Goal: Information Seeking & Learning: Check status

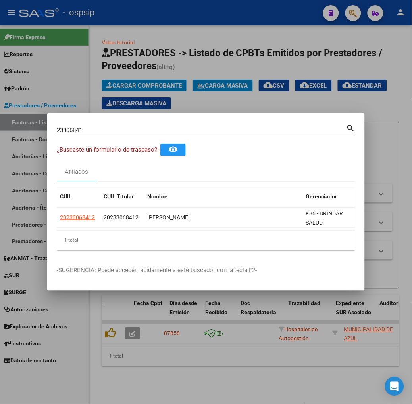
scroll to position [0, 400]
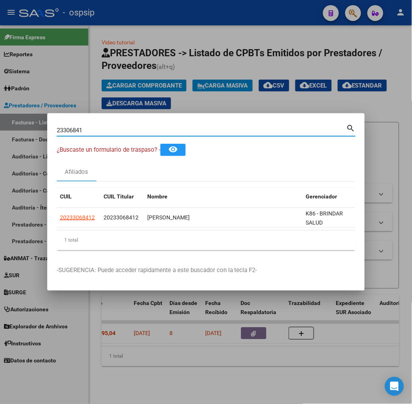
click at [108, 132] on input "23306841" at bounding box center [201, 130] width 289 height 7
type input "16112594"
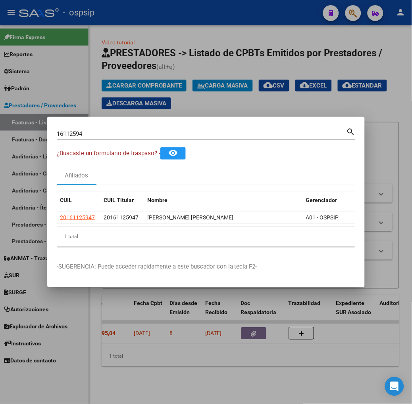
click at [57, 211] on datatable-header "CUIL CUIL Titular Nombre Gerenciador Activo" at bounding box center [236, 202] width 358 height 20
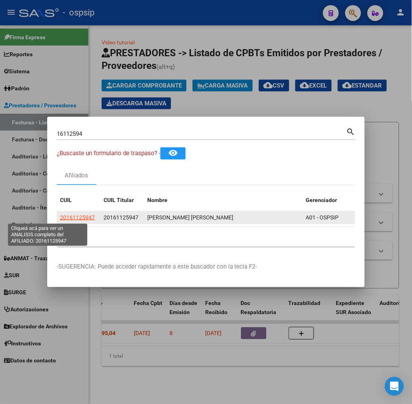
click at [60, 216] on span "20161125947" at bounding box center [77, 217] width 35 height 6
type textarea "20161125947"
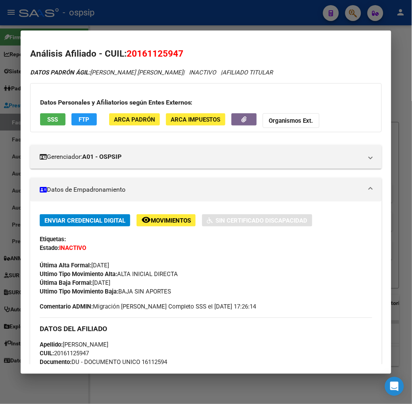
click at [228, 267] on div "Última Alta Formal: [DATE]" at bounding box center [206, 261] width 332 height 17
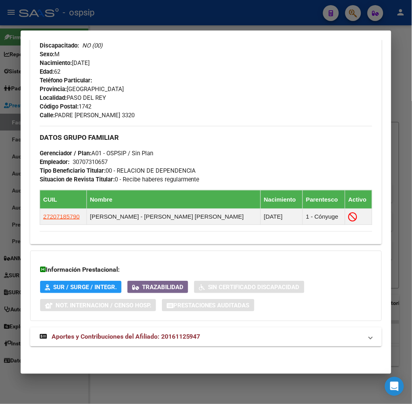
scroll to position [353, 0]
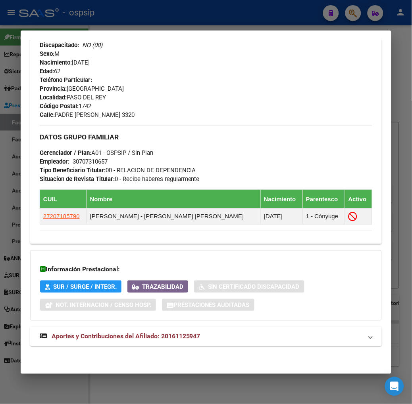
click at [249, 347] on mat-expansion-panel-header "Aportes y Contribuciones del Afiliado: 20161125947" at bounding box center [205, 336] width 351 height 19
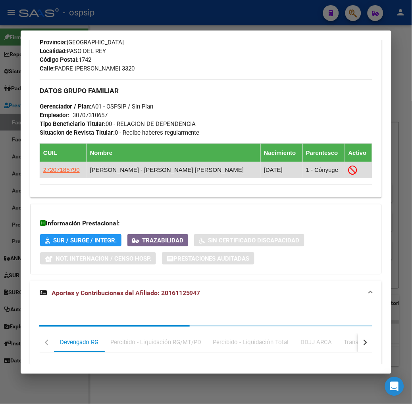
scroll to position [568, 0]
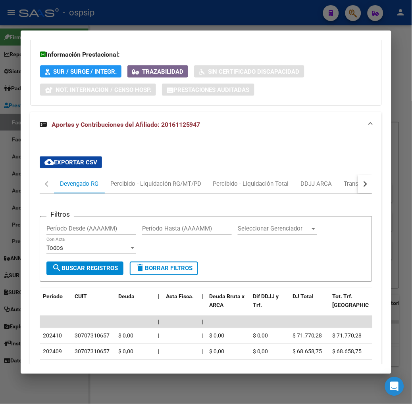
click at [372, 185] on button "button" at bounding box center [365, 184] width 14 height 19
click at [342, 190] on div "ARCA Relaciones Laborales" at bounding box center [336, 184] width 86 height 19
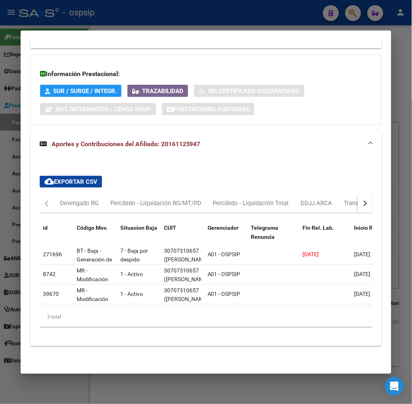
scroll to position [555, 0]
click at [100, 22] on div at bounding box center [206, 202] width 412 height 404
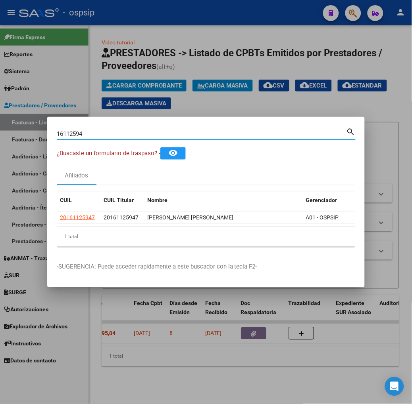
click at [96, 133] on input "16112594" at bounding box center [201, 133] width 289 height 7
type input "94807376"
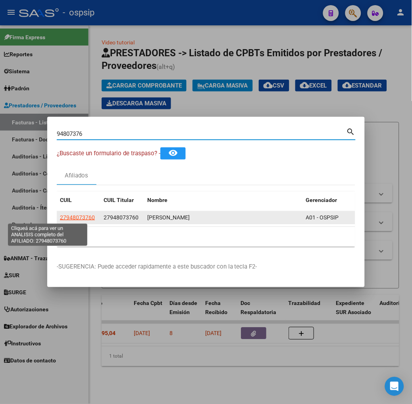
drag, startPoint x: 62, startPoint y: 220, endPoint x: 57, endPoint y: 223, distance: 5.2
click at [57, 223] on datatable-body-cell "27948073760" at bounding box center [79, 218] width 44 height 12
click at [60, 219] on span "27948073760" at bounding box center [77, 217] width 35 height 6
type textarea "27948073760"
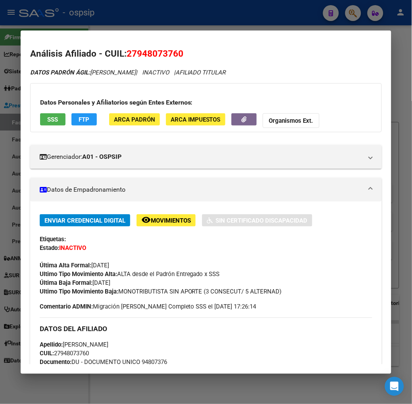
click at [40, 114] on button "SSS" at bounding box center [52, 119] width 25 height 12
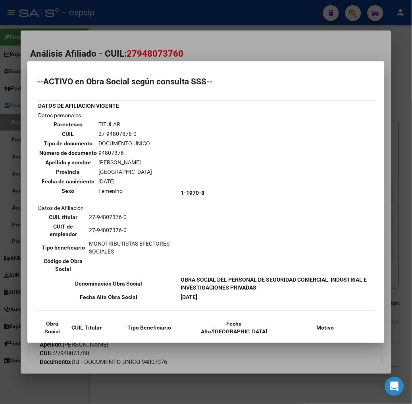
click at [128, 46] on div at bounding box center [206, 202] width 412 height 404
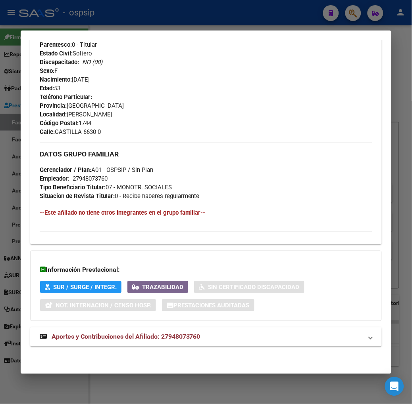
click at [158, 343] on mat-expansion-panel-header "Aportes y Contribuciones del Afiliado: 27948073760" at bounding box center [205, 337] width 351 height 19
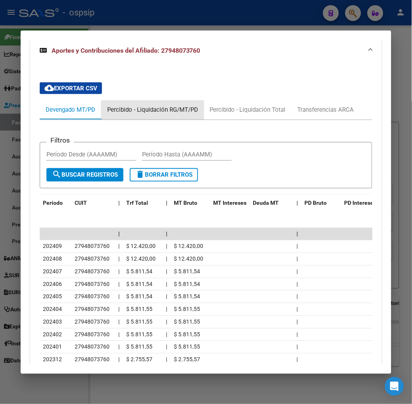
click at [148, 110] on div "Percibido - Liquidación RG/MT/PD" at bounding box center [152, 110] width 91 height 9
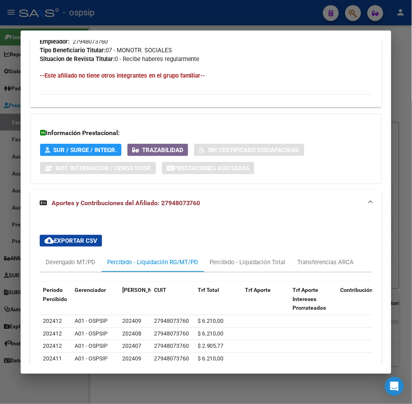
scroll to position [616, 0]
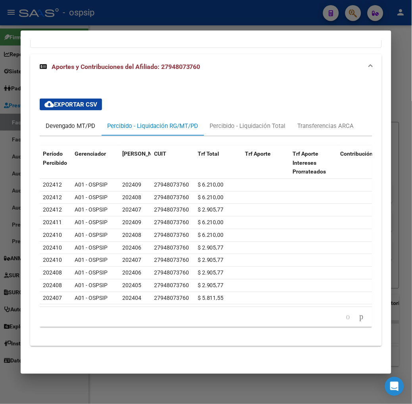
click at [54, 124] on div "Devengado MT/PD" at bounding box center [70, 126] width 61 height 19
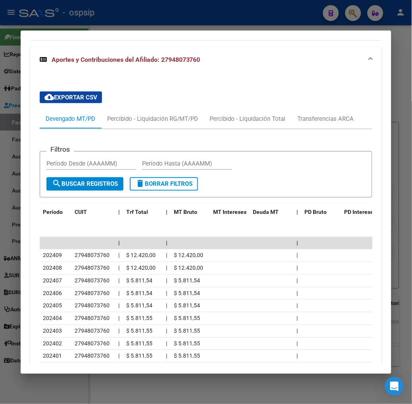
click at [101, 19] on div at bounding box center [206, 202] width 412 height 404
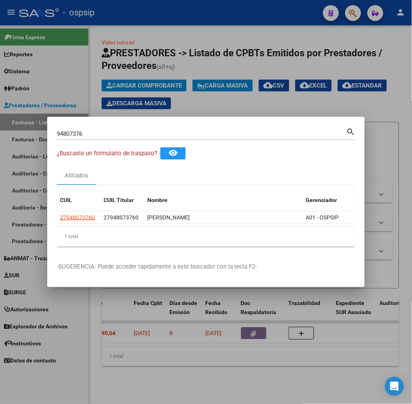
click at [105, 131] on input "94807376" at bounding box center [201, 133] width 289 height 7
type input "32392201"
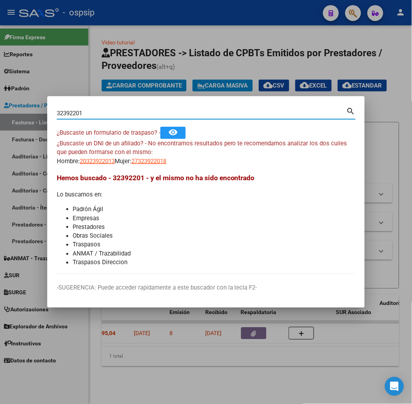
click at [131, 157] on app-link-go-to "27323922018" at bounding box center [148, 161] width 35 height 9
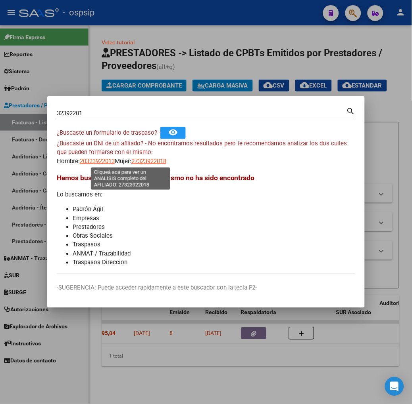
click at [131, 160] on span "27323922018" at bounding box center [148, 161] width 35 height 7
type textarea "27323922018"
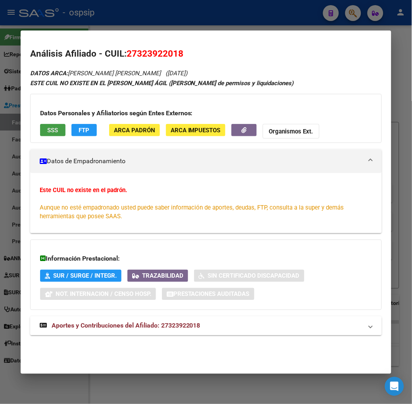
click at [47, 132] on span "SSS" at bounding box center [52, 130] width 11 height 7
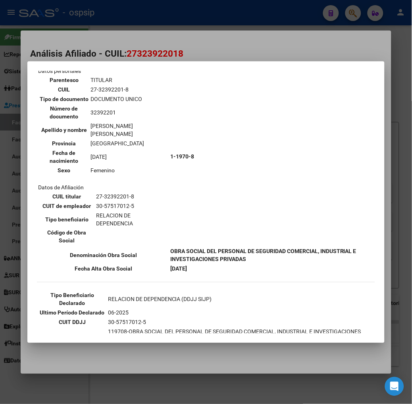
scroll to position [112, 0]
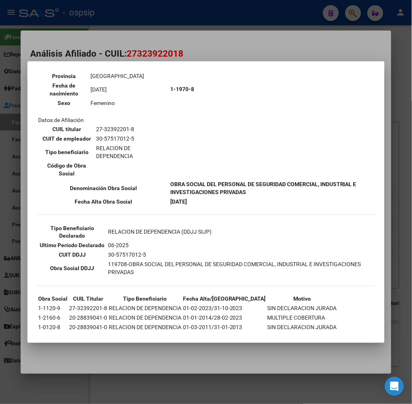
click at [133, 54] on div at bounding box center [206, 202] width 412 height 404
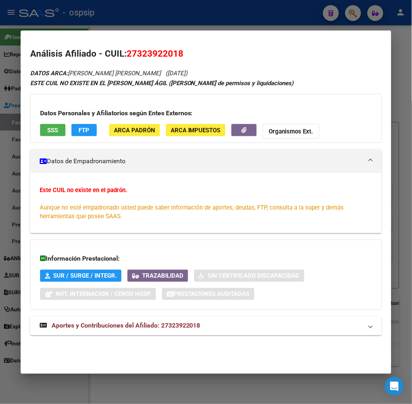
click at [172, 351] on div "Análisis Afiliado - CUIL: 27323922018 DATOS ARCA: CORONEL [PERSON_NAME] ([DATE]…" at bounding box center [205, 200] width 351 height 306
click at [168, 331] on mat-expansion-panel-header "Aportes y Contribuciones del Afiliado: 27323922018" at bounding box center [205, 326] width 351 height 19
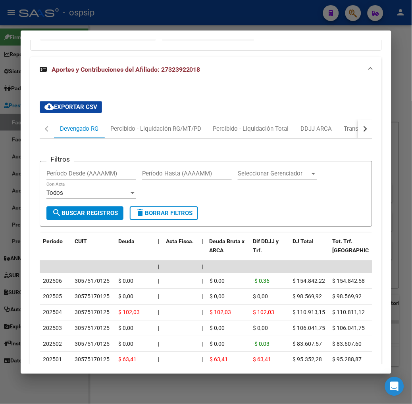
scroll to position [344, 0]
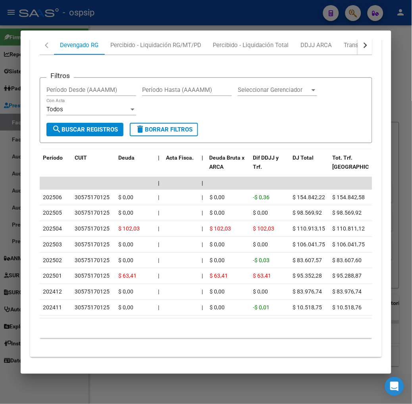
click at [155, 24] on div at bounding box center [206, 202] width 412 height 404
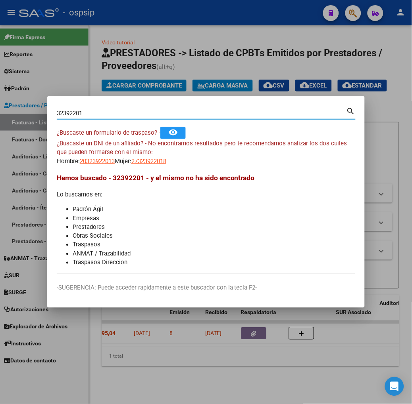
click at [123, 113] on input "32392201" at bounding box center [201, 113] width 289 height 7
type input "34392201"
click at [80, 159] on span "23343922019" at bounding box center [97, 161] width 35 height 7
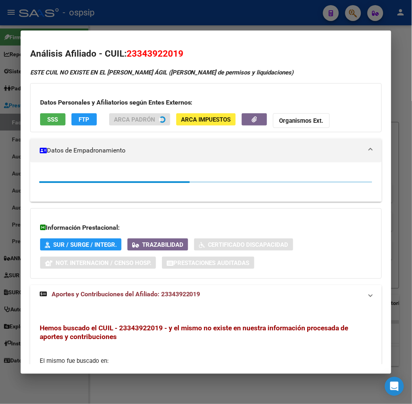
click at [65, 23] on div at bounding box center [206, 202] width 412 height 404
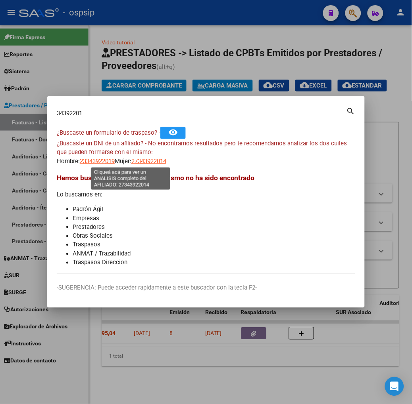
click at [144, 163] on span "27343922014" at bounding box center [148, 161] width 35 height 7
type textarea "27343922014"
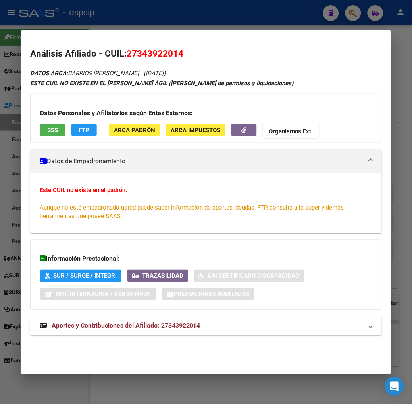
click at [112, 316] on div "DATOS ARCA: BARRIOS [PERSON_NAME] ([DATE]) ESTE CUIL NO EXISTE EN EL PADRÓN ÁGI…" at bounding box center [205, 206] width 351 height 277
click at [121, 333] on mat-expansion-panel-header "Aportes y Contribuciones del Afiliado: 27343922014" at bounding box center [205, 326] width 351 height 19
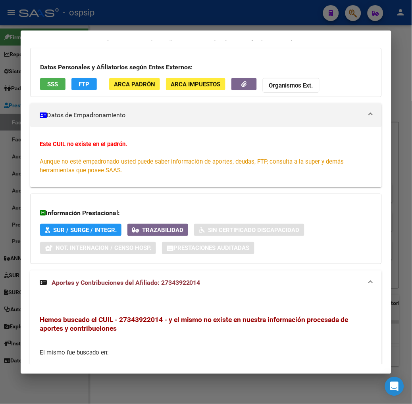
scroll to position [0, 0]
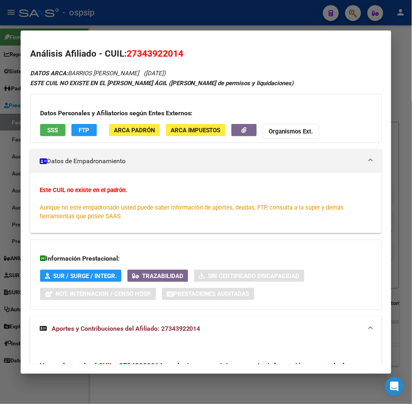
click at [47, 130] on span "SSS" at bounding box center [52, 130] width 11 height 7
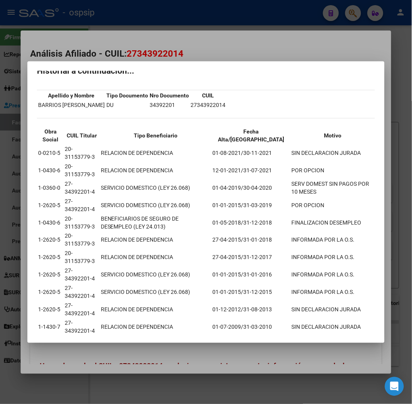
scroll to position [38, 0]
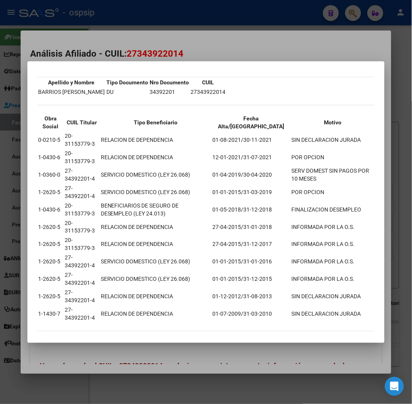
click at [107, 18] on div at bounding box center [206, 202] width 412 height 404
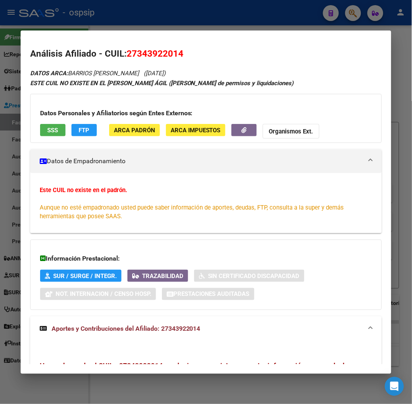
click at [107, 18] on div at bounding box center [206, 202] width 412 height 404
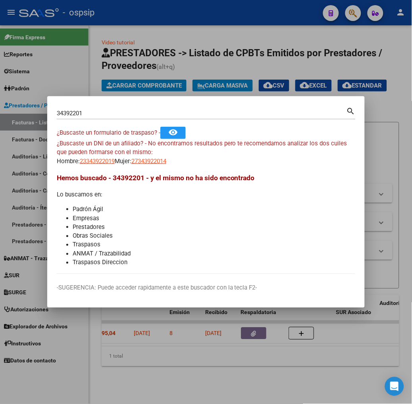
click at [74, 108] on div "34392201 Buscar (apellido, dni, [PERSON_NAME], [PERSON_NAME], cuit, obra social)" at bounding box center [201, 113] width 289 height 12
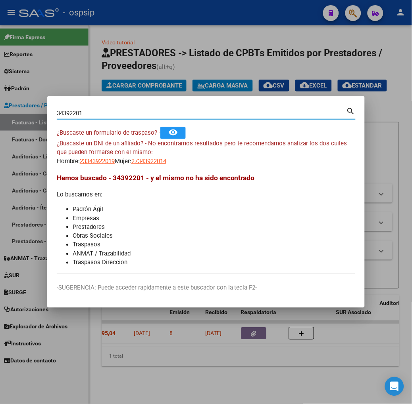
click at [74, 108] on div "34392201 Buscar (apellido, dni, [PERSON_NAME], [PERSON_NAME], cuit, obra social)" at bounding box center [201, 113] width 289 height 12
click at [77, 110] on input "34392201" at bounding box center [201, 113] width 289 height 7
type input "43595521"
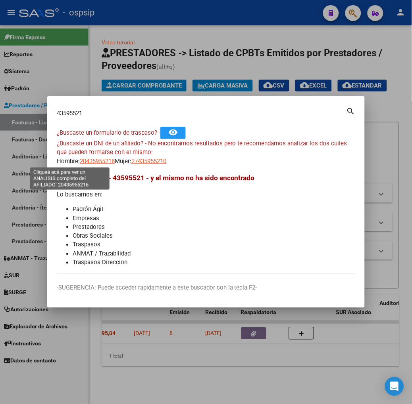
click at [80, 163] on span "20435955216" at bounding box center [97, 161] width 35 height 7
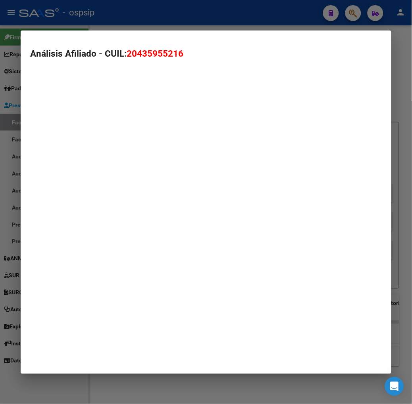
click at [73, 156] on mat-dialog-container "Análisis Afiliado - CUIL: 20435955216" at bounding box center [206, 203] width 370 height 344
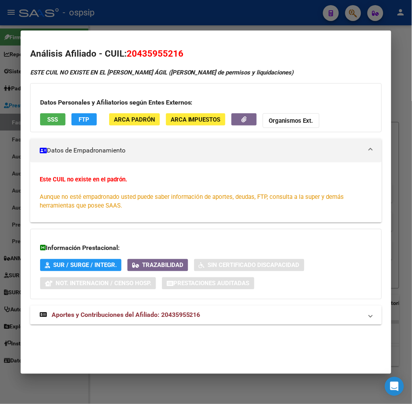
click at [42, 127] on app-consulta-sss-html "SSS" at bounding box center [52, 120] width 25 height 15
drag, startPoint x: 64, startPoint y: 20, endPoint x: 104, endPoint y: 113, distance: 101.8
click at [64, 19] on div at bounding box center [206, 202] width 412 height 404
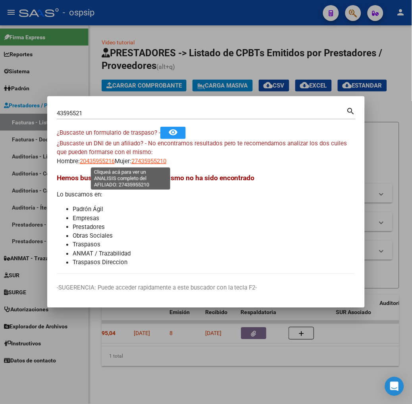
click at [131, 160] on span "27435955210" at bounding box center [148, 161] width 35 height 7
type textarea "27435955210"
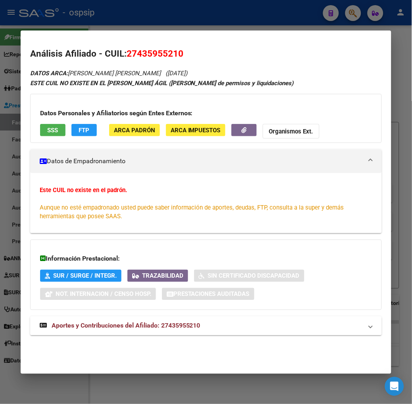
click at [46, 129] on button "SSS" at bounding box center [52, 130] width 25 height 12
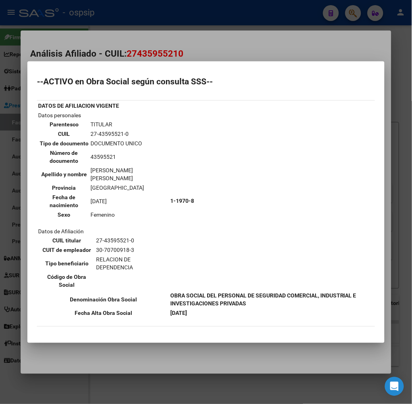
scroll to position [44, 0]
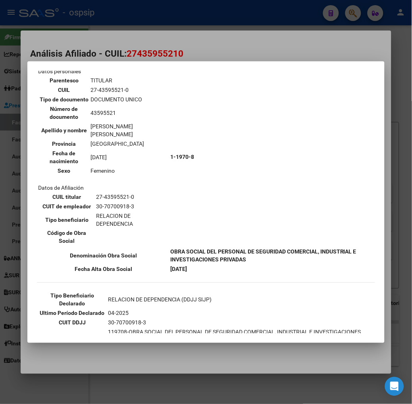
click at [105, 46] on div at bounding box center [206, 202] width 412 height 404
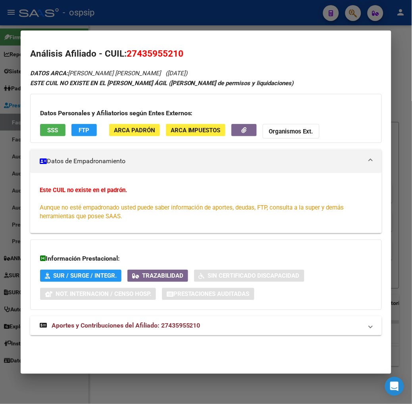
click at [155, 327] on span "Aportes y Contribuciones del Afiliado: 27435955210" at bounding box center [126, 326] width 149 height 8
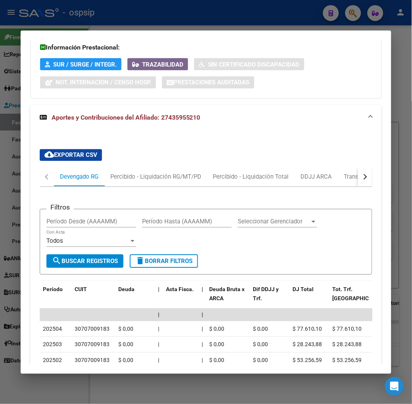
scroll to position [256, 0]
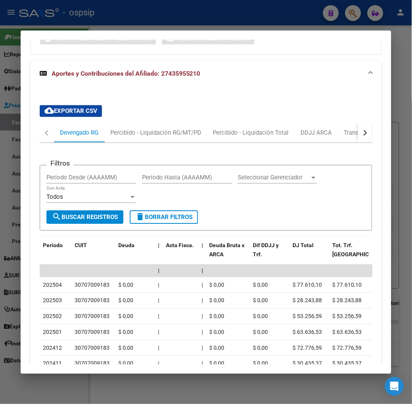
click at [372, 136] on button "button" at bounding box center [365, 133] width 14 height 19
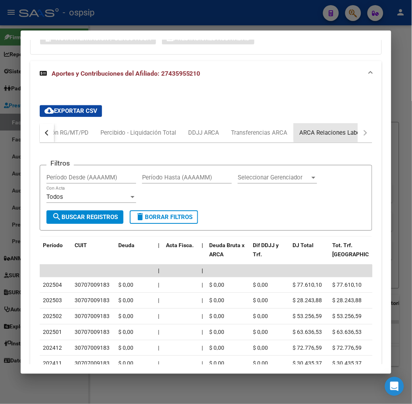
click at [357, 129] on div "ARCA Relaciones Laborales" at bounding box center [336, 133] width 74 height 9
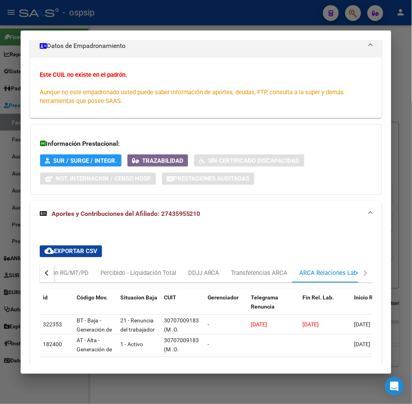
scroll to position [172, 0]
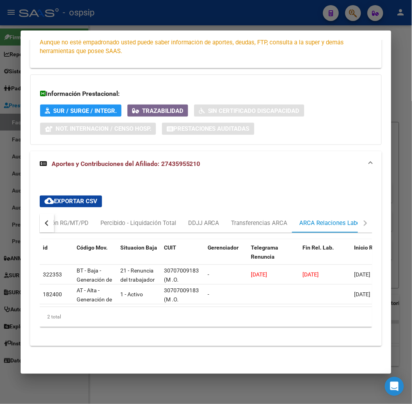
click at [204, 2] on div at bounding box center [206, 202] width 412 height 404
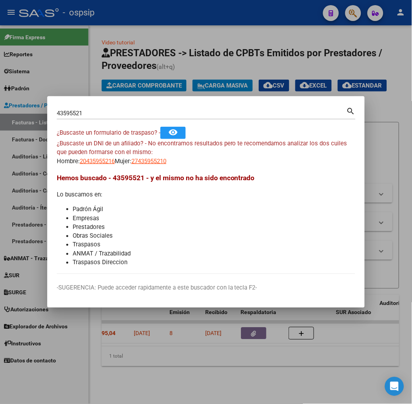
click at [153, 107] on div "43595521 Buscar (apellido, dni, [PERSON_NAME], [PERSON_NAME], cuit, obra social)" at bounding box center [201, 113] width 289 height 12
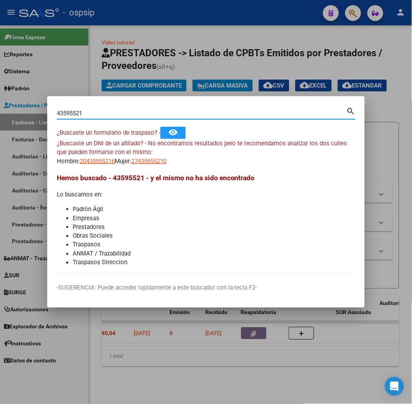
click at [153, 113] on input "43595521" at bounding box center [201, 113] width 289 height 7
type input "27193941"
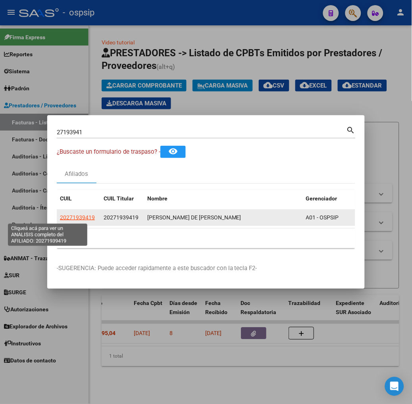
click at [60, 216] on span "20271939419" at bounding box center [77, 217] width 35 height 6
type textarea "20271939419"
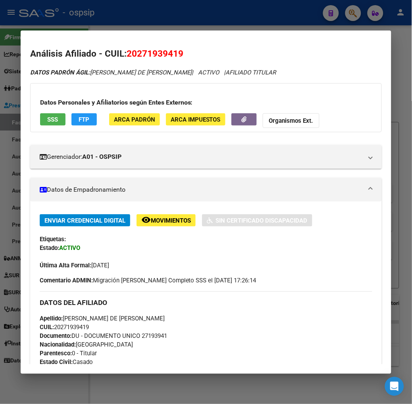
click at [47, 120] on span "SSS" at bounding box center [52, 119] width 11 height 7
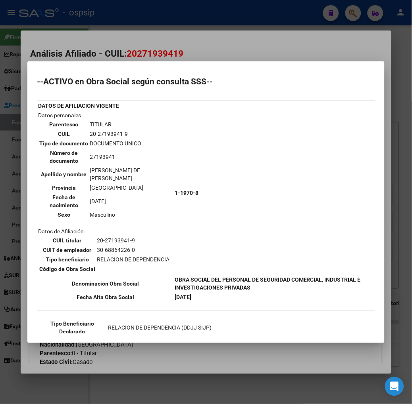
scroll to position [44, 0]
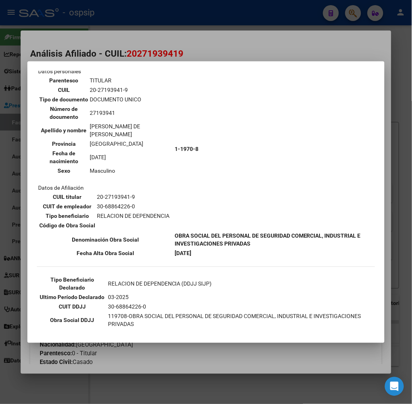
click at [127, 56] on div at bounding box center [206, 202] width 412 height 404
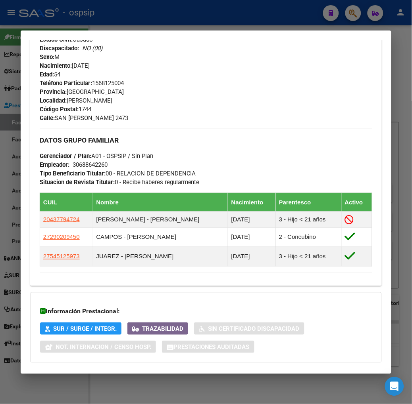
scroll to position [366, 0]
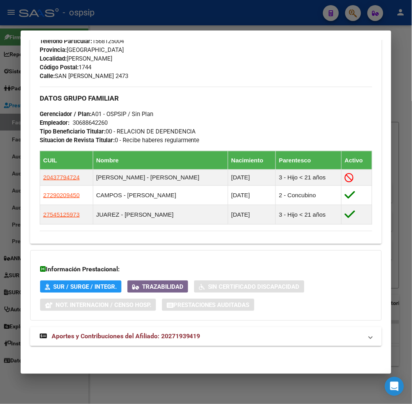
click at [155, 330] on mat-expansion-panel-header "Aportes y Contribuciones del Afiliado: 20271939419" at bounding box center [205, 336] width 351 height 19
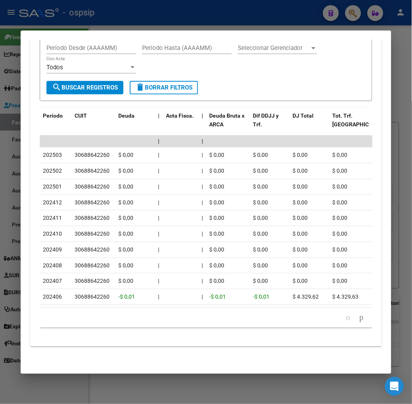
scroll to position [596, 0]
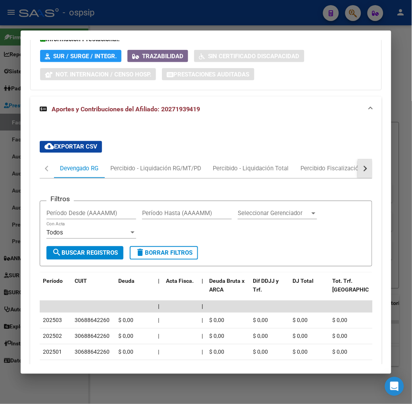
click at [366, 165] on button "button" at bounding box center [365, 168] width 14 height 19
click at [358, 165] on div "ARCA Relaciones Laborales" at bounding box center [337, 169] width 74 height 9
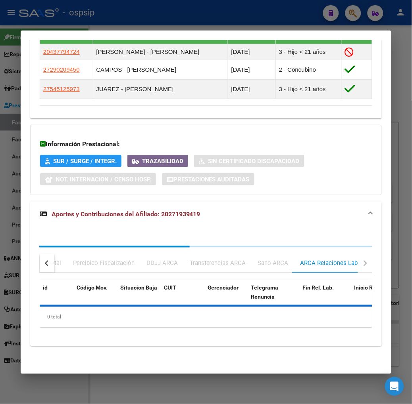
scroll to position [588, 0]
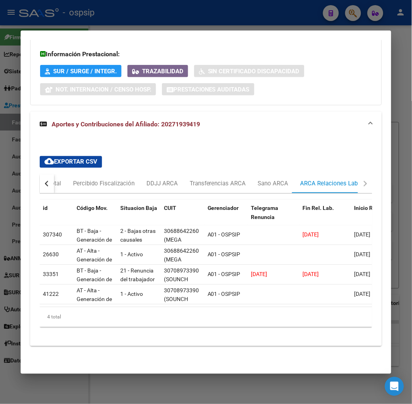
click at [65, 24] on div at bounding box center [206, 202] width 412 height 404
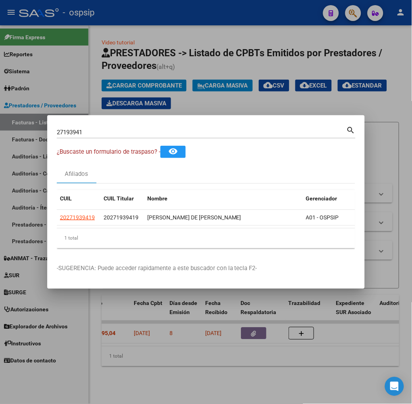
click at [65, 127] on div "27193941 Buscar (apellido, dni, [PERSON_NAME], [PERSON_NAME], cuit, obra social)" at bounding box center [201, 132] width 289 height 12
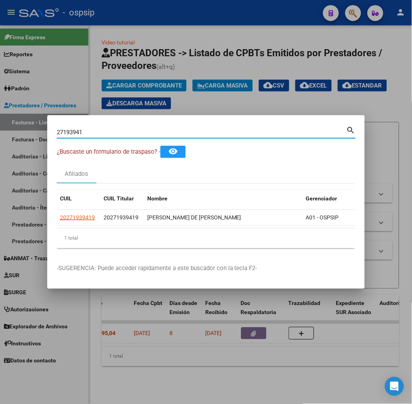
click at [69, 133] on input "27193941" at bounding box center [201, 132] width 289 height 7
type input "92664278"
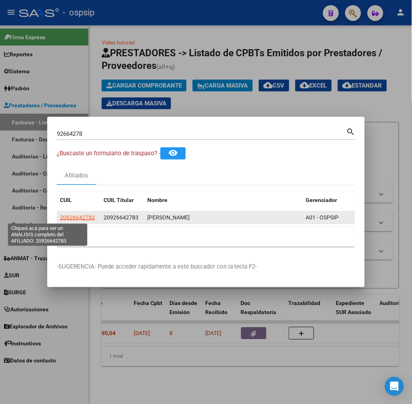
click at [60, 219] on span "20926642783" at bounding box center [77, 217] width 35 height 6
type textarea "20926642783"
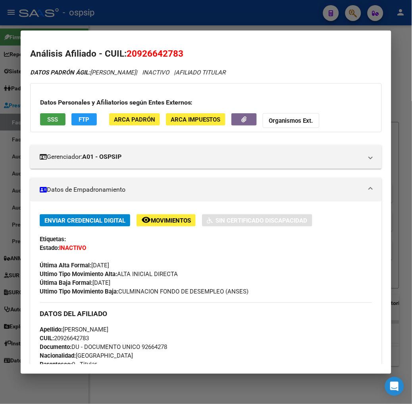
click at [44, 114] on button "SSS" at bounding box center [52, 119] width 25 height 12
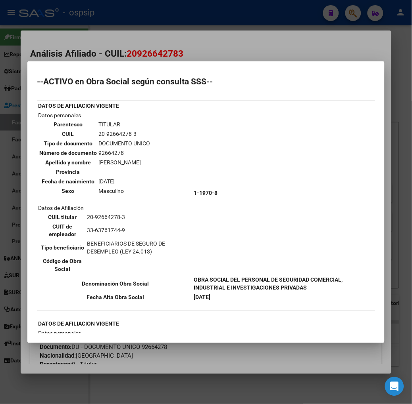
scroll to position [88, 0]
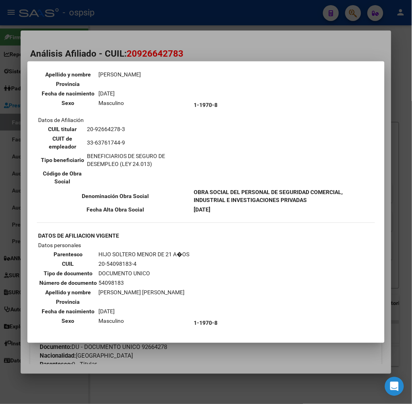
click at [121, 50] on div at bounding box center [206, 202] width 412 height 404
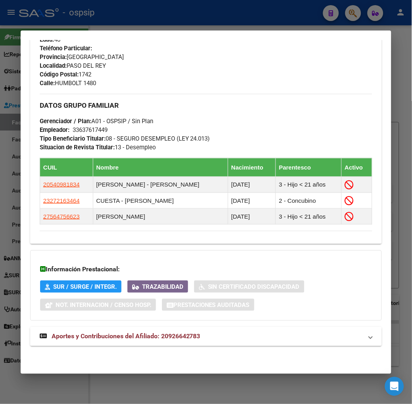
click at [185, 331] on mat-expansion-panel-header "Aportes y Contribuciones del Afiliado: 20926642783" at bounding box center [205, 336] width 351 height 19
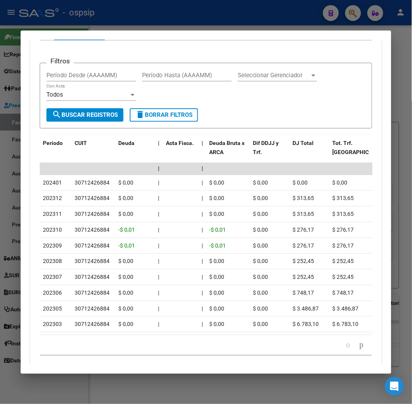
scroll to position [718, 0]
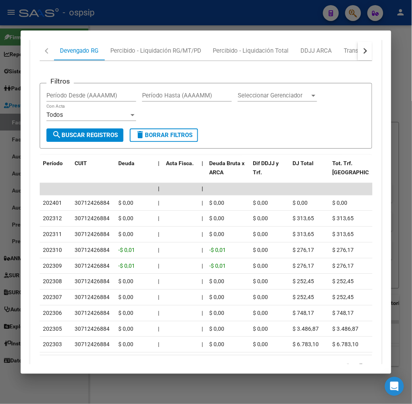
click at [367, 61] on button "button" at bounding box center [365, 51] width 14 height 19
click at [354, 53] on div "ARCA Relaciones Laborales" at bounding box center [337, 51] width 74 height 9
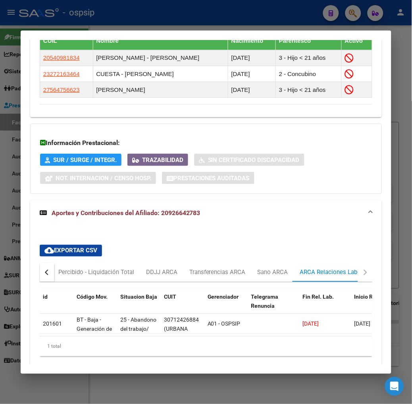
scroll to position [533, 0]
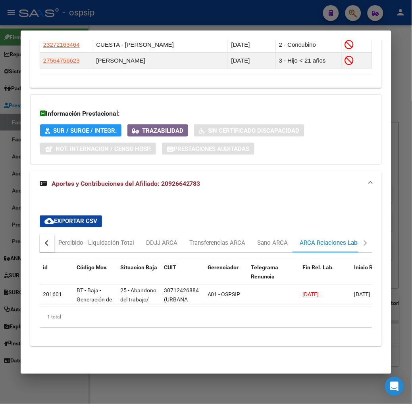
click at [131, 21] on div at bounding box center [206, 202] width 412 height 404
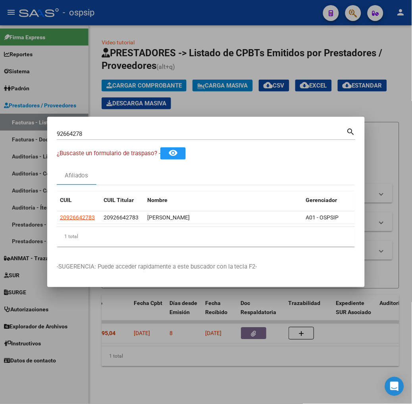
click at [88, 142] on div "92664278 Buscar (apellido, dni, [PERSON_NAME], [PERSON_NAME], cuit, obra social…" at bounding box center [206, 136] width 299 height 21
click at [87, 131] on input "92664278" at bounding box center [201, 133] width 289 height 7
paste input "20926642783"
type input "2"
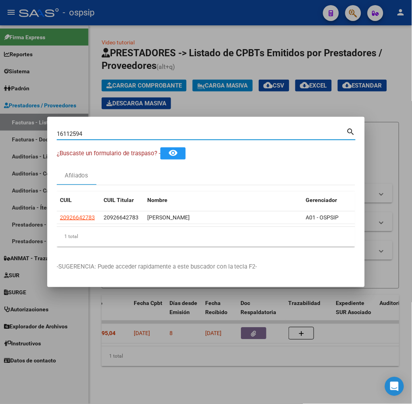
type input "16112594"
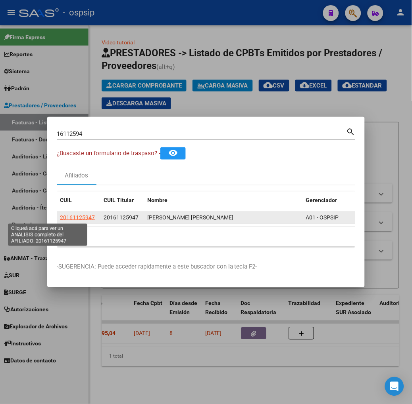
click at [60, 215] on span "20161125947" at bounding box center [77, 217] width 35 height 6
type textarea "20161125947"
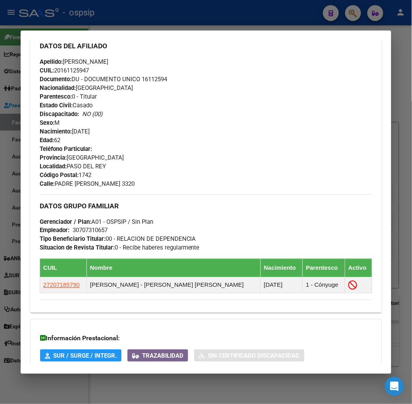
scroll to position [353, 0]
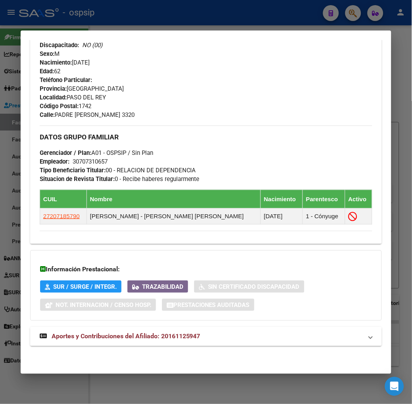
click at [142, 336] on span "Aportes y Contribuciones del Afiliado: 20161125947" at bounding box center [126, 337] width 149 height 8
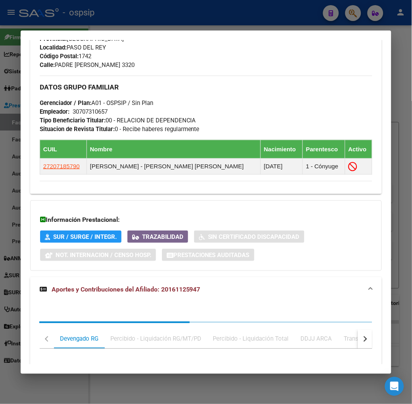
scroll to position [568, 0]
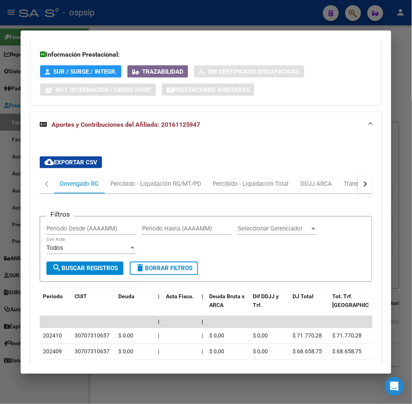
click at [372, 176] on button "button" at bounding box center [365, 184] width 14 height 19
click at [351, 180] on div "ARCA Relaciones Laborales" at bounding box center [336, 184] width 86 height 19
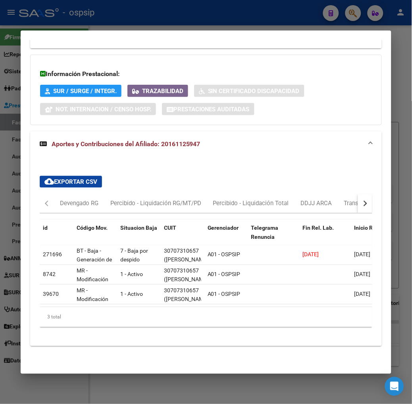
scroll to position [555, 0]
click at [149, 17] on div at bounding box center [206, 202] width 412 height 404
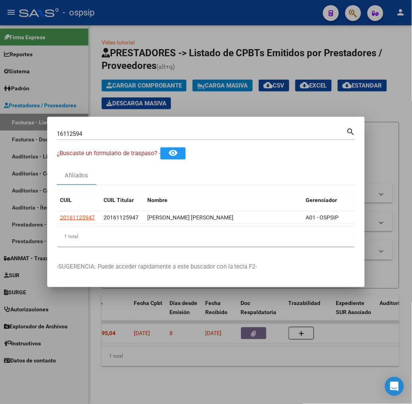
click at [103, 128] on div "16112594 Buscar (apellido, dni, [PERSON_NAME], nro traspaso, cuit, obra social)" at bounding box center [201, 134] width 289 height 12
click at [102, 135] on input "16112594" at bounding box center [201, 133] width 289 height 7
type input "29008333"
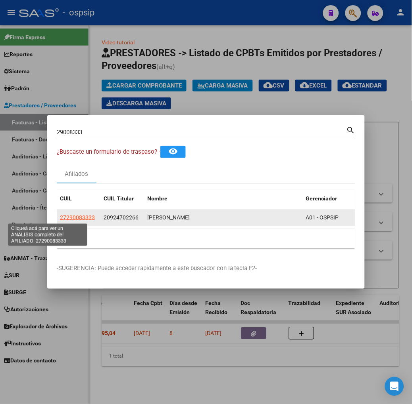
click at [60, 215] on span "27290083333" at bounding box center [77, 217] width 35 height 6
type textarea "27290083333"
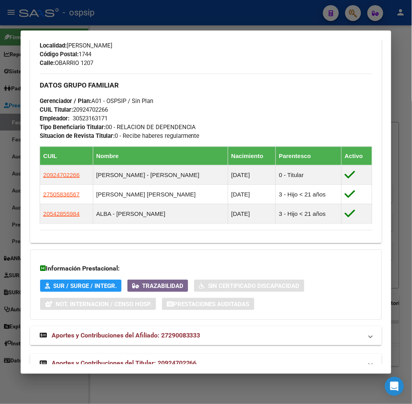
click at [136, 359] on strong "Aportes y Contribuciones del Titular: 20924702266" at bounding box center [118, 364] width 157 height 10
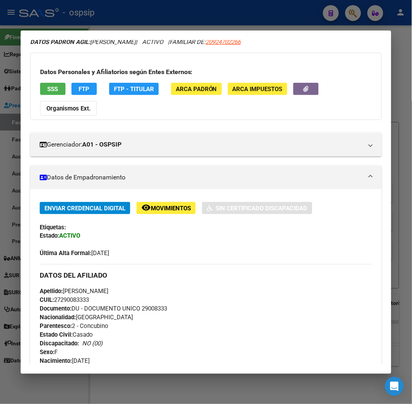
scroll to position [0, 0]
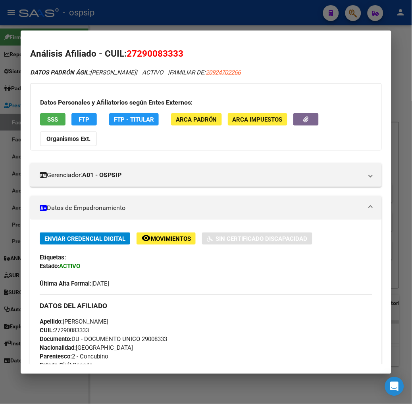
click at [32, 112] on div "Datos Personales y Afiliatorios [PERSON_NAME] Externos: SSS FTP FTP - Titular A…" at bounding box center [205, 116] width 351 height 67
click at [47, 119] on span "SSS" at bounding box center [52, 119] width 11 height 7
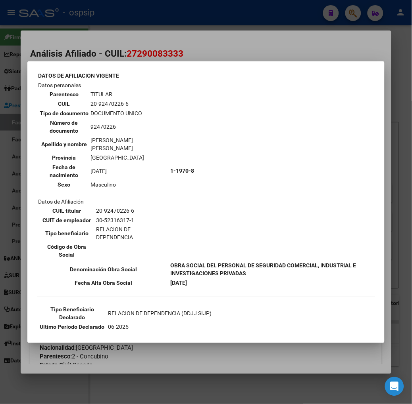
scroll to position [44, 0]
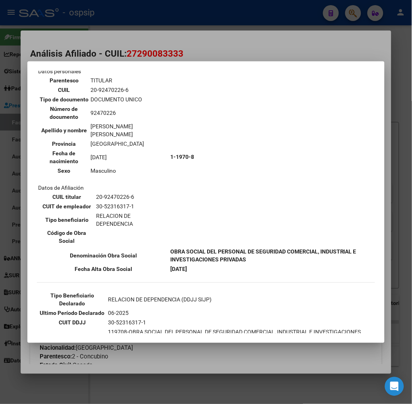
click at [128, 49] on div at bounding box center [206, 202] width 412 height 404
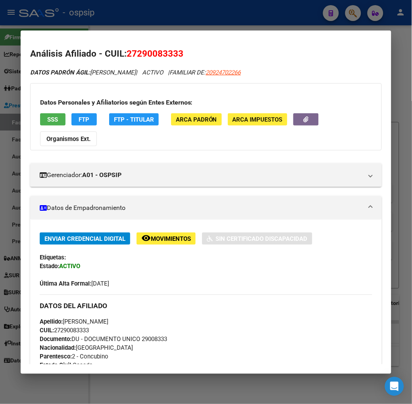
click at [118, 25] on div at bounding box center [206, 202] width 412 height 404
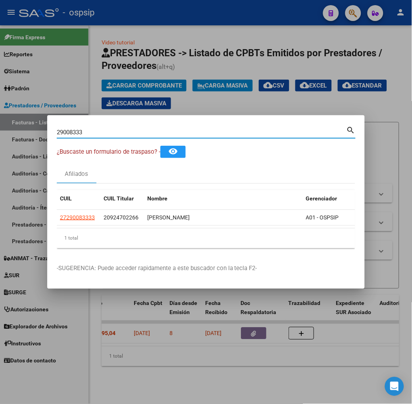
click at [107, 129] on input "29008333" at bounding box center [201, 132] width 289 height 7
type input "21678491"
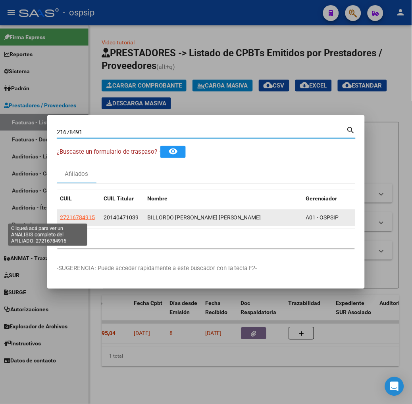
click at [60, 217] on span "27216784915" at bounding box center [77, 217] width 35 height 6
type textarea "27216784915"
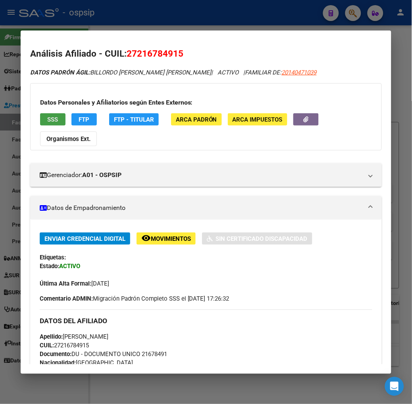
click at [46, 125] on button "SSS" at bounding box center [52, 119] width 25 height 12
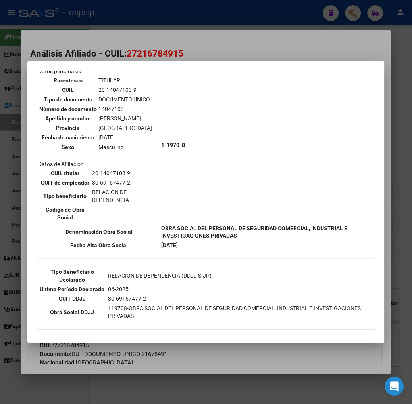
click at [104, 56] on div at bounding box center [206, 202] width 412 height 404
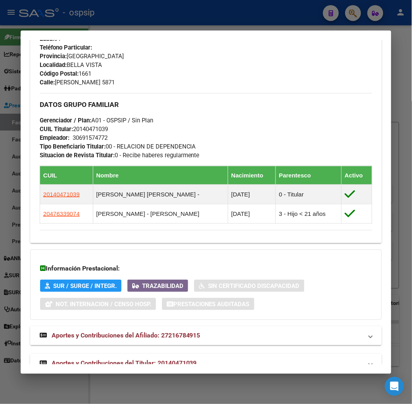
click at [157, 360] on span "Aportes y Contribuciones del Titular: 20140471039" at bounding box center [124, 364] width 145 height 8
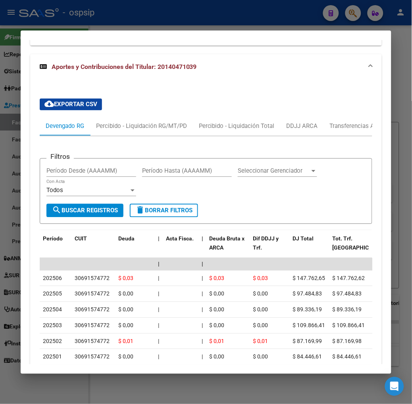
scroll to position [680, 0]
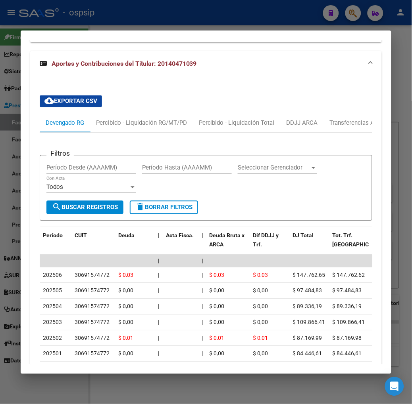
click at [178, 25] on div at bounding box center [206, 202] width 412 height 404
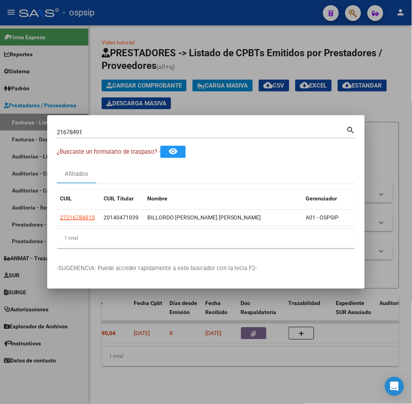
click at [116, 127] on div "21678491 Buscar (apellido, dni, cuil, [PERSON_NAME], cuit, obra social)" at bounding box center [201, 132] width 289 height 12
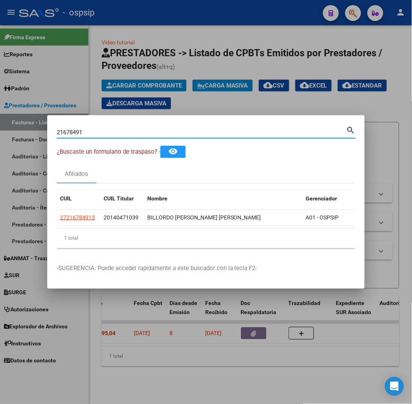
click at [113, 137] on div "21678491 Buscar (apellido, dni, cuil, [PERSON_NAME], cuit, obra social)" at bounding box center [201, 132] width 289 height 12
click at [112, 135] on input "21678491" at bounding box center [201, 132] width 289 height 7
type input "39588295"
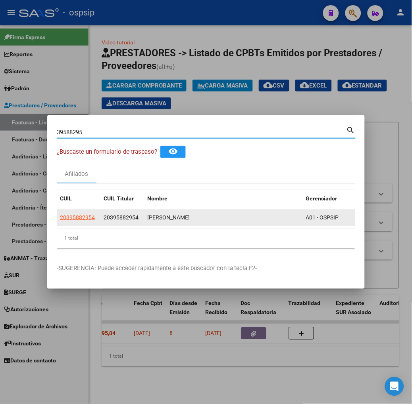
click at [60, 214] on app-link-go-to "20395882954" at bounding box center [77, 217] width 35 height 9
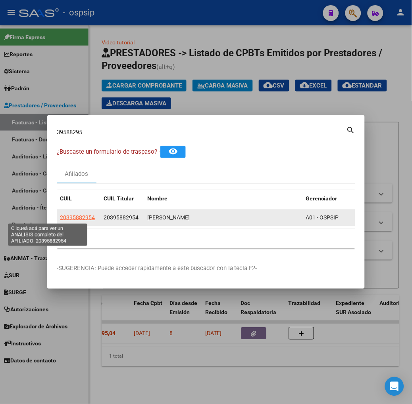
click at [60, 215] on span "20395882954" at bounding box center [77, 217] width 35 height 6
copy span "203958829"
type textarea "20395882954"
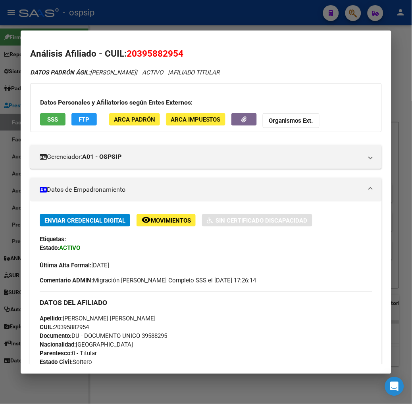
click at [47, 121] on span "SSS" at bounding box center [52, 119] width 11 height 7
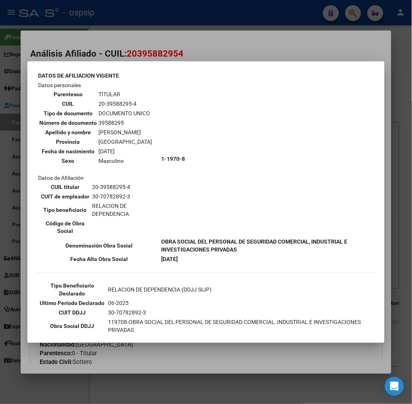
scroll to position [44, 0]
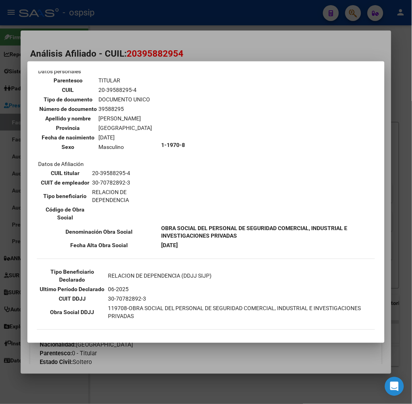
click at [91, 58] on div at bounding box center [206, 202] width 412 height 404
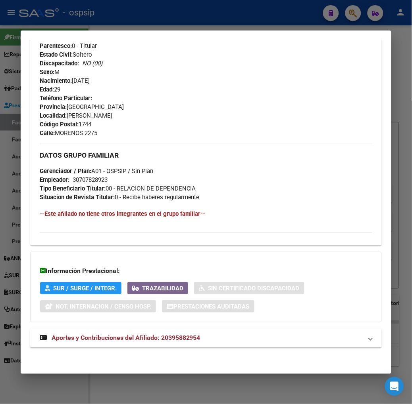
scroll to position [310, 0]
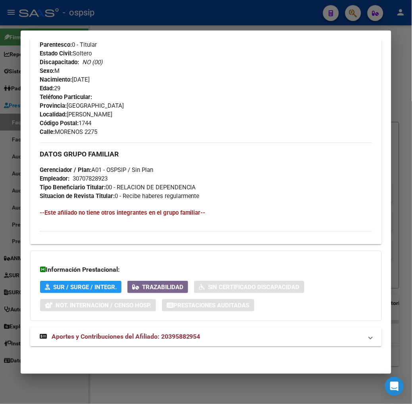
click at [141, 331] on mat-expansion-panel-header "Aportes y Contribuciones del Afiliado: 20395882954" at bounding box center [205, 337] width 351 height 19
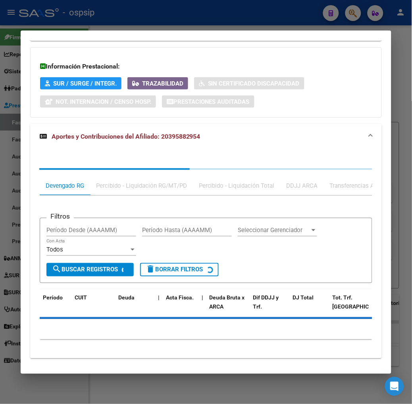
scroll to position [525, 0]
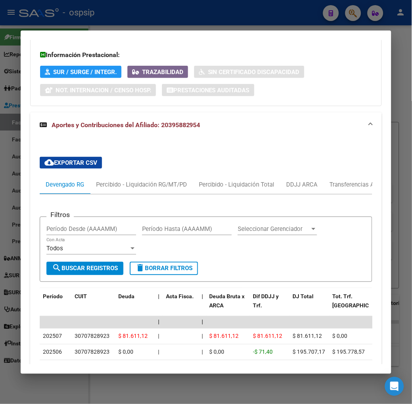
click at [131, 18] on div at bounding box center [206, 202] width 412 height 404
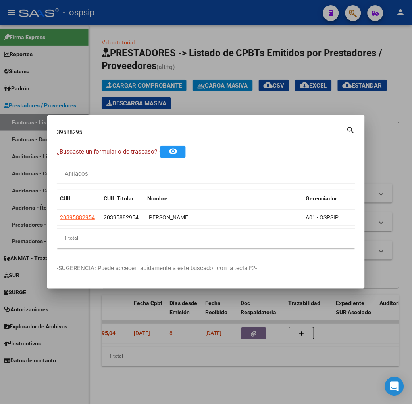
click at [87, 132] on input "39588295" at bounding box center [201, 132] width 289 height 7
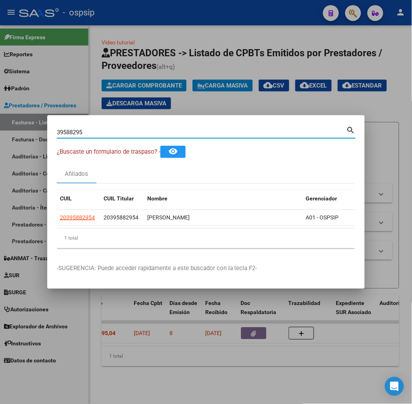
click at [87, 132] on input "39588295" at bounding box center [201, 132] width 289 height 7
type input "23369807"
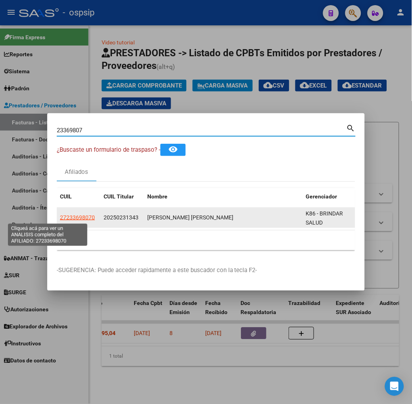
click at [60, 218] on span "27233698070" at bounding box center [77, 217] width 35 height 6
type textarea "27233698070"
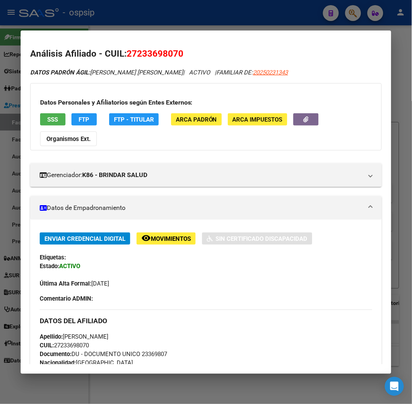
click at [40, 124] on button "SSS" at bounding box center [52, 119] width 25 height 12
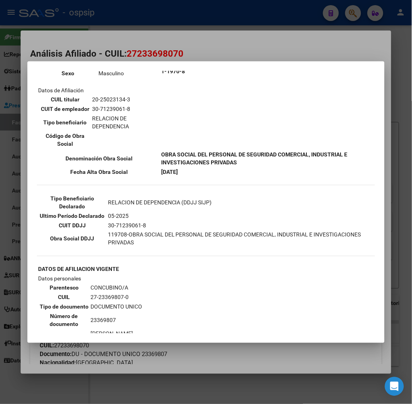
scroll to position [132, 0]
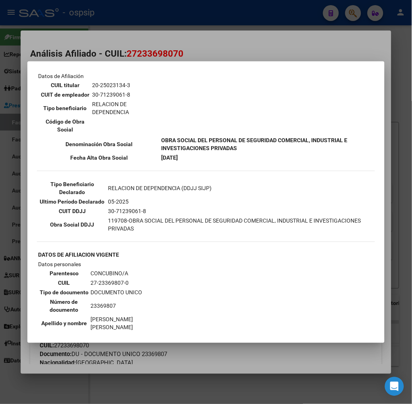
click at [127, 47] on div at bounding box center [206, 202] width 412 height 404
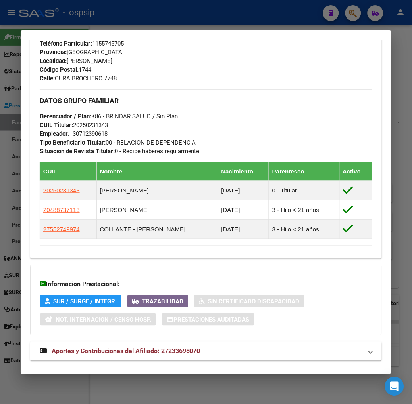
scroll to position [396, 0]
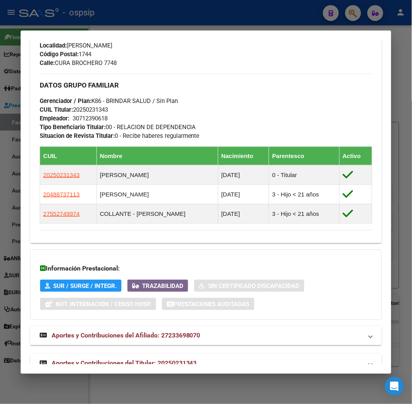
click at [156, 354] on mat-expansion-panel-header "Aportes y Contribuciones del Titular: 20250231343" at bounding box center [205, 363] width 351 height 19
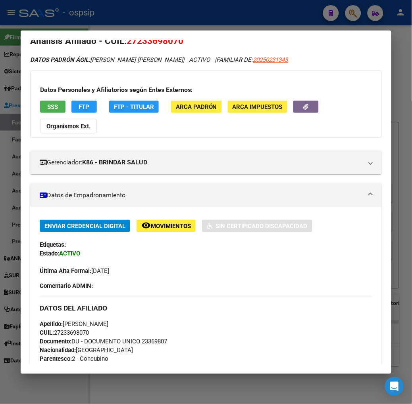
scroll to position [0, 0]
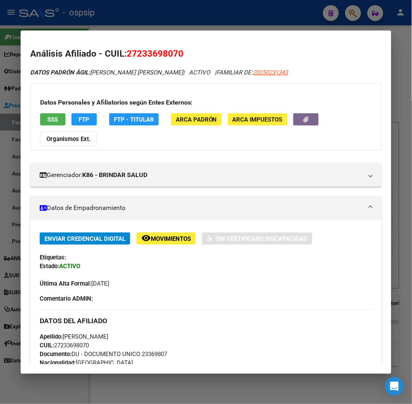
click at [139, 27] on div at bounding box center [206, 202] width 412 height 404
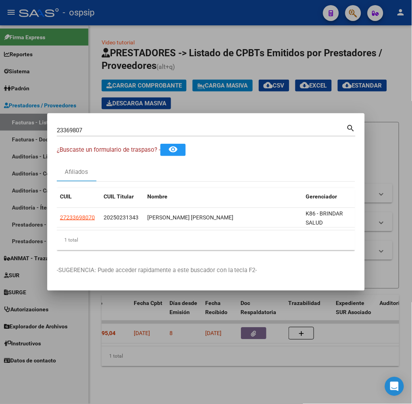
click at [119, 128] on input "23369807" at bounding box center [201, 130] width 289 height 7
type input "92372754"
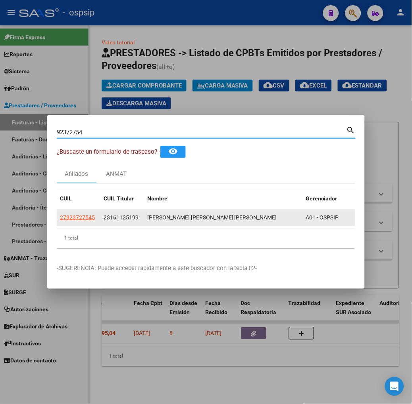
click at [60, 222] on app-link-go-to "27923727545" at bounding box center [77, 217] width 35 height 9
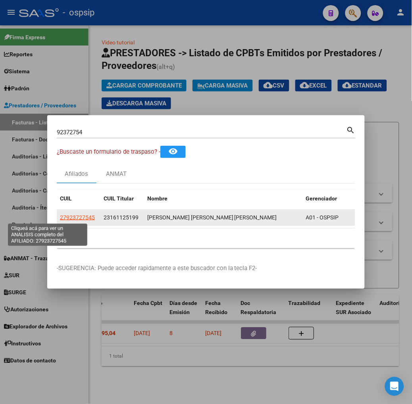
click at [60, 218] on span "27923727545" at bounding box center [77, 217] width 35 height 6
type textarea "27923727545"
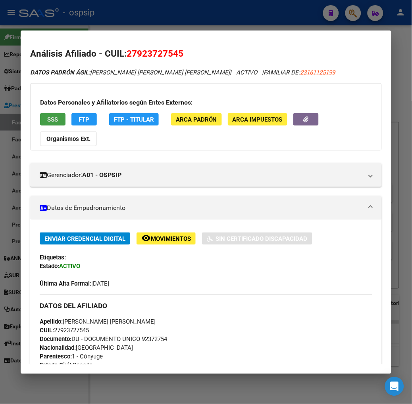
click at [46, 121] on button "SSS" at bounding box center [52, 119] width 25 height 12
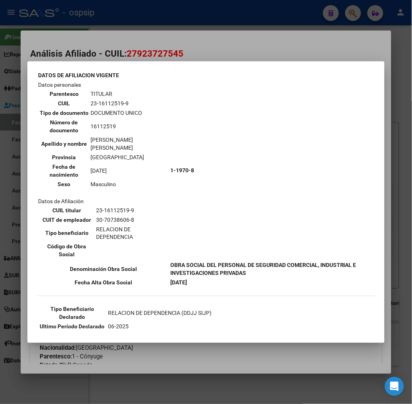
scroll to position [44, 0]
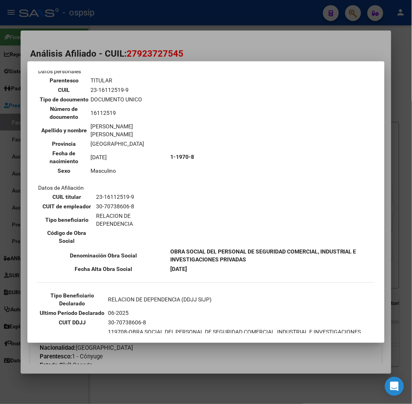
click at [103, 61] on mat-dialog-container "--ACTIVO en Obra Social según consulta SSS-- DATOS DE AFILIACION VIGENTE Datos …" at bounding box center [205, 202] width 357 height 282
click at [92, 30] on div at bounding box center [206, 202] width 412 height 404
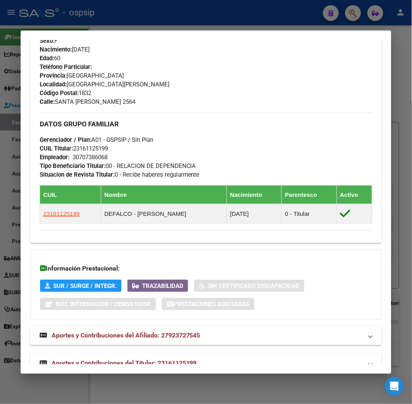
click at [153, 354] on mat-expansion-panel-header "Aportes y Contribuciones del Titular: 23161125199" at bounding box center [205, 363] width 351 height 19
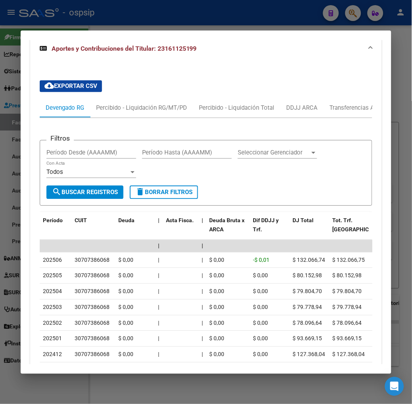
scroll to position [749, 0]
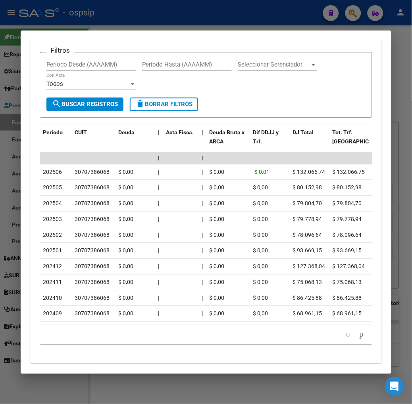
click at [88, 27] on div at bounding box center [206, 202] width 412 height 404
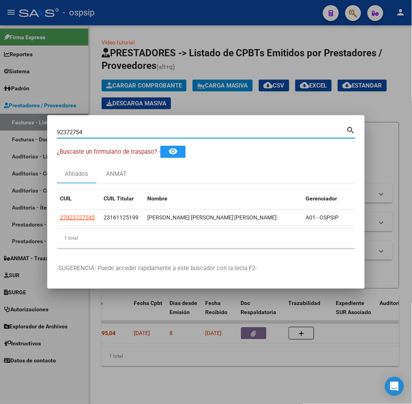
click at [84, 132] on input "92372754" at bounding box center [201, 132] width 289 height 7
type input "16754694"
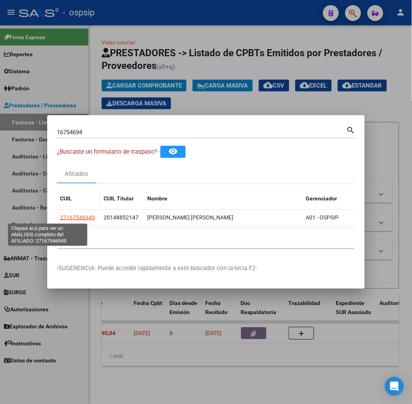
click at [60, 218] on span "27167546949" at bounding box center [77, 217] width 35 height 6
type textarea "27167546949"
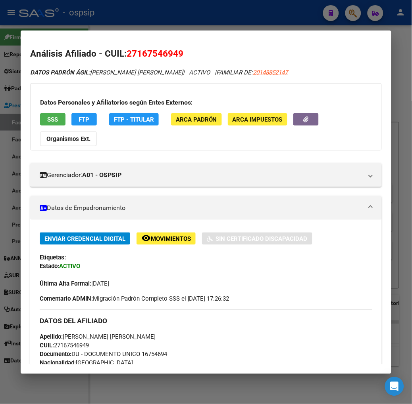
click at [40, 123] on button "SSS" at bounding box center [52, 119] width 25 height 12
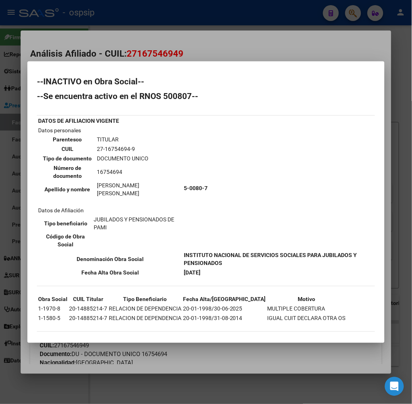
click at [107, 37] on div at bounding box center [206, 202] width 412 height 404
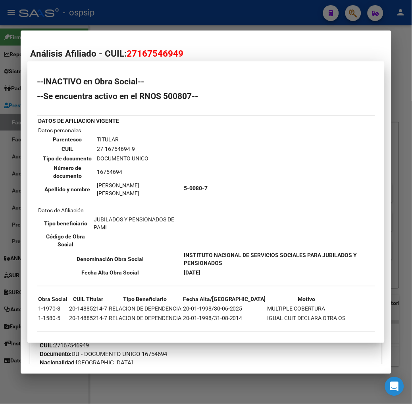
click at [106, 25] on div at bounding box center [206, 202] width 412 height 404
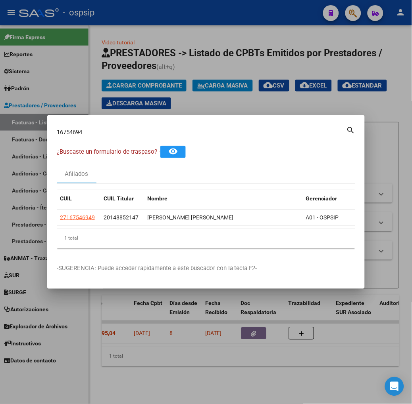
click at [104, 134] on input "16754694" at bounding box center [201, 132] width 289 height 7
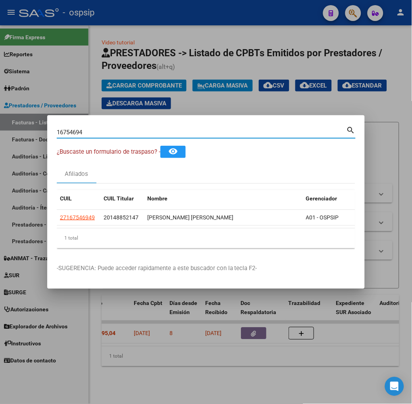
click at [104, 134] on input "16754694" at bounding box center [201, 132] width 289 height 7
type input "18057783"
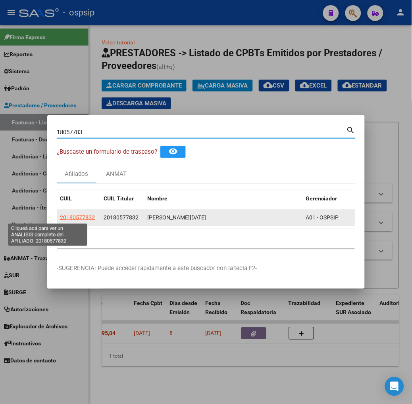
click at [60, 215] on span "20180577832" at bounding box center [77, 217] width 35 height 6
type textarea "20180577832"
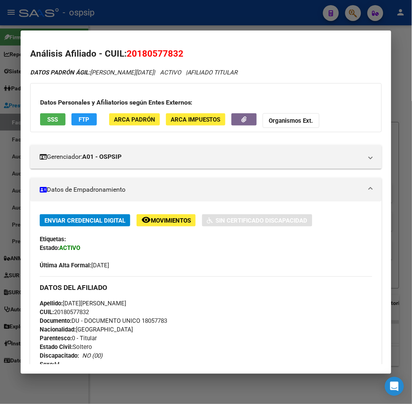
click at [43, 112] on div "Datos Personales y Afiliatorios [PERSON_NAME] Externos: SSS FTP ARCA [PERSON_NA…" at bounding box center [205, 107] width 351 height 49
click at [47, 116] on span "SSS" at bounding box center [52, 119] width 11 height 7
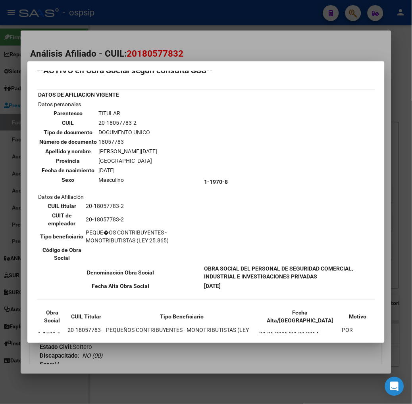
scroll to position [13, 0]
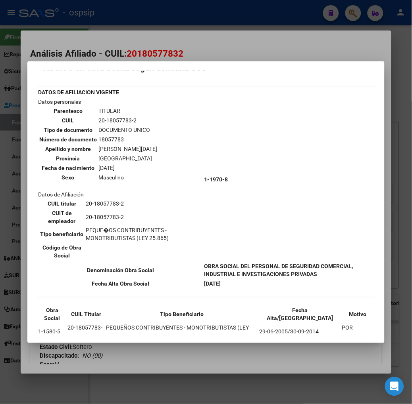
click at [96, 54] on div at bounding box center [206, 202] width 412 height 404
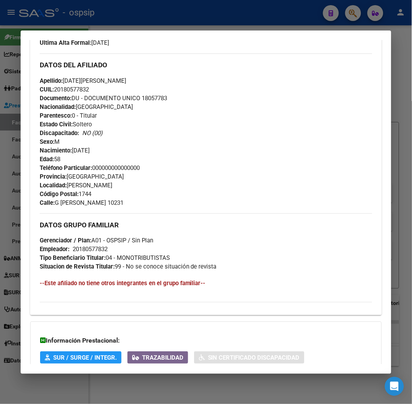
scroll to position [294, 0]
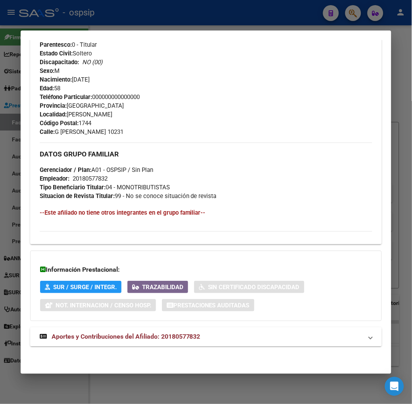
click at [141, 339] on span "Aportes y Contribuciones del Afiliado: 20180577832" at bounding box center [126, 337] width 149 height 8
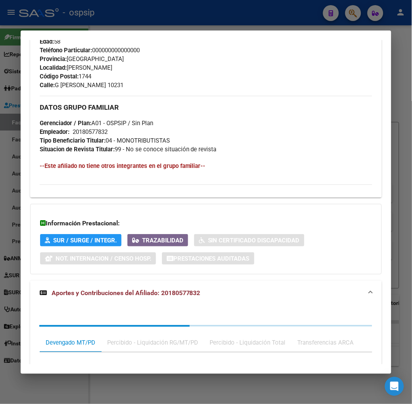
scroll to position [496, 0]
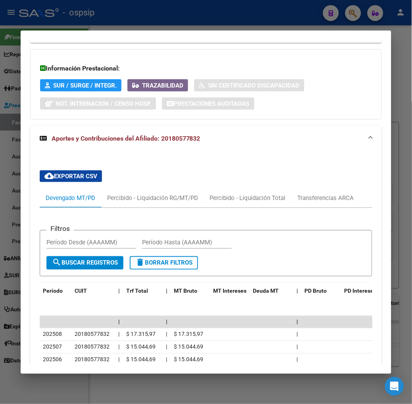
click at [88, 22] on div at bounding box center [206, 202] width 412 height 404
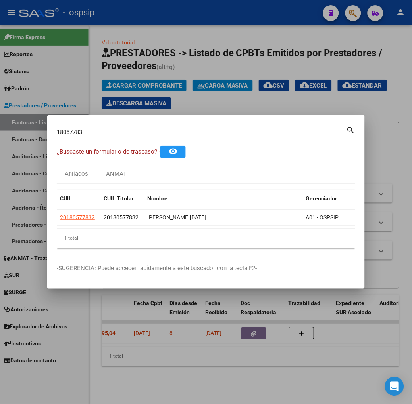
click at [92, 132] on input "18057783" at bounding box center [201, 132] width 289 height 7
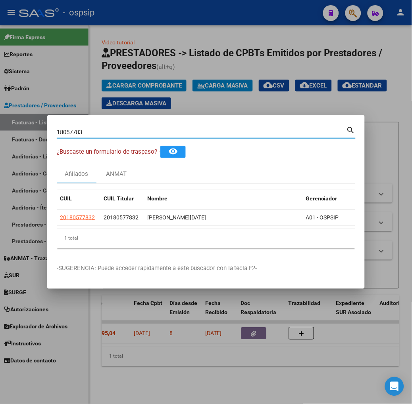
click at [92, 132] on input "18057783" at bounding box center [201, 132] width 289 height 7
type input "50253460"
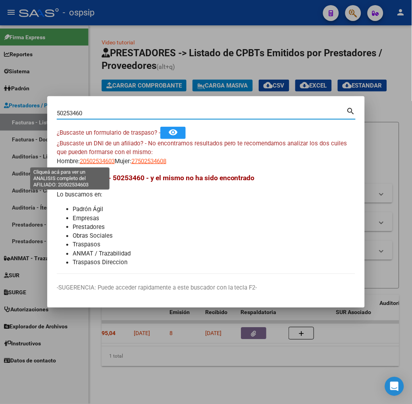
click at [80, 163] on span "20502534603" at bounding box center [97, 161] width 35 height 7
type textarea "20502534603"
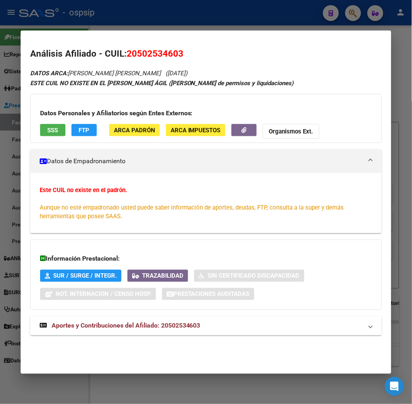
click at [124, 322] on span "Aportes y Contribuciones del Afiliado: 20502534603" at bounding box center [126, 326] width 149 height 8
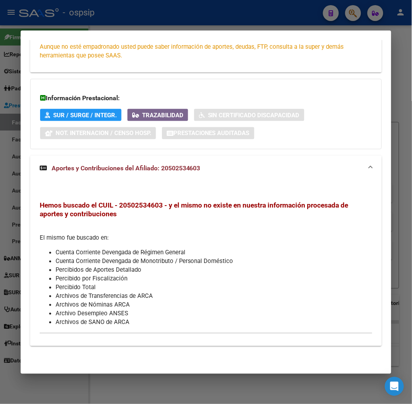
scroll to position [0, 0]
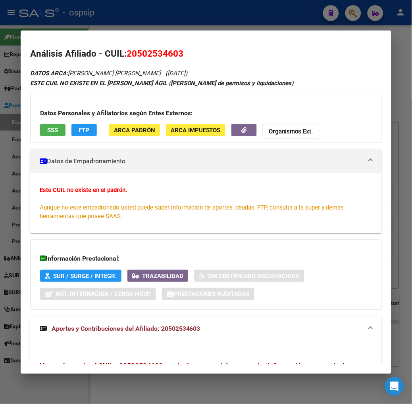
click at [46, 129] on button "SSS" at bounding box center [52, 130] width 25 height 12
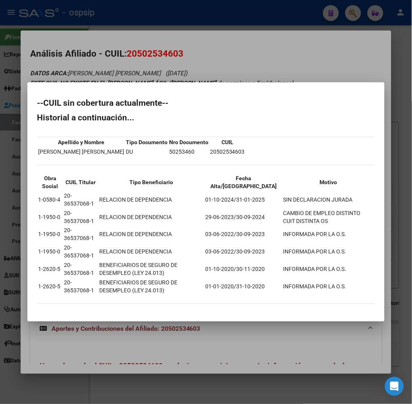
click at [135, 21] on div at bounding box center [206, 202] width 412 height 404
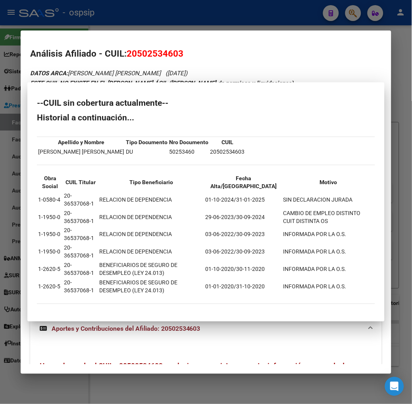
click at [135, 21] on div at bounding box center [206, 202] width 412 height 404
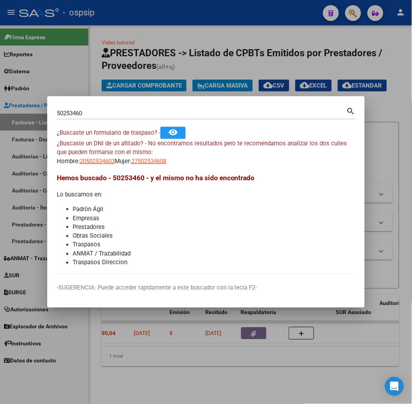
click at [94, 111] on input "50253460" at bounding box center [201, 113] width 289 height 7
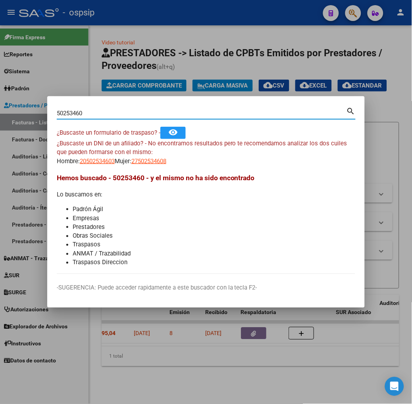
click at [94, 111] on input "50253460" at bounding box center [201, 113] width 289 height 7
type input "54280608"
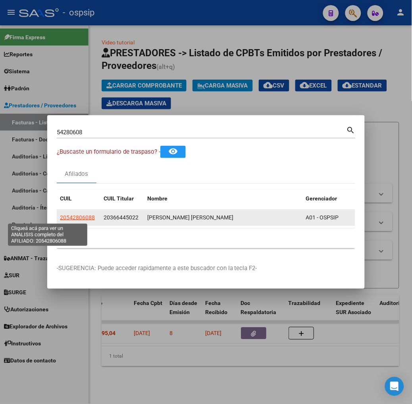
click at [60, 217] on span "20542806088" at bounding box center [77, 217] width 35 height 6
type textarea "20542806088"
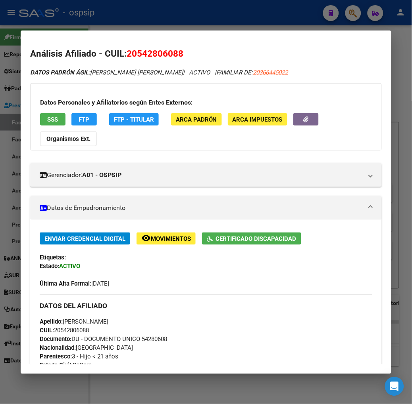
click at [47, 117] on span "SSS" at bounding box center [52, 119] width 11 height 7
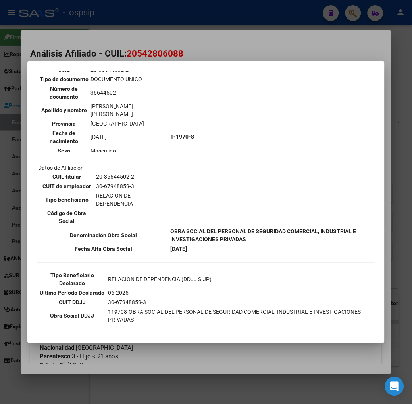
scroll to position [132, 0]
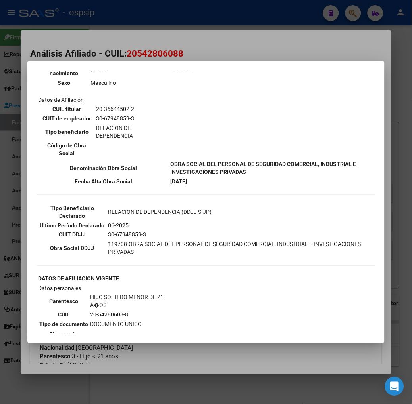
click at [130, 46] on div at bounding box center [206, 202] width 412 height 404
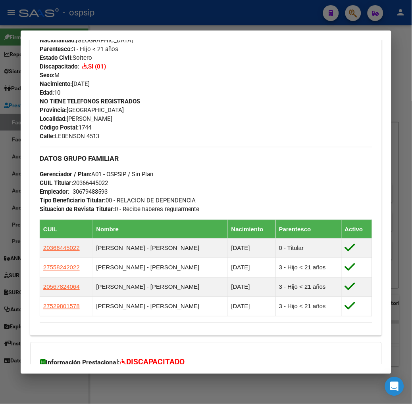
scroll to position [403, 0]
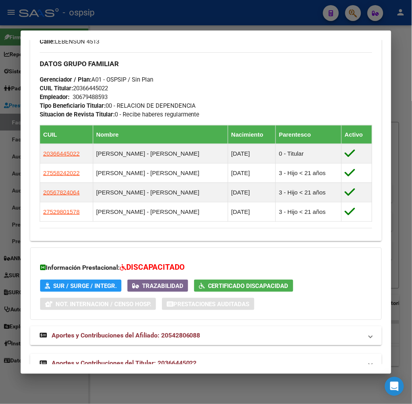
click at [149, 359] on strong "Aportes y Contribuciones del Titular: 20366445022" at bounding box center [118, 364] width 157 height 10
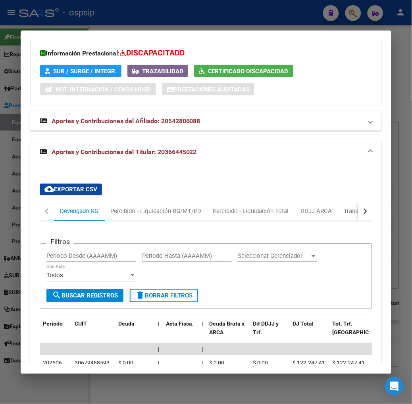
scroll to position [662, 0]
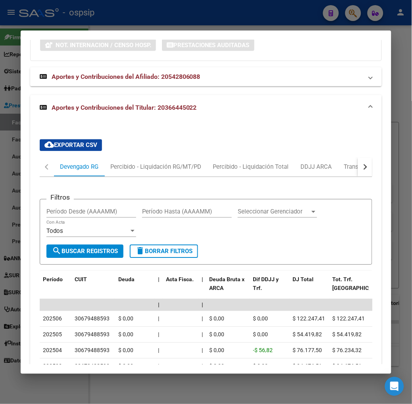
click at [106, 21] on div at bounding box center [206, 202] width 412 height 404
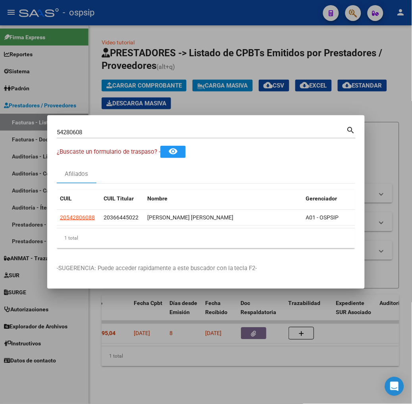
click at [104, 134] on input "54280608" at bounding box center [201, 132] width 289 height 7
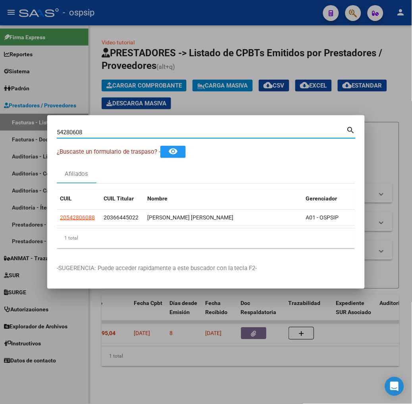
click at [104, 134] on input "54280608" at bounding box center [201, 132] width 289 height 7
type input "52980157"
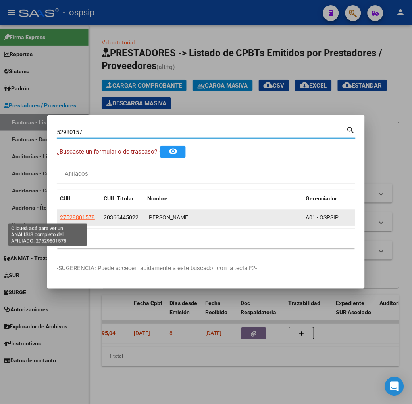
click at [60, 215] on span "27529801578" at bounding box center [77, 217] width 35 height 6
type textarea "27529801578"
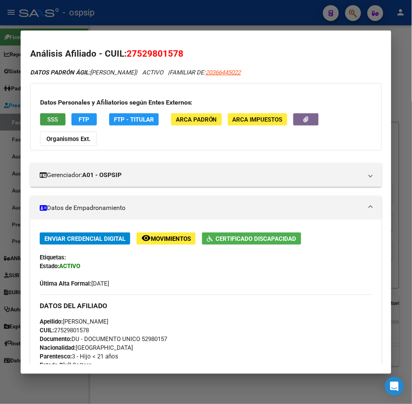
click at [47, 121] on span "SSS" at bounding box center [52, 119] width 11 height 7
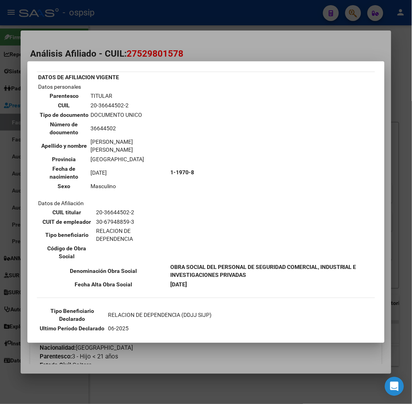
scroll to position [44, 0]
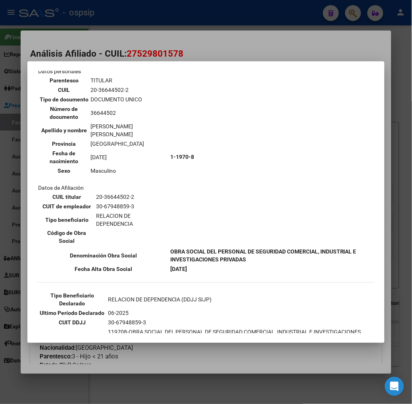
click at [128, 41] on div at bounding box center [206, 202] width 412 height 404
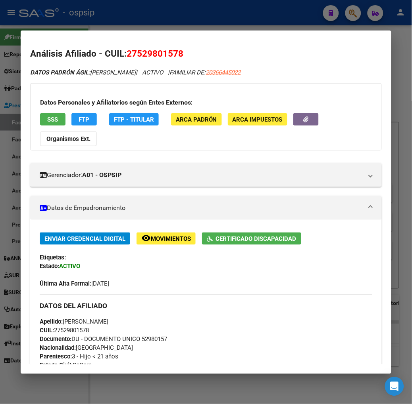
click at [94, 14] on div at bounding box center [206, 202] width 412 height 404
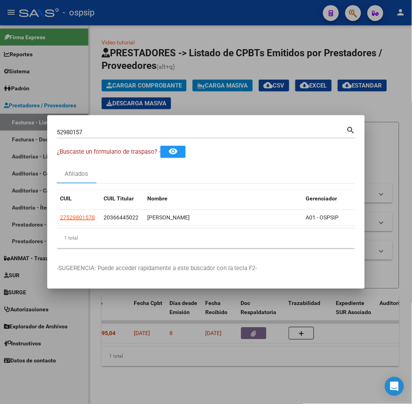
drag, startPoint x: 85, startPoint y: 140, endPoint x: 78, endPoint y: 131, distance: 10.7
click at [84, 140] on div "52980157 Buscar (apellido, dni, [PERSON_NAME], [PERSON_NAME], cuit, obra social…" at bounding box center [206, 135] width 299 height 21
click at [78, 129] on input "52980157" at bounding box center [201, 132] width 289 height 7
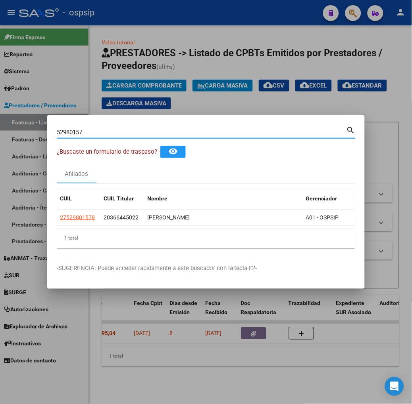
click at [78, 129] on input "52980157" at bounding box center [201, 132] width 289 height 7
click at [180, 135] on input "20" at bounding box center [201, 132] width 289 height 7
paste input "113124"
type input "20113124"
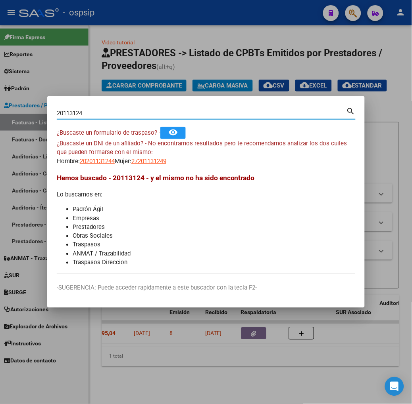
click at [80, 164] on span "20201131244" at bounding box center [97, 161] width 35 height 7
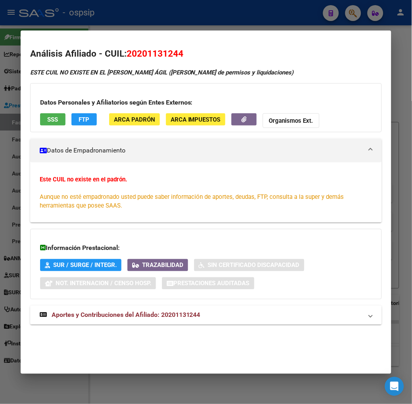
click at [86, 27] on div at bounding box center [206, 202] width 412 height 404
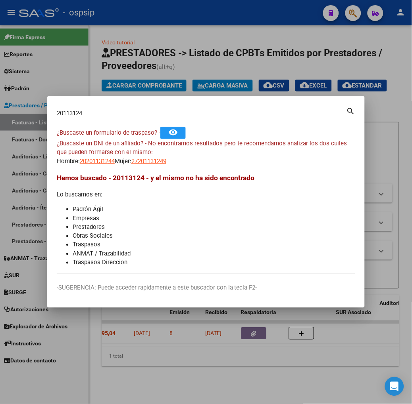
click at [131, 163] on span "27201131249" at bounding box center [148, 161] width 35 height 7
type textarea "27201131249"
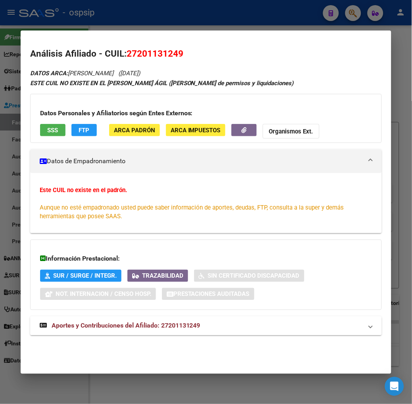
drag, startPoint x: 155, startPoint y: 333, endPoint x: 145, endPoint y: 220, distance: 113.5
click at [157, 332] on mat-expansion-panel-header "Aportes y Contribuciones del Afiliado: 27201131249" at bounding box center [205, 326] width 351 height 19
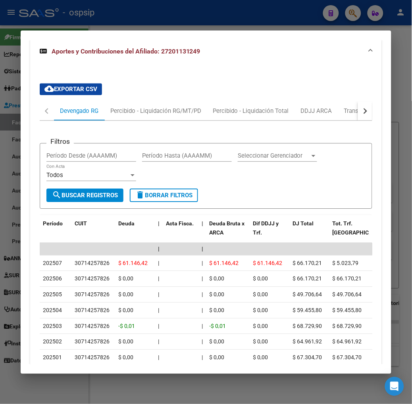
scroll to position [293, 0]
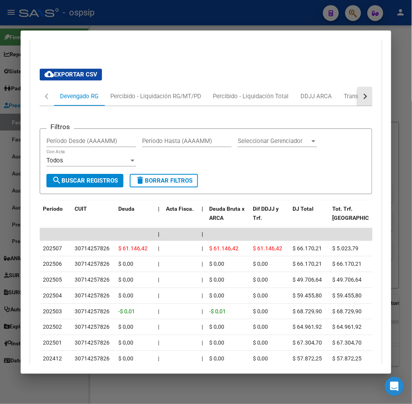
click at [372, 102] on button "button" at bounding box center [365, 96] width 14 height 19
click at [344, 99] on div "ARCA Relaciones Laborales" at bounding box center [336, 96] width 74 height 9
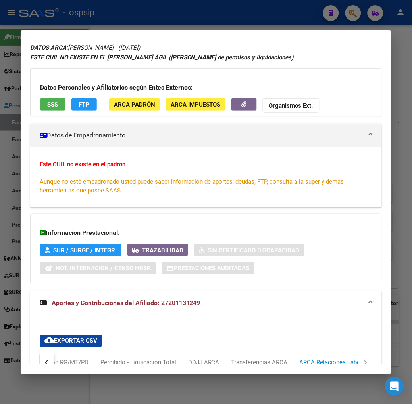
scroll to position [0, 0]
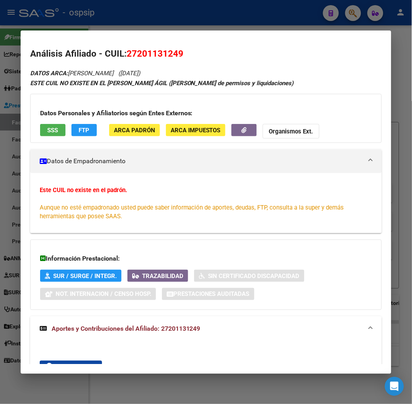
click at [40, 118] on h3 "Datos Personales y Afiliatorios según Entes Externos:" at bounding box center [205, 114] width 331 height 10
click at [40, 124] on button "SSS" at bounding box center [52, 130] width 25 height 12
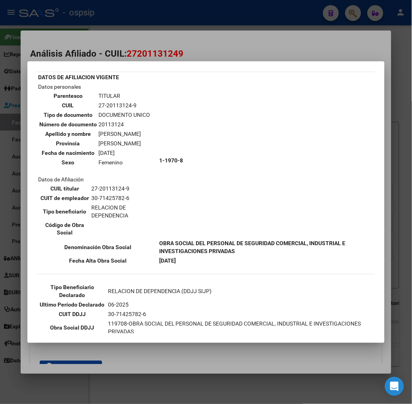
scroll to position [44, 0]
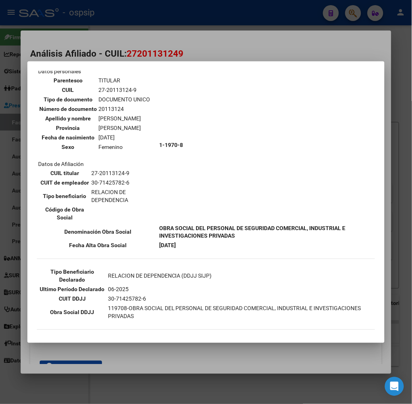
click at [128, 37] on div at bounding box center [206, 202] width 412 height 404
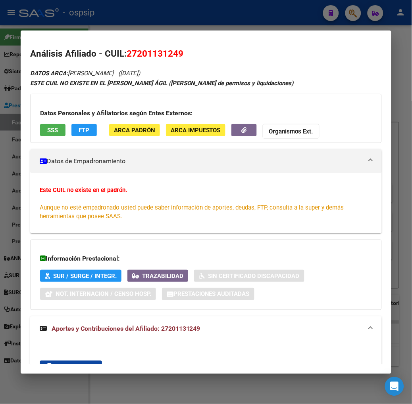
click at [167, 16] on div at bounding box center [206, 202] width 412 height 404
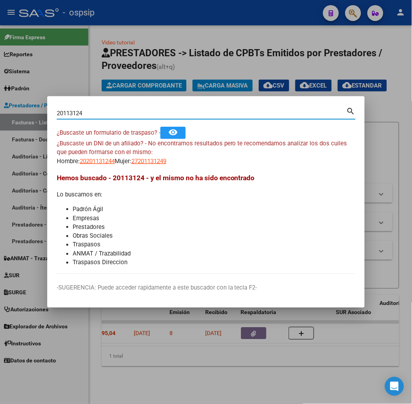
click at [82, 115] on input "20113124" at bounding box center [201, 113] width 289 height 7
type input "45138134"
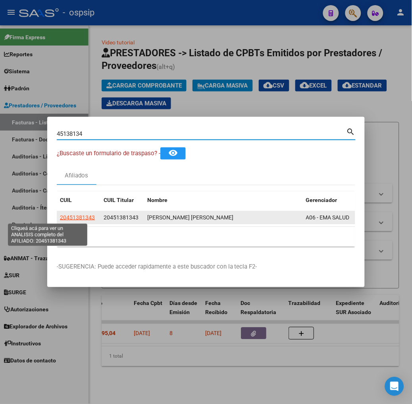
click at [60, 217] on span "20451381343" at bounding box center [77, 217] width 35 height 6
type textarea "20451381343"
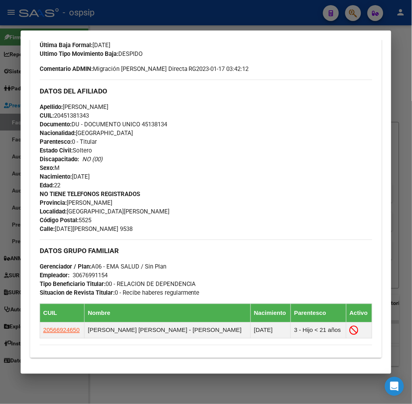
scroll to position [353, 0]
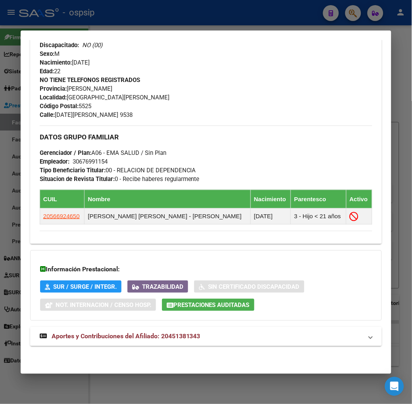
click at [176, 340] on span "Aportes y Contribuciones del Afiliado: 20451381343" at bounding box center [126, 337] width 149 height 8
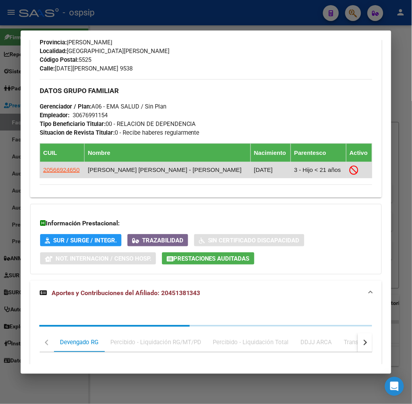
scroll to position [568, 0]
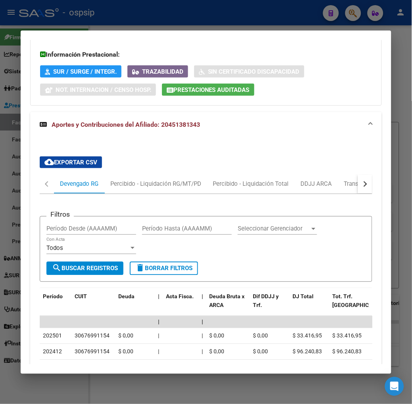
click at [372, 182] on button "button" at bounding box center [365, 184] width 14 height 19
click at [360, 184] on div "ARCA Relaciones Laborales" at bounding box center [336, 184] width 86 height 19
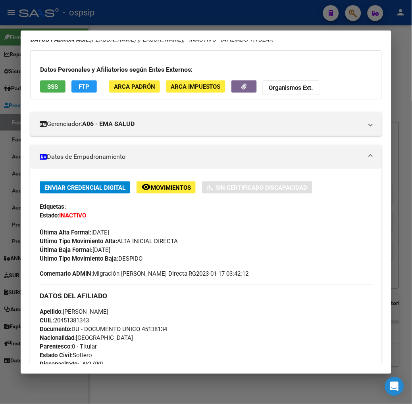
scroll to position [0, 0]
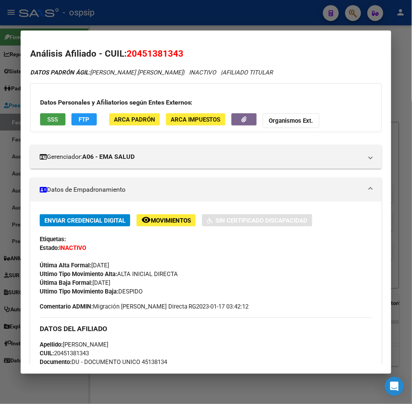
click at [47, 121] on span "SSS" at bounding box center [52, 119] width 11 height 7
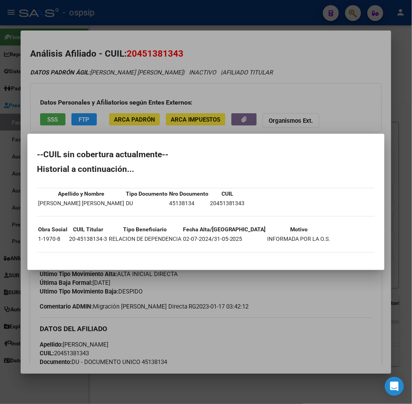
click at [62, 121] on div at bounding box center [206, 202] width 412 height 404
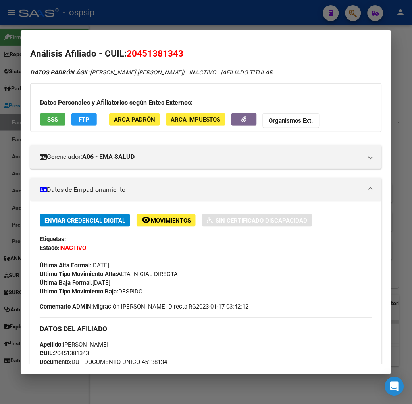
click at [71, 121] on button "FTP" at bounding box center [83, 119] width 25 height 12
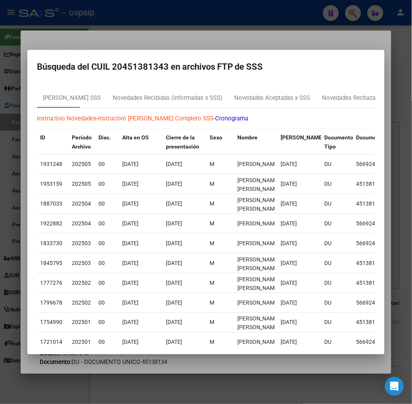
click at [232, 42] on div at bounding box center [206, 202] width 412 height 404
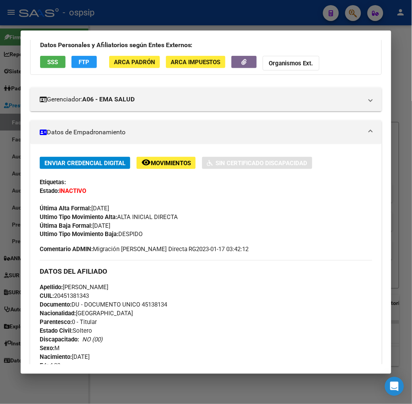
scroll to position [132, 0]
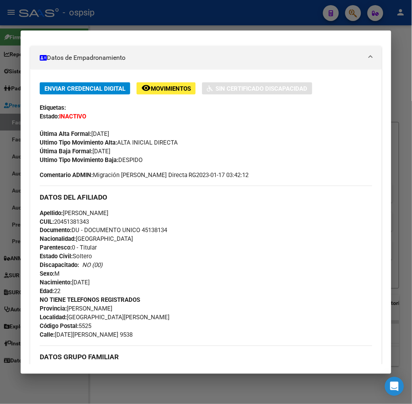
click at [77, 28] on div at bounding box center [206, 202] width 412 height 404
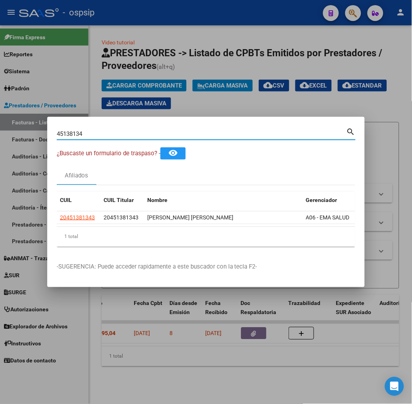
click at [78, 133] on input "45138134" at bounding box center [201, 133] width 289 height 7
type input "39090015"
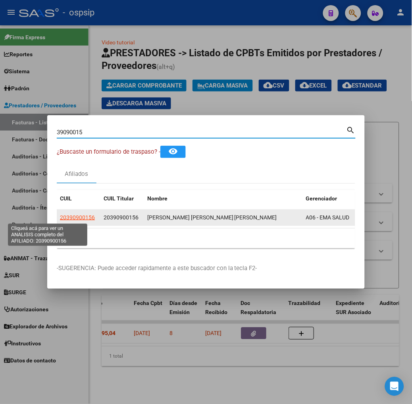
click at [60, 217] on span "20390900156" at bounding box center [77, 217] width 35 height 6
type textarea "20390900156"
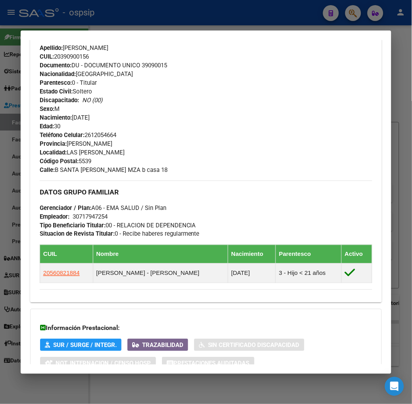
scroll to position [315, 0]
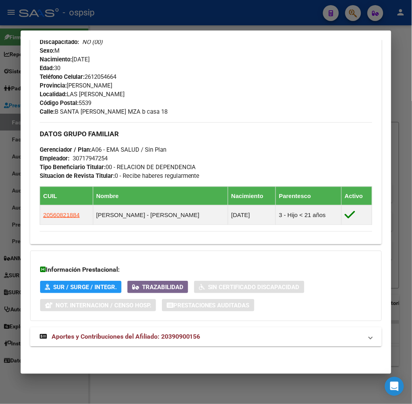
click at [140, 344] on mat-expansion-panel-header "Aportes y Contribuciones del Afiliado: 20390900156" at bounding box center [205, 337] width 351 height 19
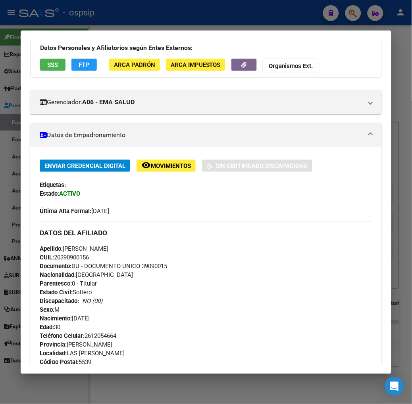
scroll to position [0, 0]
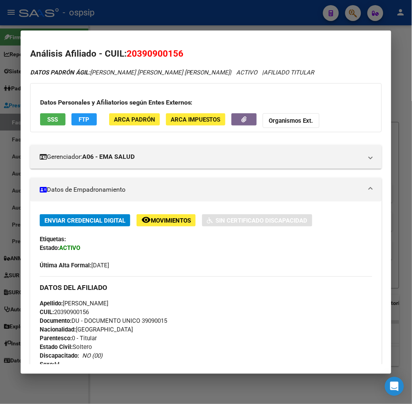
click at [126, 24] on div at bounding box center [206, 202] width 412 height 404
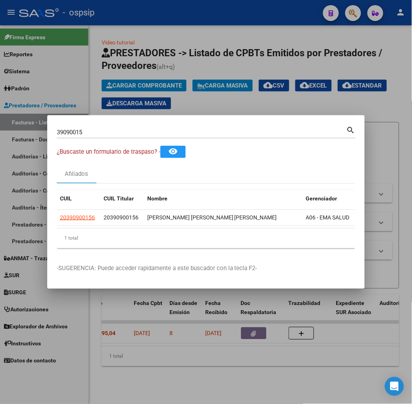
click at [98, 130] on input "39090015" at bounding box center [201, 132] width 289 height 7
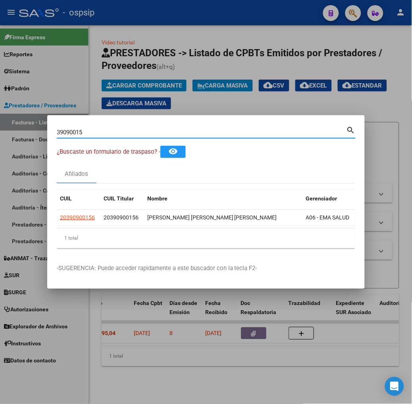
click at [98, 130] on input "39090015" at bounding box center [201, 132] width 289 height 7
type input "48396112"
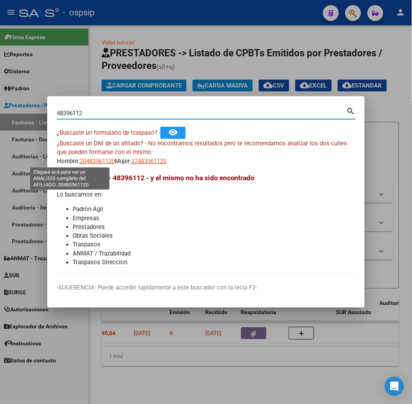
click at [80, 163] on span "20483961120" at bounding box center [97, 161] width 35 height 7
type textarea "20483961120"
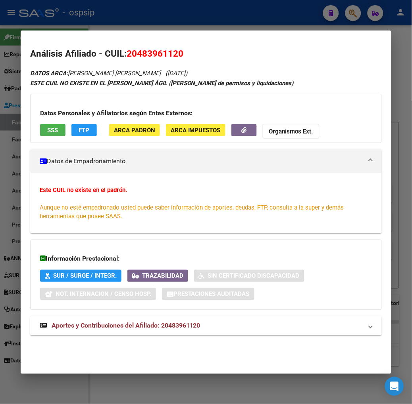
click at [47, 132] on span "SSS" at bounding box center [52, 130] width 11 height 7
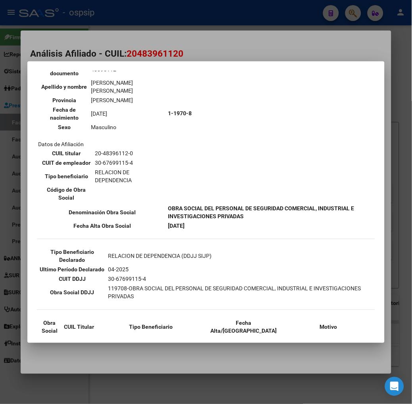
scroll to position [88, 0]
click at [115, 55] on div at bounding box center [206, 202] width 412 height 404
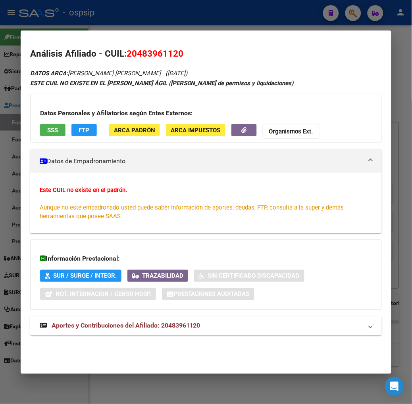
click at [172, 332] on mat-expansion-panel-header "Aportes y Contribuciones del Afiliado: 20483961120" at bounding box center [205, 326] width 351 height 19
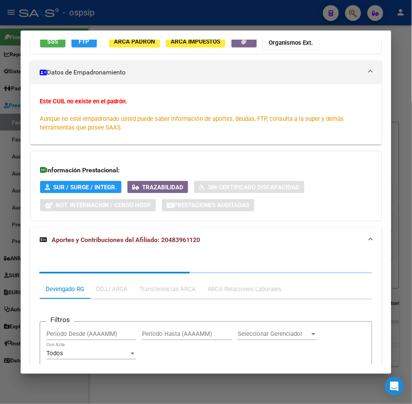
scroll to position [205, 0]
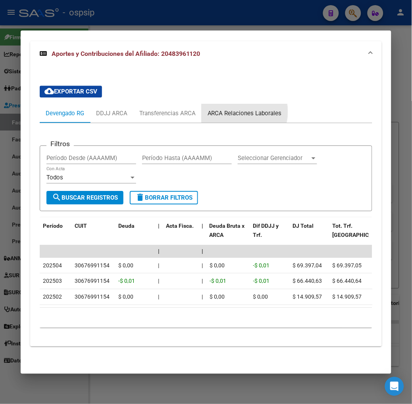
click at [226, 109] on div "ARCA Relaciones Laborales" at bounding box center [244, 113] width 74 height 9
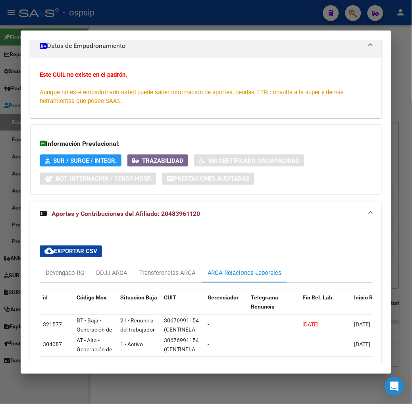
scroll to position [172, 0]
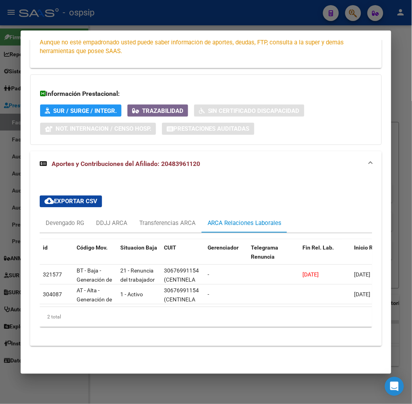
click at [109, 31] on mat-dialog-container "Análisis Afiliado - CUIL: 20483961120 DATOS ARCA: [PERSON_NAME] [PERSON_NAME] (…" at bounding box center [206, 203] width 370 height 344
click at [92, 25] on div at bounding box center [206, 202] width 412 height 404
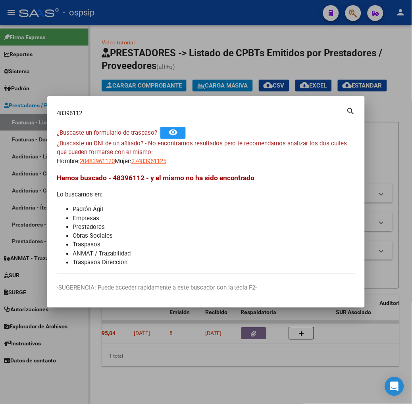
click at [73, 113] on input "48396112" at bounding box center [201, 113] width 289 height 7
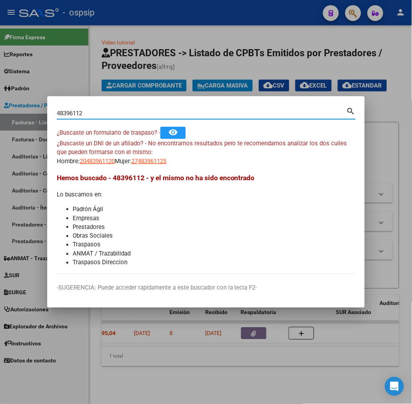
click at [73, 113] on input "48396112" at bounding box center [201, 113] width 289 height 7
type input "48898266"
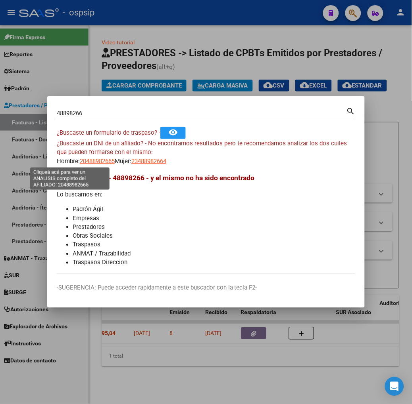
click at [80, 160] on span "20488982665" at bounding box center [97, 161] width 35 height 7
type textarea "20488982665"
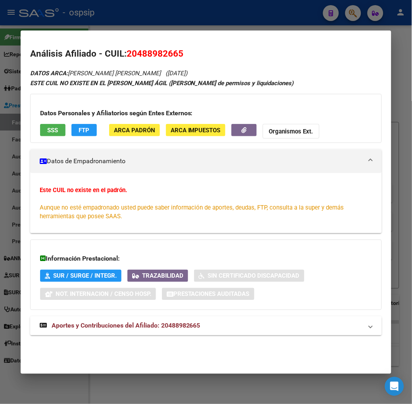
click at [123, 333] on mat-expansion-panel-header "Aportes y Contribuciones del Afiliado: 20488982665" at bounding box center [205, 326] width 351 height 19
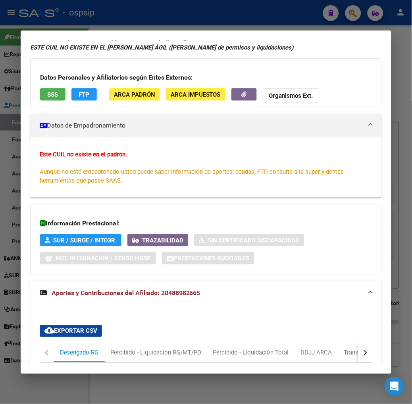
scroll to position [0, 0]
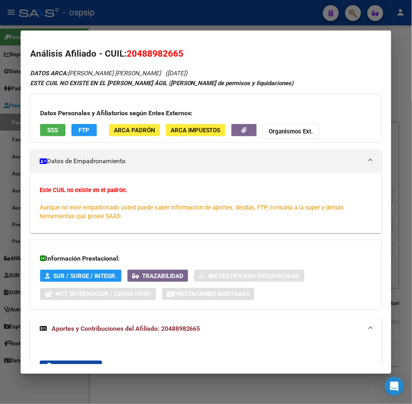
click at [41, 115] on h3 "Datos Personales y Afiliatorios según Entes Externos:" at bounding box center [205, 114] width 331 height 10
click at [47, 129] on span "SSS" at bounding box center [52, 130] width 11 height 7
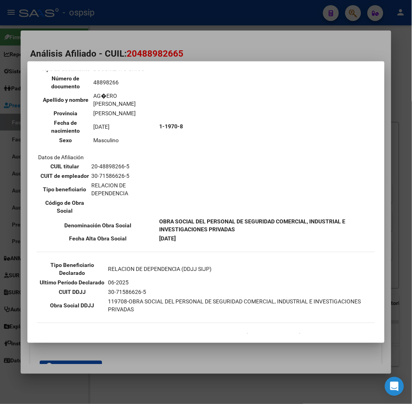
scroll to position [75, 0]
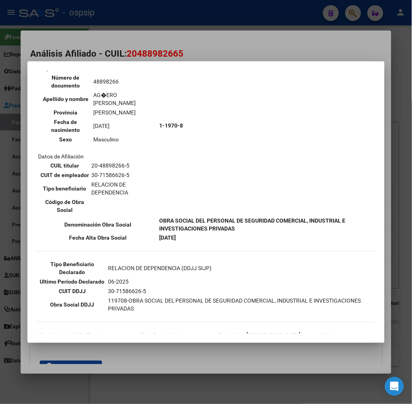
click at [184, 41] on div at bounding box center [206, 202] width 412 height 404
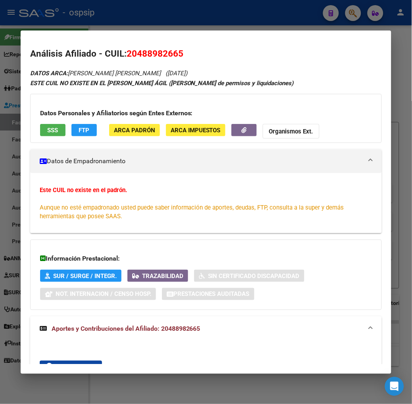
click at [167, 24] on div at bounding box center [206, 202] width 412 height 404
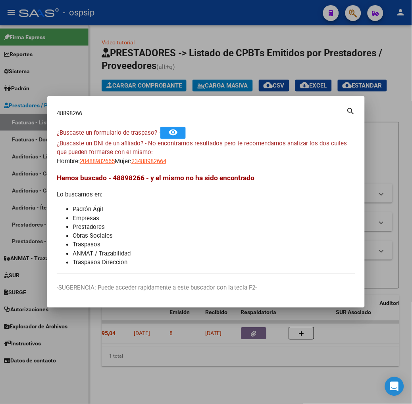
click at [131, 117] on input "48898266" at bounding box center [201, 113] width 289 height 7
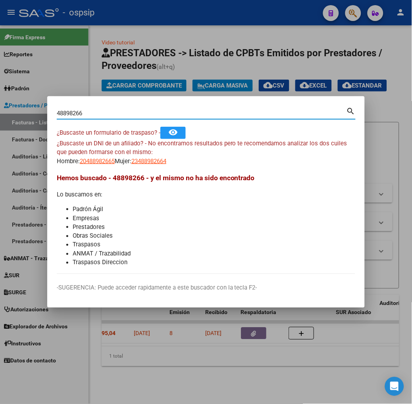
click at [131, 117] on input "48898266" at bounding box center [201, 113] width 289 height 7
type input "39377283"
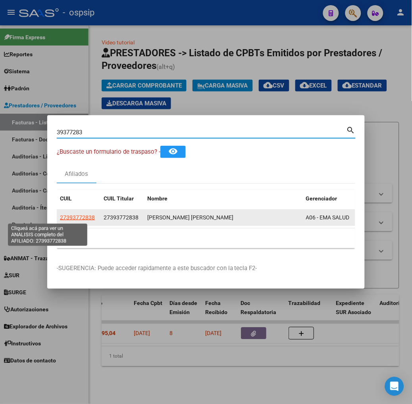
click at [60, 219] on span "27393772838" at bounding box center [77, 217] width 35 height 6
type textarea "27393772838"
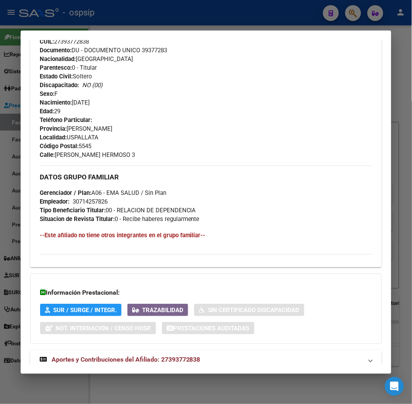
scroll to position [310, 0]
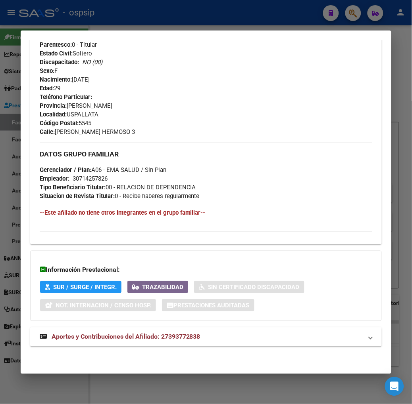
click at [101, 337] on span "Aportes y Contribuciones del Afiliado: 27393772838" at bounding box center [126, 337] width 149 height 8
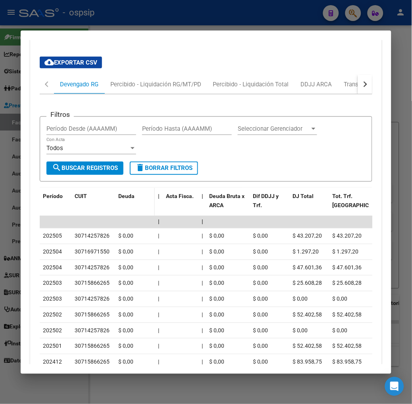
scroll to position [657, 0]
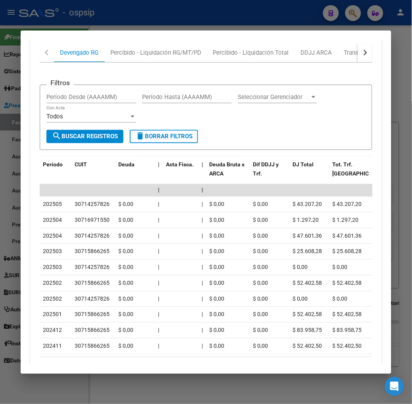
click at [78, 27] on div at bounding box center [206, 202] width 412 height 404
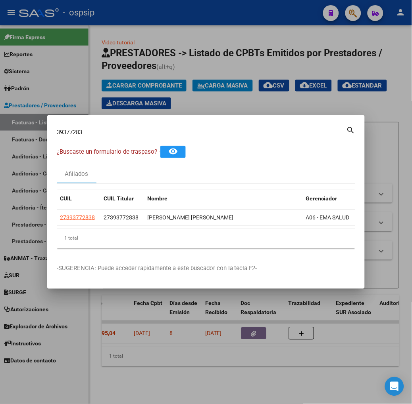
click at [82, 131] on input "39377283" at bounding box center [201, 132] width 289 height 7
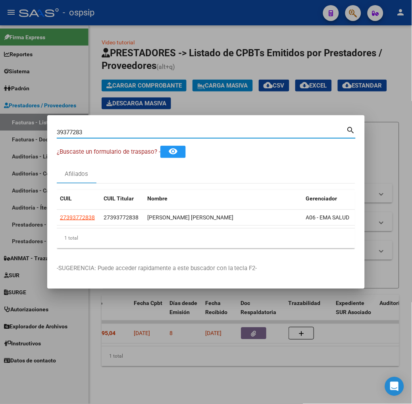
click at [82, 131] on input "39377283" at bounding box center [201, 132] width 289 height 7
type input "43076230"
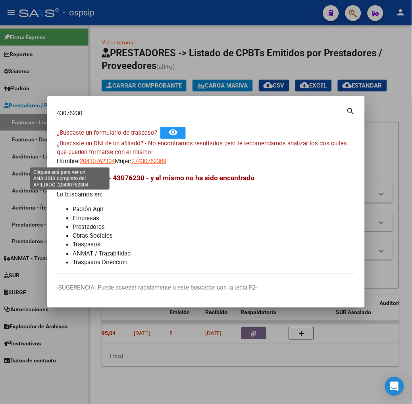
click at [80, 163] on span "20430762304" at bounding box center [97, 161] width 35 height 7
type textarea "20430762304"
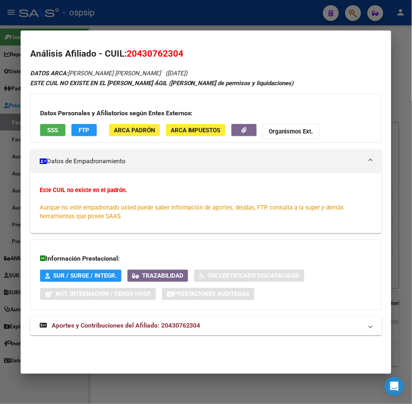
click at [40, 135] on button "SSS" at bounding box center [52, 130] width 25 height 12
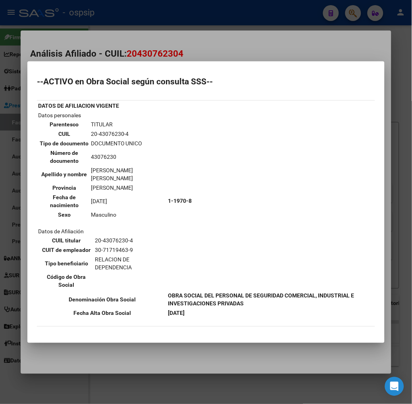
scroll to position [44, 0]
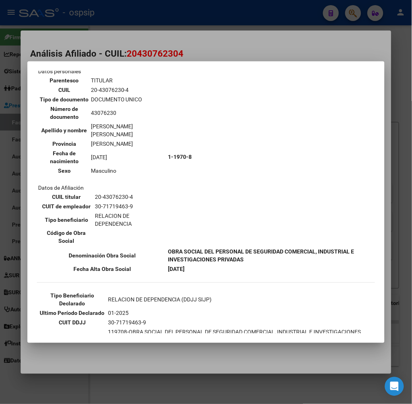
click at [144, 32] on div at bounding box center [206, 202] width 412 height 404
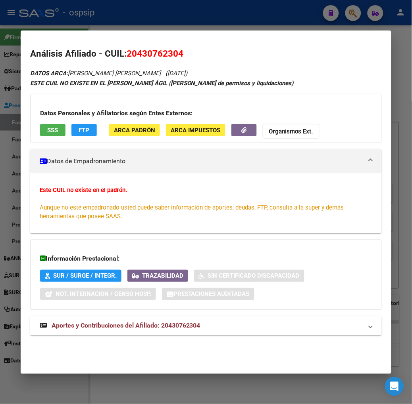
click at [165, 331] on mat-expansion-panel-header "Aportes y Contribuciones del Afiliado: 20430762304" at bounding box center [205, 326] width 351 height 19
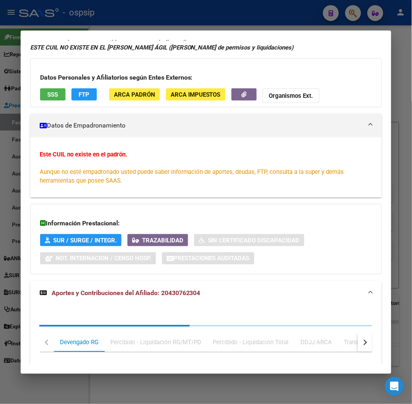
scroll to position [205, 0]
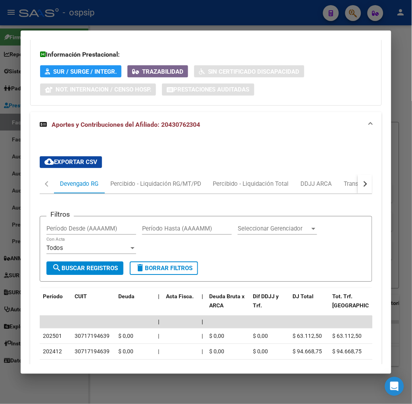
click at [368, 189] on button "button" at bounding box center [365, 184] width 14 height 19
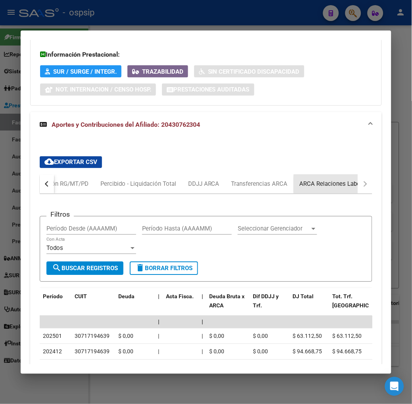
click at [354, 185] on div "ARCA Relaciones Laborales" at bounding box center [336, 184] width 74 height 9
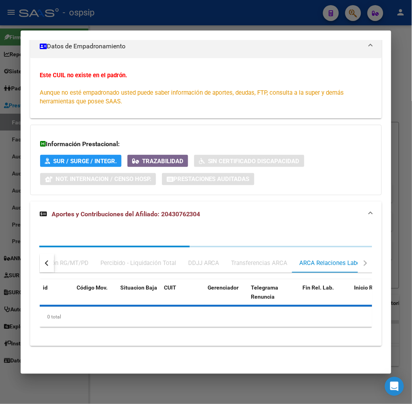
scroll to position [172, 0]
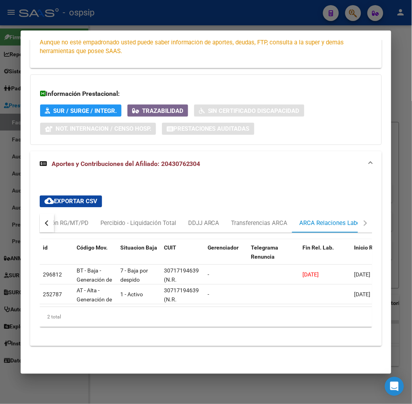
click at [211, 26] on div at bounding box center [206, 202] width 412 height 404
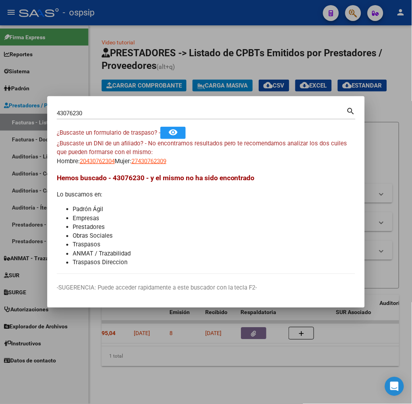
click at [140, 109] on div "43076230 Buscar (apellido, dni, [PERSON_NAME], [PERSON_NAME], cuit, obra social)" at bounding box center [201, 113] width 289 height 12
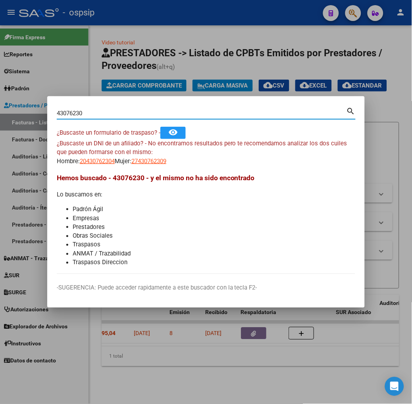
click at [137, 115] on input "43076230" at bounding box center [201, 113] width 289 height 7
type input "38910333"
click at [142, 161] on span "27389103336" at bounding box center [148, 161] width 35 height 7
type textarea "27389103336"
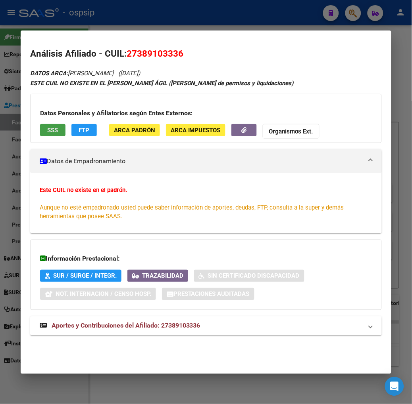
click at [50, 131] on button "SSS" at bounding box center [52, 130] width 25 height 12
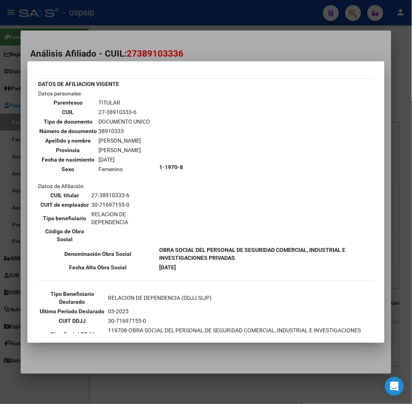
scroll to position [40, 0]
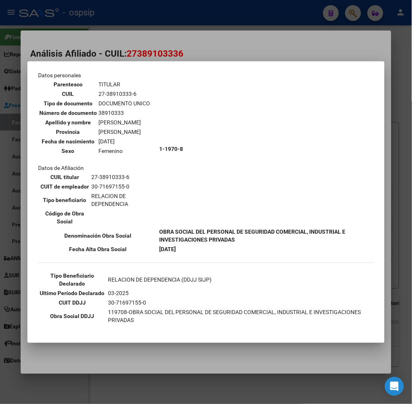
click at [144, 39] on div at bounding box center [206, 202] width 412 height 404
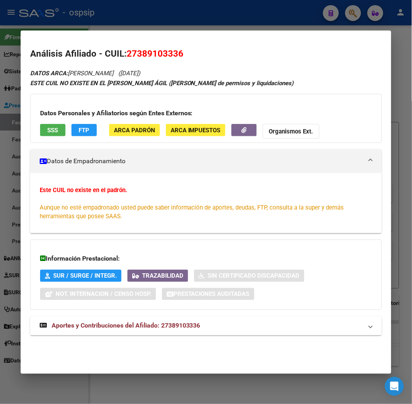
click at [161, 328] on span "Aportes y Contribuciones del Afiliado: 27389103336" at bounding box center [126, 326] width 149 height 8
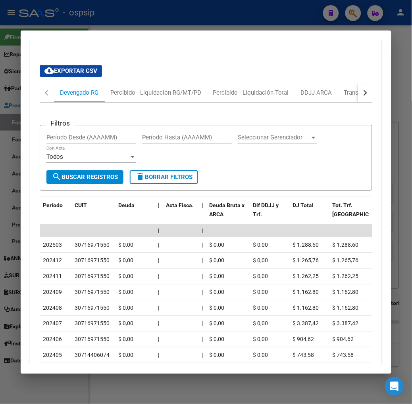
scroll to position [264, 0]
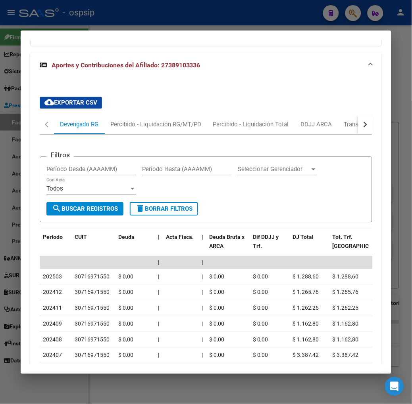
click at [367, 123] on div "button" at bounding box center [364, 125] width 6 height 6
click at [362, 123] on div "ARCA Relaciones Laborales" at bounding box center [336, 124] width 86 height 19
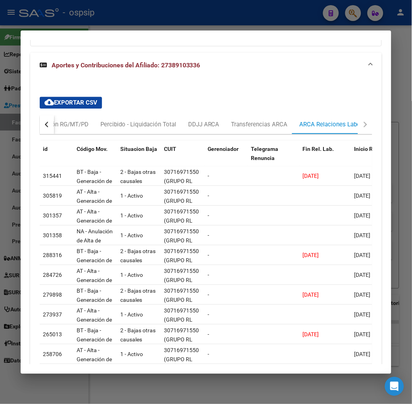
click at [114, 22] on div at bounding box center [206, 202] width 412 height 404
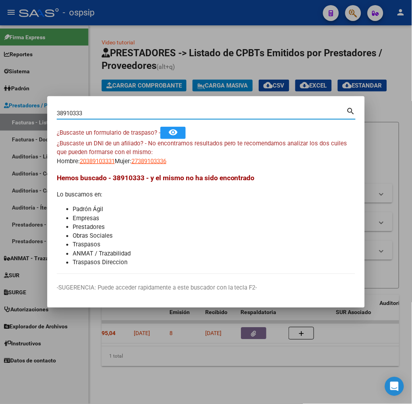
click at [106, 114] on input "38910333" at bounding box center [201, 113] width 289 height 7
type input "43076230"
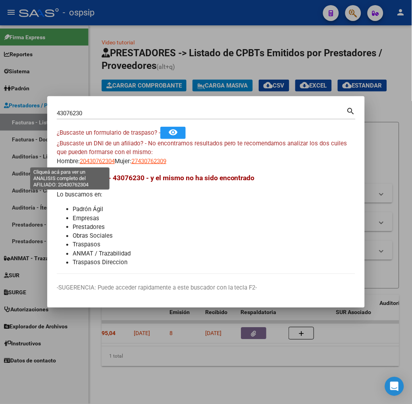
click at [80, 163] on span "20430762304" at bounding box center [97, 161] width 35 height 7
type textarea "20430762304"
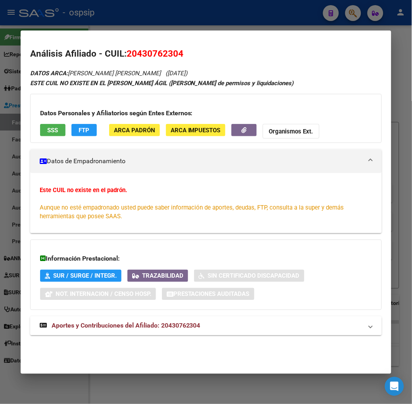
click at [34, 123] on div "Datos Personales y Afiliatorios [PERSON_NAME] Externos: SSS FTP ARCA [PERSON_NA…" at bounding box center [205, 118] width 351 height 49
click at [47, 129] on span "SSS" at bounding box center [52, 130] width 11 height 7
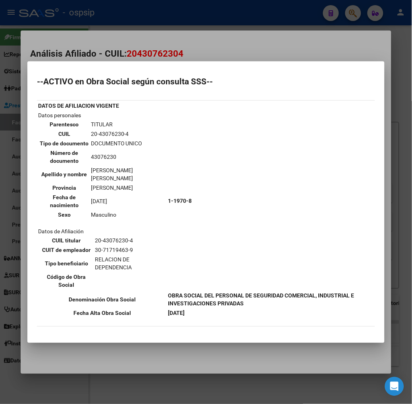
scroll to position [44, 0]
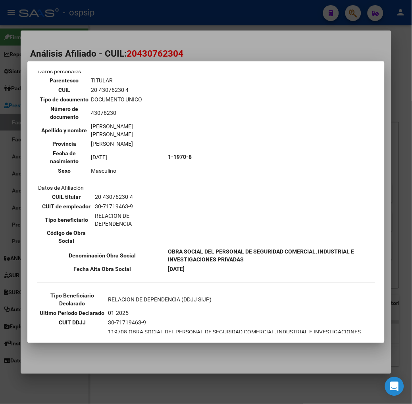
click at [117, 34] on div at bounding box center [206, 202] width 412 height 404
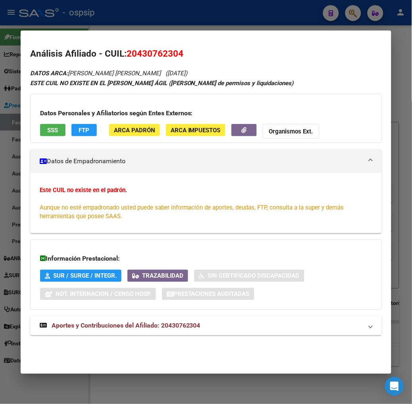
click at [165, 328] on span "Aportes y Contribuciones del Afiliado: 20430762304" at bounding box center [126, 326] width 149 height 8
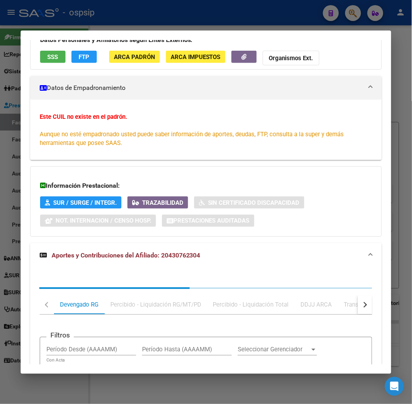
scroll to position [205, 0]
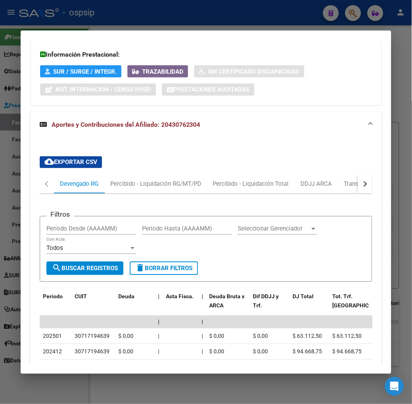
click at [372, 182] on button "button" at bounding box center [365, 184] width 14 height 19
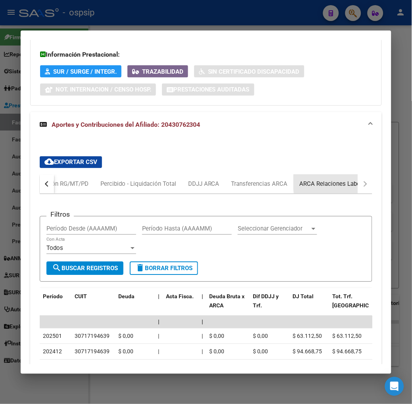
click at [347, 183] on div "ARCA Relaciones Laborales" at bounding box center [336, 184] width 74 height 9
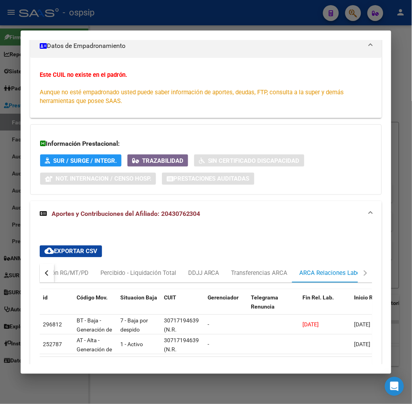
scroll to position [172, 0]
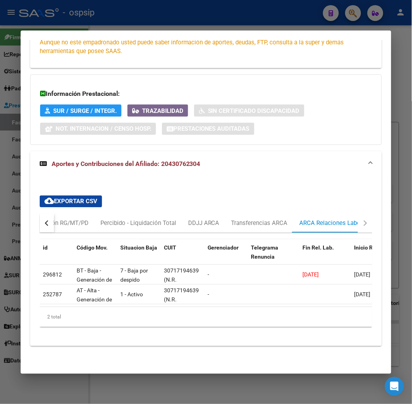
click at [67, 17] on div at bounding box center [206, 202] width 412 height 404
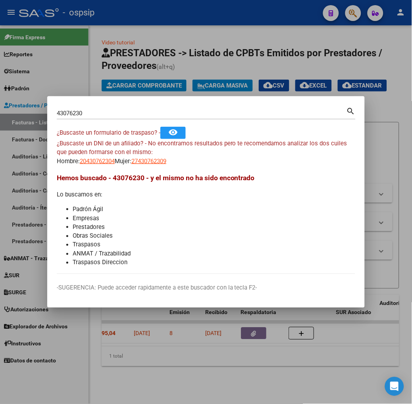
click at [100, 116] on input "43076230" at bounding box center [201, 113] width 289 height 7
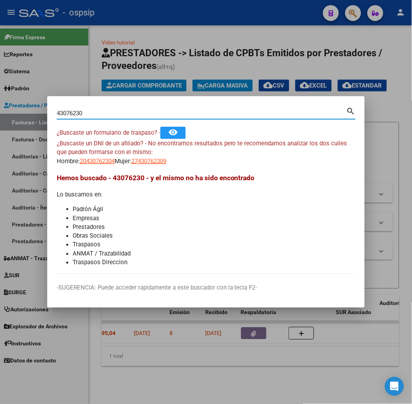
click at [100, 116] on input "43076230" at bounding box center [201, 113] width 289 height 7
type input "22519225"
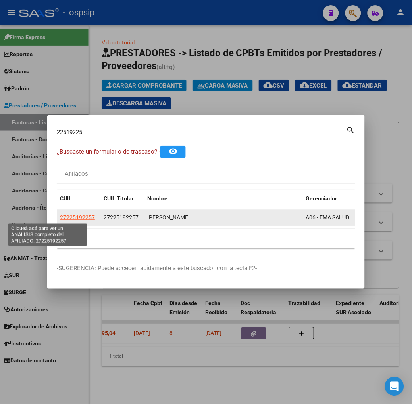
click at [60, 214] on span "27225192257" at bounding box center [77, 217] width 35 height 6
type textarea "27225192257"
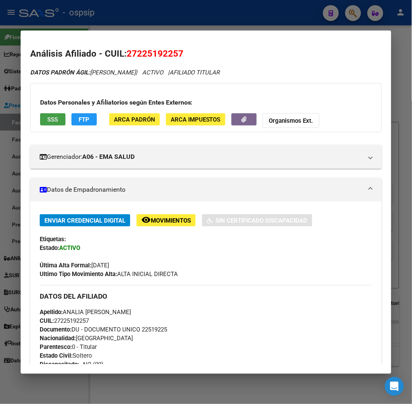
click at [47, 117] on span "SSS" at bounding box center [52, 119] width 11 height 7
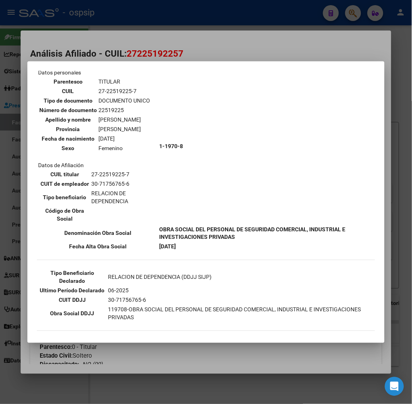
scroll to position [84, 0]
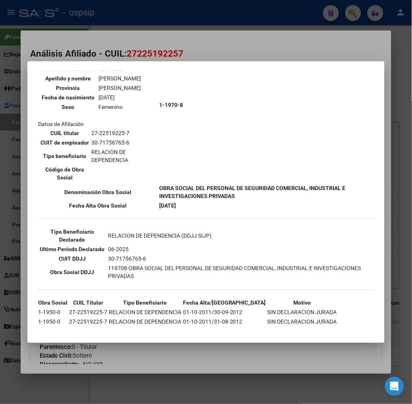
click at [114, 18] on div at bounding box center [206, 202] width 412 height 404
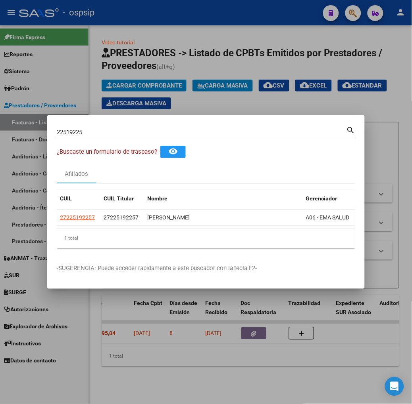
click at [110, 131] on input "22519225" at bounding box center [201, 132] width 289 height 7
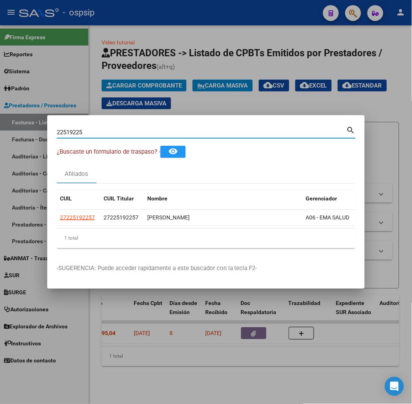
click at [110, 131] on input "22519225" at bounding box center [201, 132] width 289 height 7
type input "42508586"
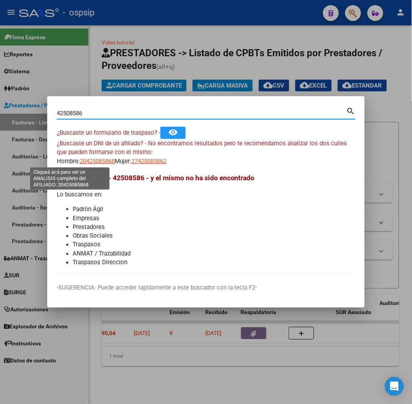
click at [85, 161] on span "20425085868" at bounding box center [97, 161] width 35 height 7
type textarea "20425085868"
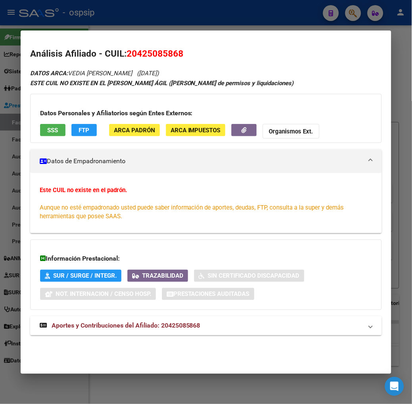
click at [144, 322] on strong "Aportes y Contribuciones del Afiliado: 20425085868" at bounding box center [120, 327] width 161 height 10
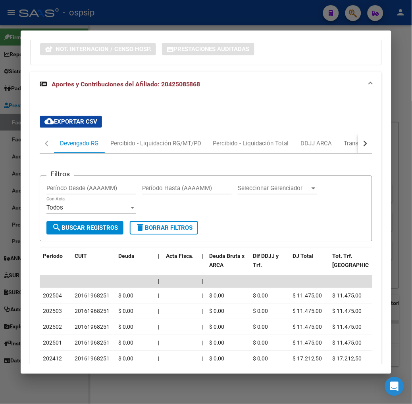
scroll to position [293, 0]
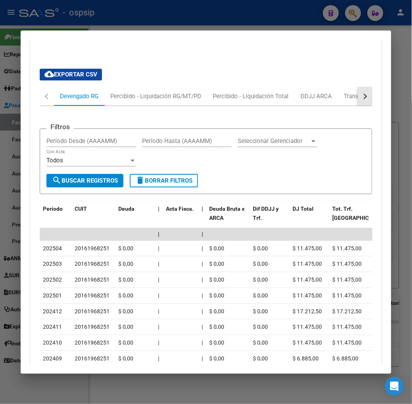
click at [372, 97] on button "button" at bounding box center [365, 96] width 14 height 19
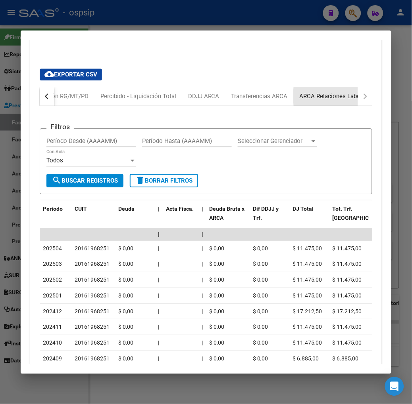
click at [336, 96] on div "ARCA Relaciones Laborales" at bounding box center [336, 96] width 74 height 9
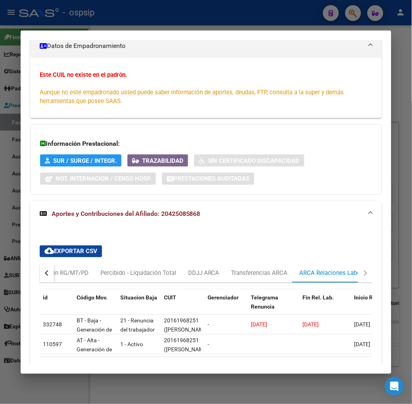
scroll to position [172, 0]
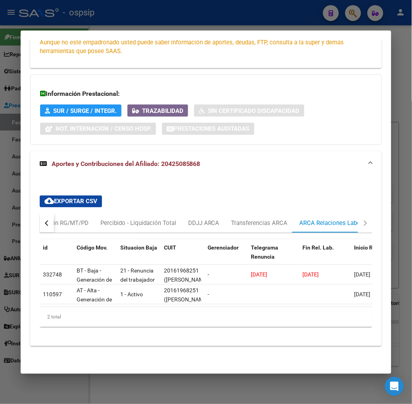
click at [80, 27] on div at bounding box center [206, 202] width 412 height 404
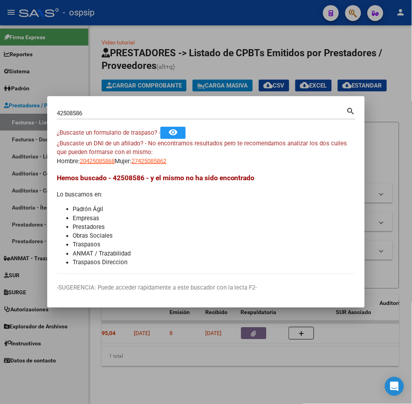
click at [82, 111] on input "42508586" at bounding box center [201, 113] width 289 height 7
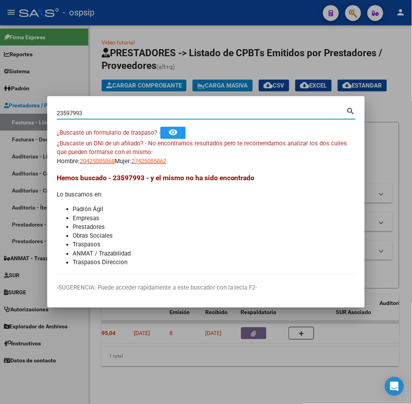
type input "23597993"
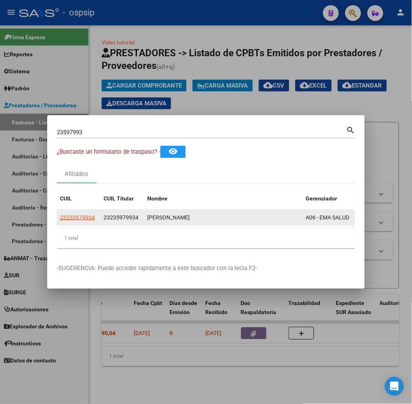
click at [60, 221] on app-link-go-to "23235979934" at bounding box center [77, 217] width 35 height 9
click at [60, 217] on span "23235979934" at bounding box center [77, 217] width 35 height 6
type textarea "23235979934"
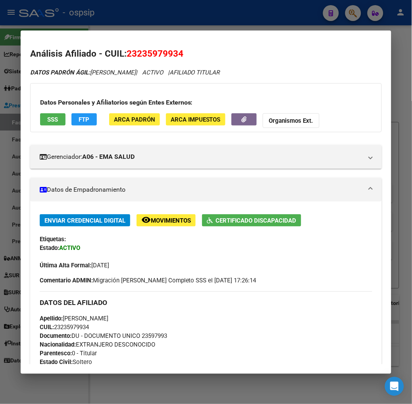
click at [40, 113] on button "SSS" at bounding box center [52, 119] width 25 height 12
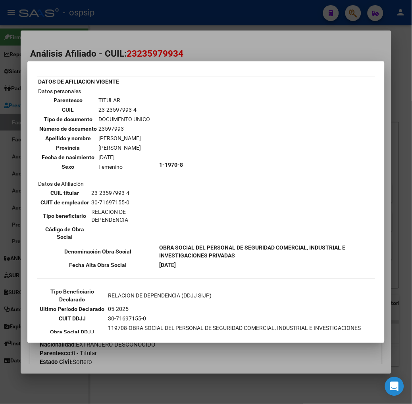
scroll to position [44, 0]
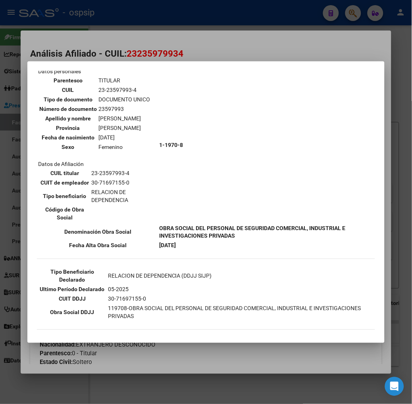
click at [120, 38] on div at bounding box center [206, 202] width 412 height 404
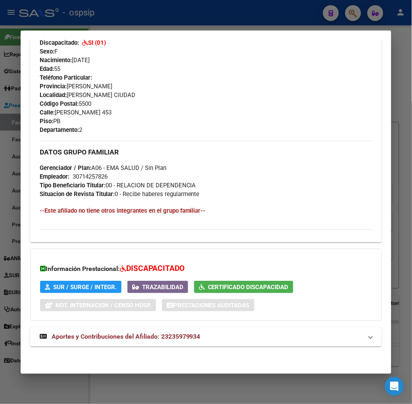
click at [172, 334] on span "Aportes y Contribuciones del Afiliado: 23235979934" at bounding box center [126, 337] width 149 height 8
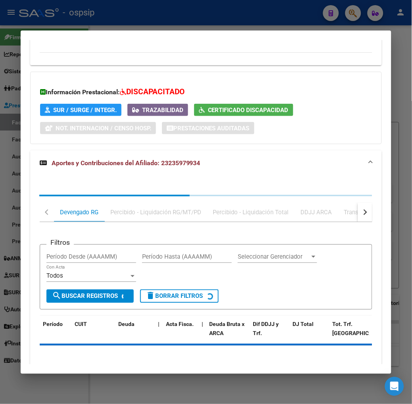
scroll to position [544, 0]
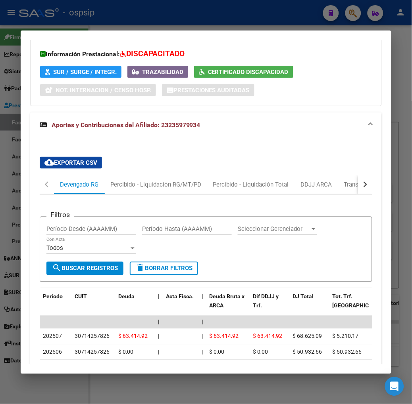
click at [213, 9] on div at bounding box center [206, 202] width 412 height 404
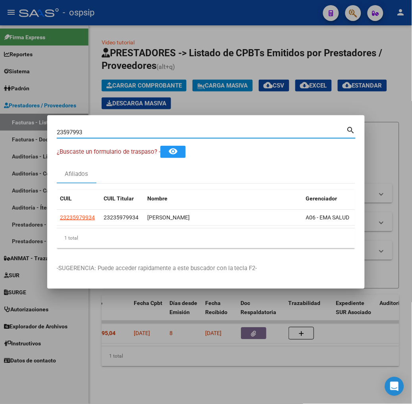
click at [73, 131] on input "23597993" at bounding box center [201, 132] width 289 height 7
type input "43544168"
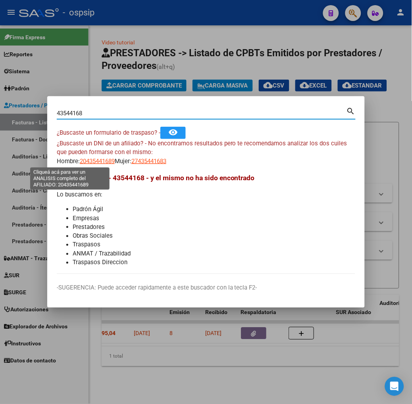
click at [80, 162] on span "20435441689" at bounding box center [97, 161] width 35 height 7
type textarea "20435441689"
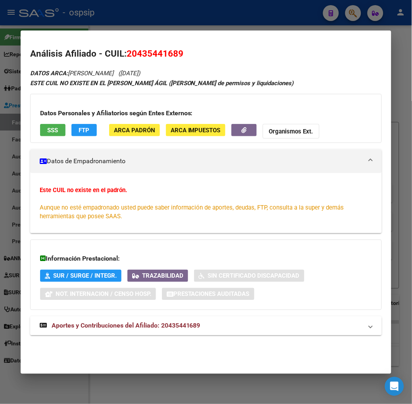
click at [43, 124] on button "SSS" at bounding box center [52, 130] width 25 height 12
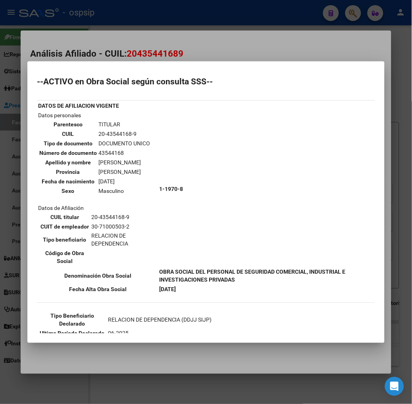
scroll to position [44, 0]
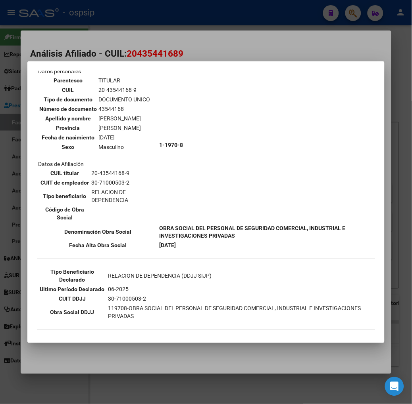
click at [98, 52] on div at bounding box center [206, 202] width 412 height 404
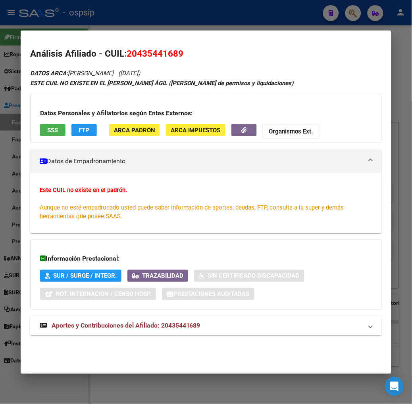
click at [191, 325] on mat-panel-title "Aportes y Contribuciones del Afiliado: 20435441689" at bounding box center [201, 327] width 323 height 10
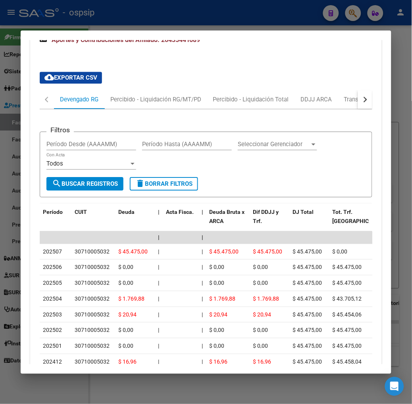
scroll to position [337, 0]
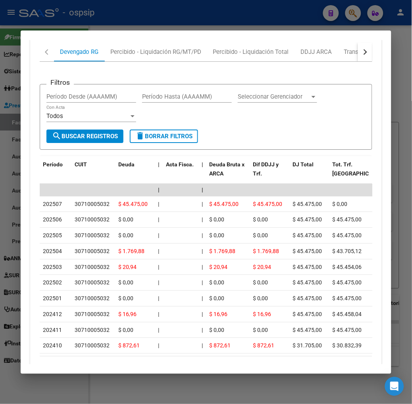
click at [140, 21] on div at bounding box center [206, 202] width 412 height 404
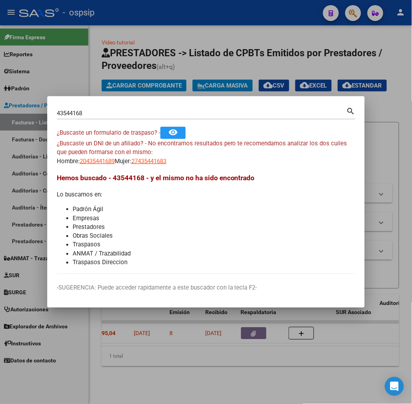
click at [116, 114] on input "43544168" at bounding box center [201, 113] width 289 height 7
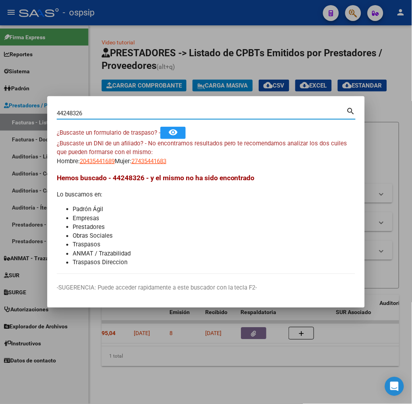
type input "44248326"
click at [80, 161] on span "20442483265" at bounding box center [97, 161] width 35 height 7
type textarea "20442483265"
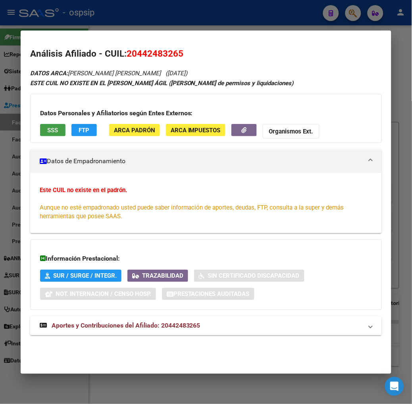
click at [47, 128] on span "SSS" at bounding box center [52, 130] width 11 height 7
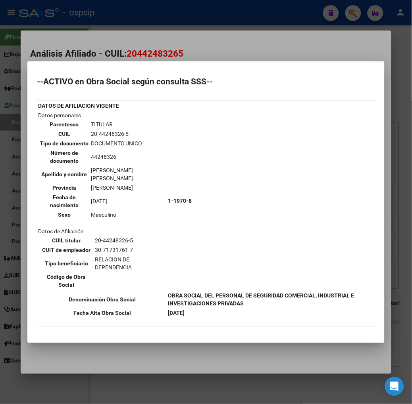
scroll to position [44, 0]
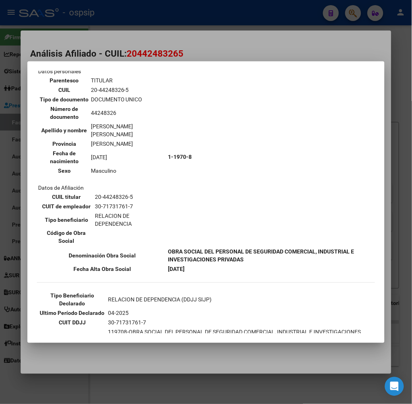
click at [136, 57] on div at bounding box center [206, 202] width 412 height 404
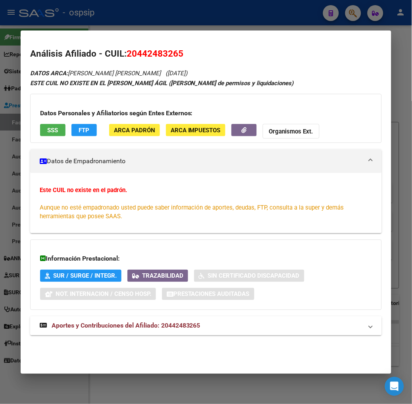
click at [157, 322] on span "Aportes y Contribuciones del Afiliado: 20442483265" at bounding box center [126, 326] width 149 height 8
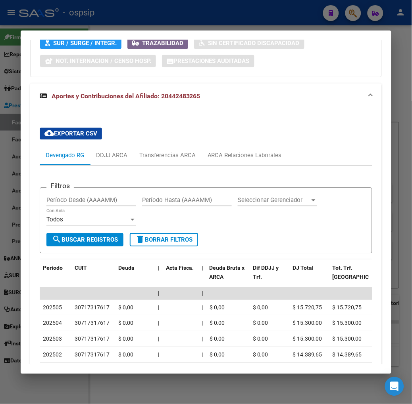
scroll to position [249, 0]
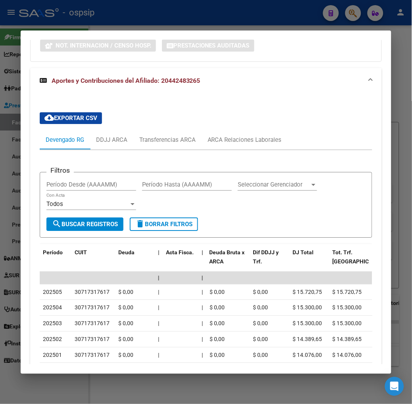
click at [239, 129] on div "cloud_download Exportar CSV Devengado RG DDJJ ARCA Transferencias ARCA ARCA Rel…" at bounding box center [206, 265] width 332 height 318
click at [240, 137] on div "ARCA Relaciones Laborales" at bounding box center [244, 140] width 74 height 9
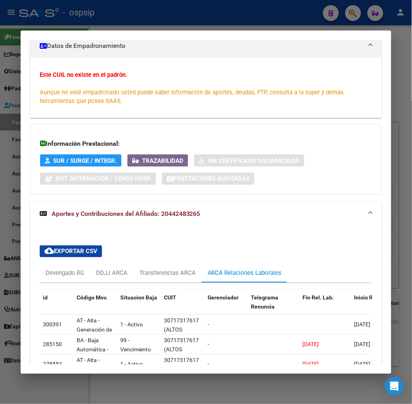
scroll to position [192, 0]
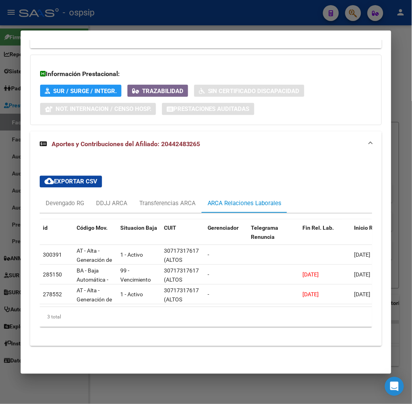
click at [152, 27] on div at bounding box center [206, 202] width 412 height 404
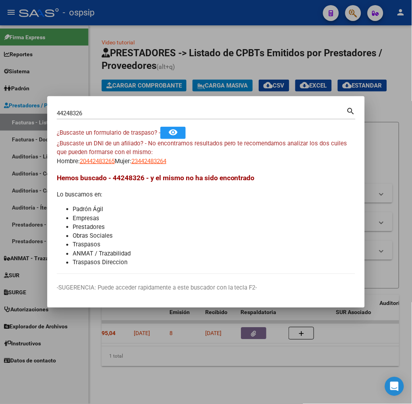
click at [116, 120] on div "44248326 Buscar (apellido, dni, [PERSON_NAME], [PERSON_NAME], cuit, obra social…" at bounding box center [206, 116] width 299 height 21
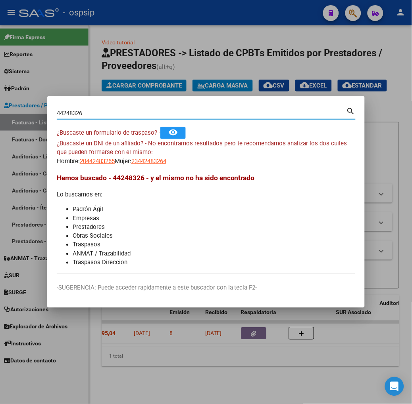
click at [114, 111] on input "44248326" at bounding box center [201, 113] width 289 height 7
type input "39799405"
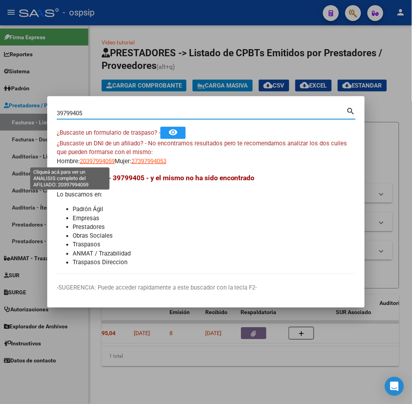
click at [80, 161] on span "20397994059" at bounding box center [97, 161] width 35 height 7
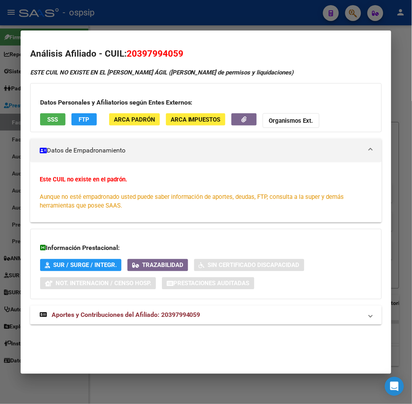
click at [81, 29] on div at bounding box center [206, 202] width 412 height 404
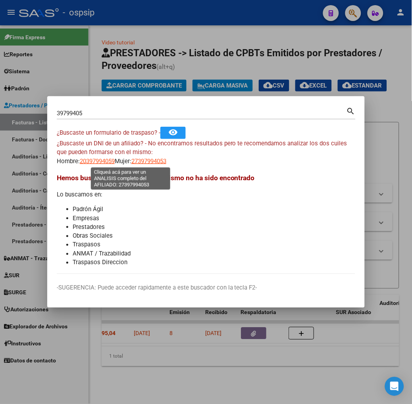
click at [131, 158] on span "27397994053" at bounding box center [148, 161] width 35 height 7
type textarea "27397994053"
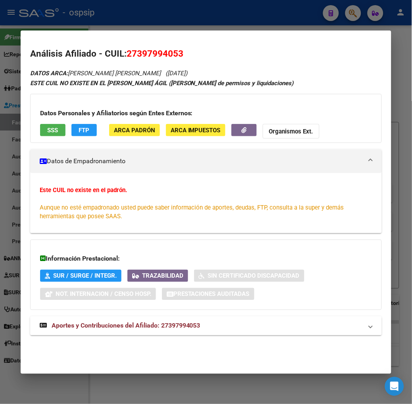
click at [78, 324] on span "Aportes y Contribuciones del Afiliado: 27397994053" at bounding box center [126, 326] width 149 height 8
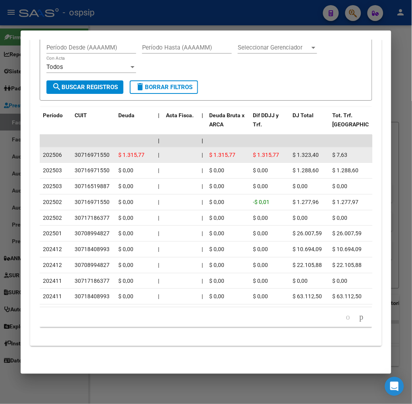
scroll to position [264, 0]
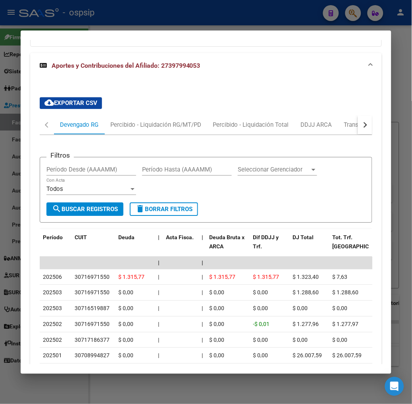
click at [379, 122] on div "cloud_download Exportar CSV Devengado RG Percibido - Liquidación RG/MT/PD Perci…" at bounding box center [205, 276] width 351 height 371
click at [372, 124] on button "button" at bounding box center [365, 125] width 14 height 19
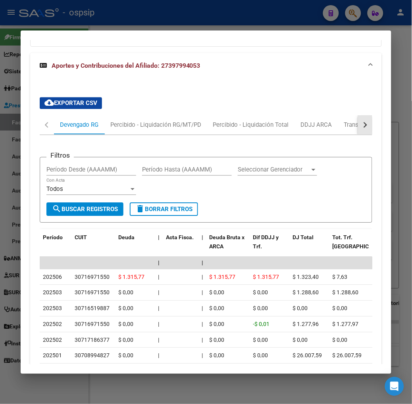
click at [372, 124] on button "button" at bounding box center [365, 125] width 14 height 19
click at [361, 127] on div "ARCA Relaciones Laborales" at bounding box center [336, 125] width 86 height 19
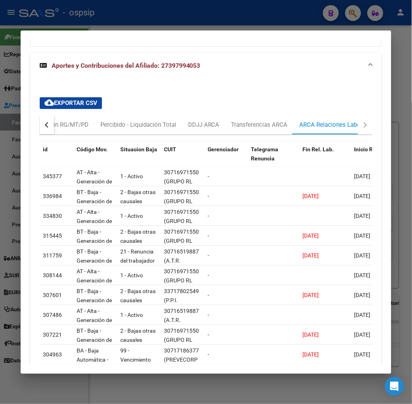
click at [129, 25] on div at bounding box center [206, 202] width 412 height 404
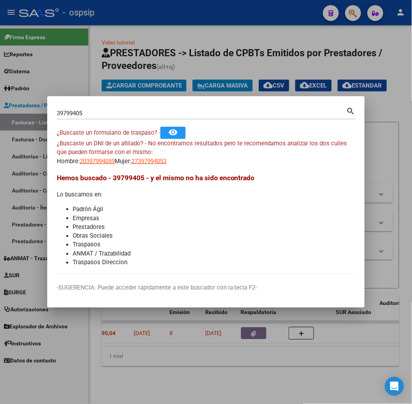
click at [105, 113] on input "39799405" at bounding box center [201, 113] width 289 height 7
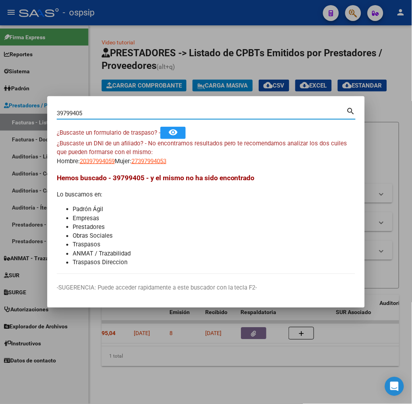
click at [105, 113] on input "39799405" at bounding box center [201, 113] width 289 height 7
type input "29341146"
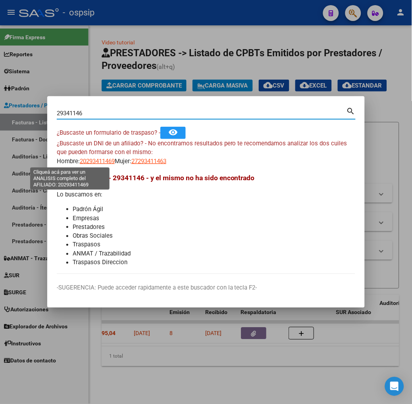
click at [80, 160] on span "20293411469" at bounding box center [97, 161] width 35 height 7
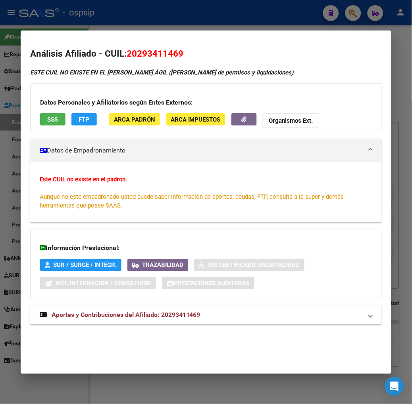
click at [74, 31] on mat-dialog-container "Análisis Afiliado - CUIL: 20293411469 ESTE CUIL NO EXISTE EN EL [PERSON_NAME] Á…" at bounding box center [206, 203] width 370 height 344
click at [69, 31] on mat-dialog-container "Análisis Afiliado - CUIL: 20293411469 ESTE CUIL NO EXISTE EN EL [PERSON_NAME] Á…" at bounding box center [206, 203] width 370 height 344
click at [70, 25] on div at bounding box center [206, 202] width 412 height 404
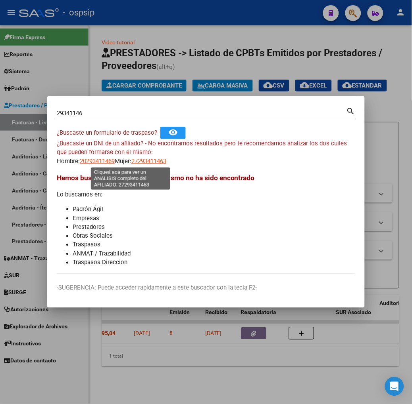
click at [131, 163] on span "27293411463" at bounding box center [148, 161] width 35 height 7
type textarea "27293411463"
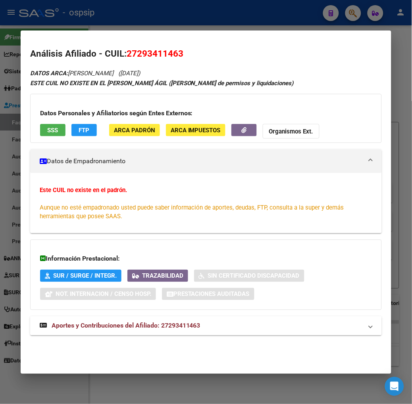
click at [100, 322] on span "Aportes y Contribuciones del Afiliado: 27293411463" at bounding box center [126, 326] width 149 height 8
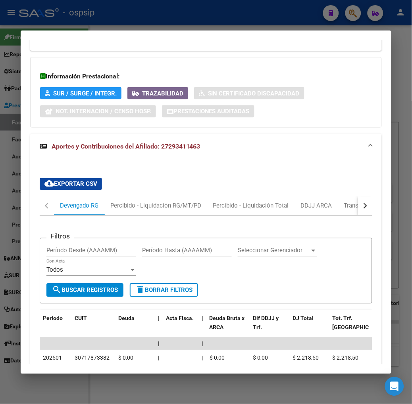
scroll to position [283, 0]
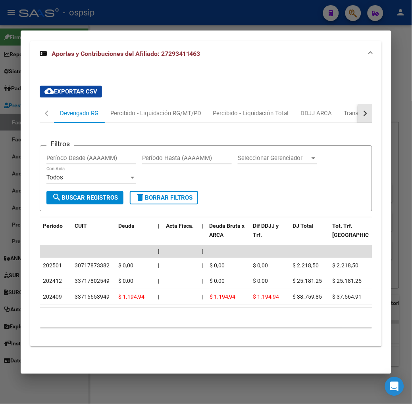
click at [372, 104] on button "button" at bounding box center [365, 113] width 14 height 19
click at [356, 104] on div "ARCA Relaciones Laborales" at bounding box center [336, 113] width 86 height 19
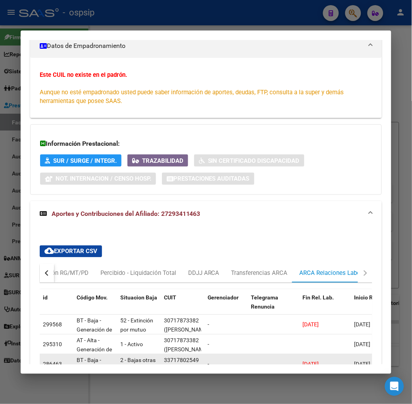
scroll to position [252, 0]
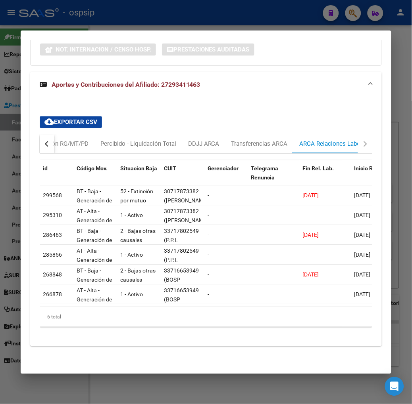
click at [96, 16] on div at bounding box center [206, 202] width 412 height 404
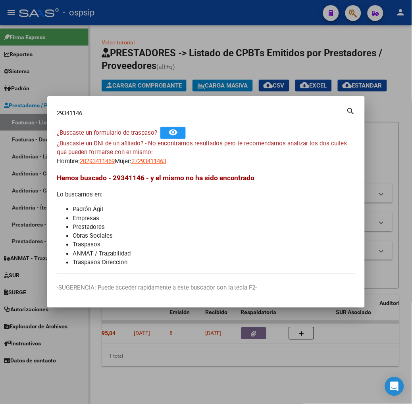
click at [89, 113] on input "29341146" at bounding box center [201, 113] width 289 height 7
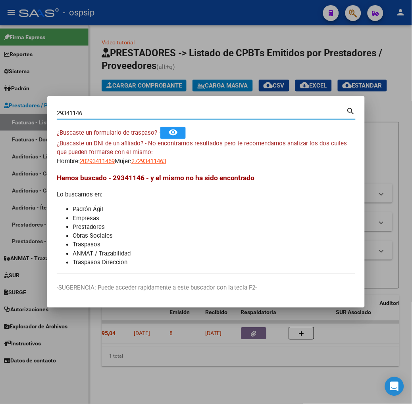
click at [89, 113] on input "29341146" at bounding box center [201, 113] width 289 height 7
type input "32819448"
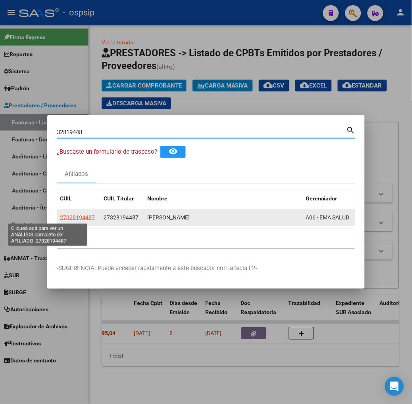
click at [60, 218] on span "27328194487" at bounding box center [77, 217] width 35 height 6
type textarea "27328194487"
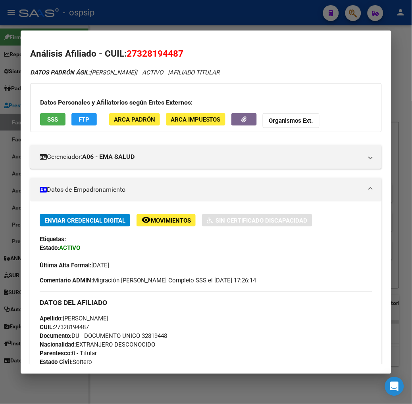
click at [47, 120] on span "SSS" at bounding box center [52, 119] width 11 height 7
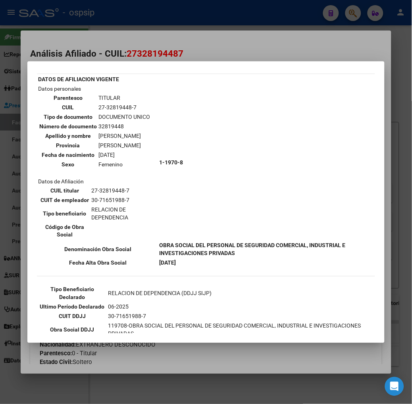
scroll to position [59, 0]
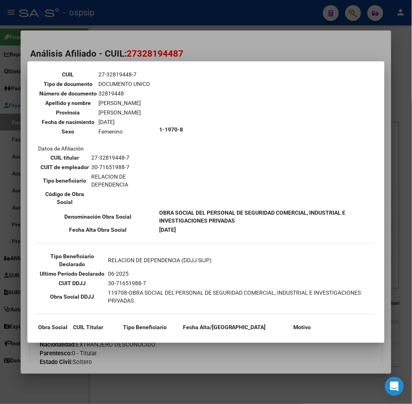
click at [140, 47] on div at bounding box center [206, 202] width 412 height 404
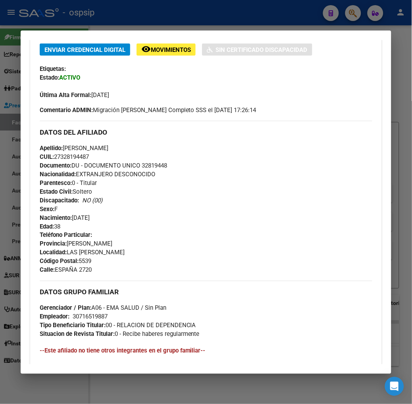
scroll to position [310, 0]
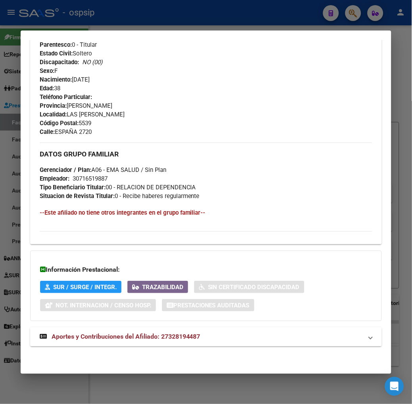
click at [147, 330] on mat-expansion-panel-header "Aportes y Contribuciones del Afiliado: 27328194487" at bounding box center [205, 337] width 351 height 19
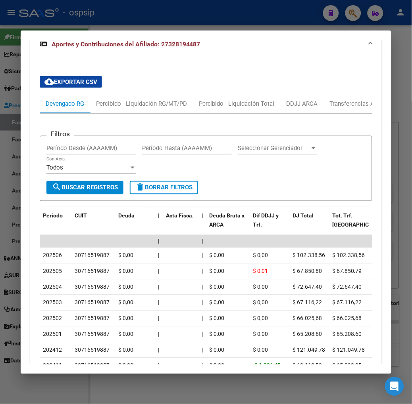
scroll to position [701, 0]
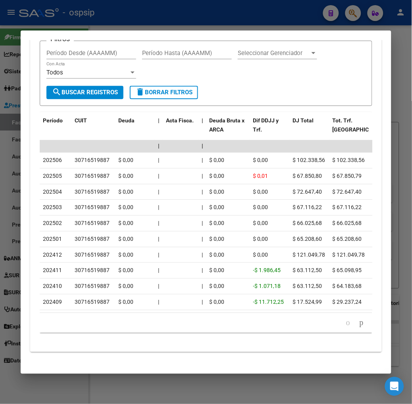
click at [80, 24] on div at bounding box center [206, 202] width 412 height 404
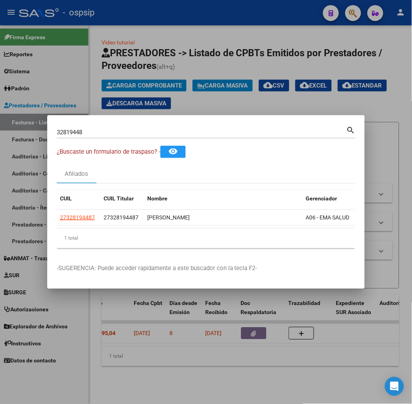
click at [77, 128] on div "32819448 Buscar (apellido, dni, [PERSON_NAME], [PERSON_NAME], cuit, obra social)" at bounding box center [201, 132] width 289 height 12
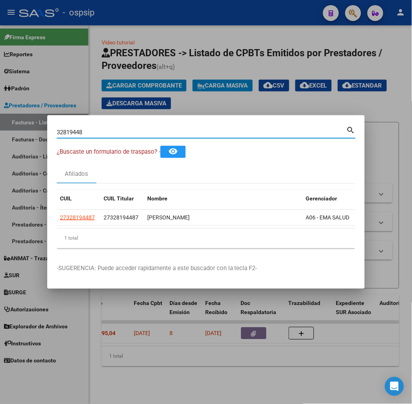
click at [77, 136] on div "32819448 Buscar (apellido, dni, [PERSON_NAME], [PERSON_NAME], cuit, obra social)" at bounding box center [201, 132] width 289 height 12
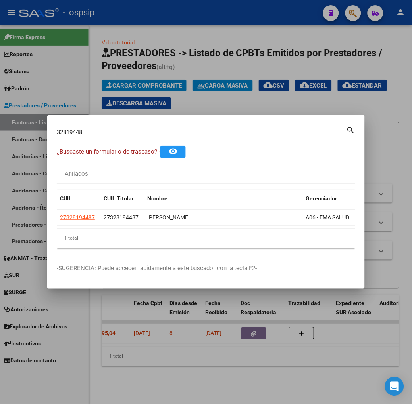
click at [77, 136] on div "32819448 Buscar (apellido, dni, [PERSON_NAME], [PERSON_NAME], cuit, obra social)" at bounding box center [201, 132] width 289 height 12
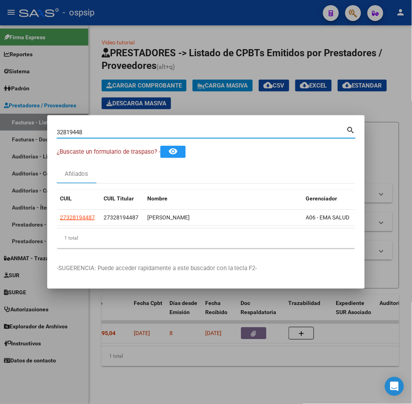
click at [77, 135] on input "32819448" at bounding box center [201, 132] width 289 height 7
type input "23597993"
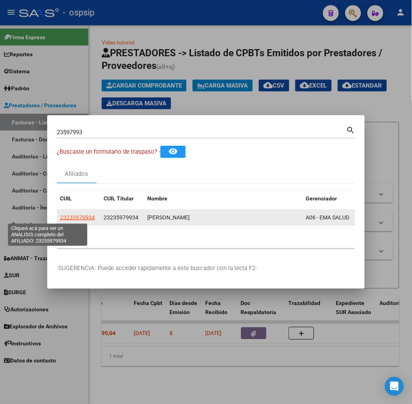
click at [60, 217] on span "23235979934" at bounding box center [77, 217] width 35 height 6
type textarea "23235979934"
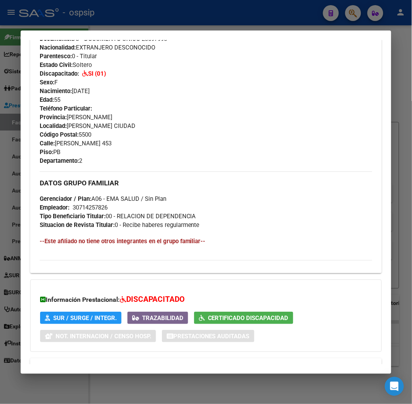
scroll to position [329, 0]
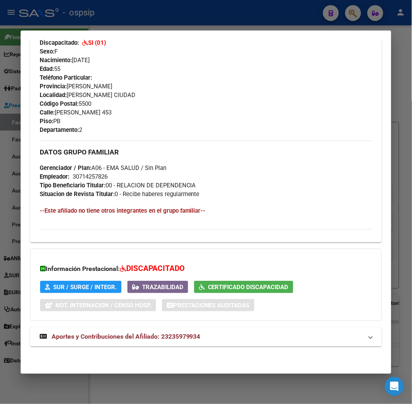
click at [118, 339] on span "Aportes y Contribuciones del Afiliado: 23235979934" at bounding box center [126, 337] width 149 height 8
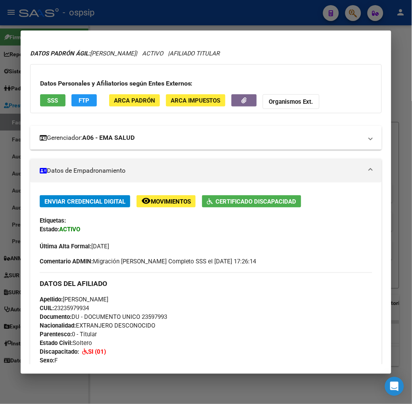
scroll to position [0, 0]
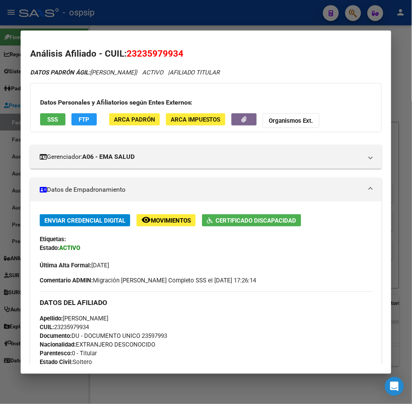
click at [47, 121] on span "SSS" at bounding box center [52, 119] width 11 height 7
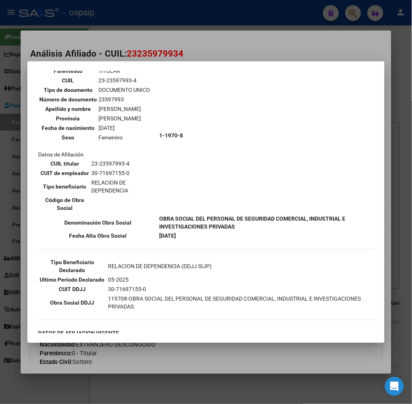
scroll to position [176, 0]
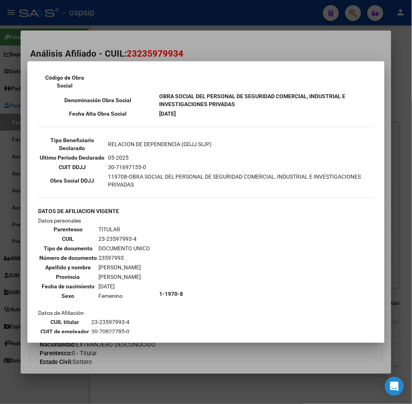
click at [102, 20] on div at bounding box center [206, 202] width 412 height 404
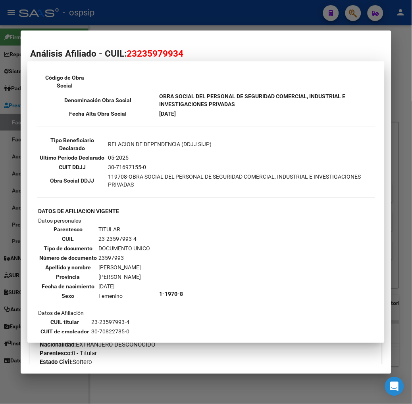
click at [102, 20] on div at bounding box center [206, 202] width 412 height 404
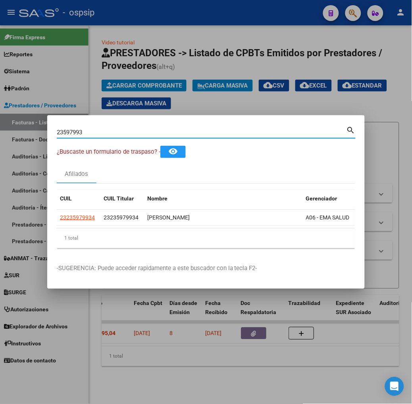
click at [110, 129] on input "23597993" at bounding box center [201, 132] width 289 height 7
type input "03902157"
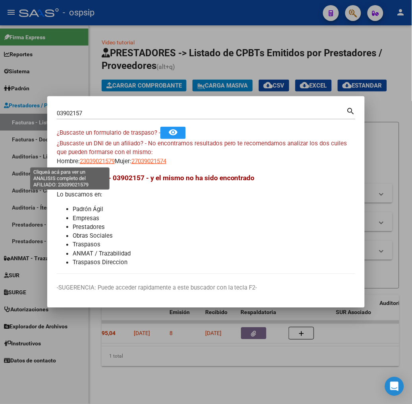
click at [80, 162] on span "23039021579" at bounding box center [97, 161] width 35 height 7
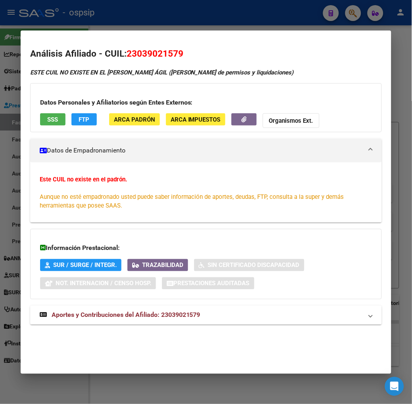
click at [100, 13] on div at bounding box center [206, 202] width 412 height 404
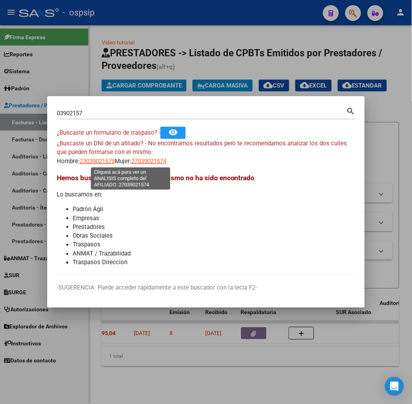
click at [136, 161] on span "27039021574" at bounding box center [148, 161] width 35 height 7
type textarea "27039021574"
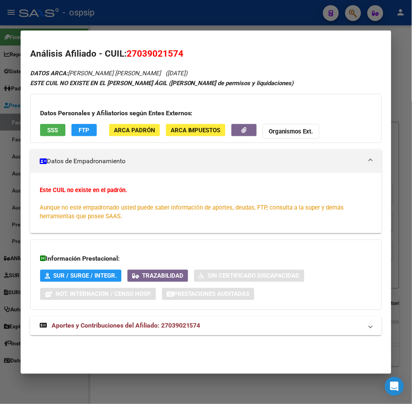
click at [143, 31] on mat-dialog-container "Análisis Afiliado - CUIL: 27039021574 DATOS ARCA: [PERSON_NAME] [PERSON_NAME] (…" at bounding box center [206, 203] width 370 height 344
click at [140, 15] on div at bounding box center [206, 202] width 412 height 404
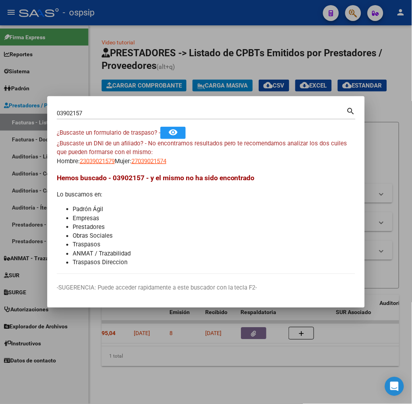
click at [157, 108] on div "03902157 Buscar (apellido, dni, [PERSON_NAME], [PERSON_NAME], cuit, obra social)" at bounding box center [201, 113] width 289 height 12
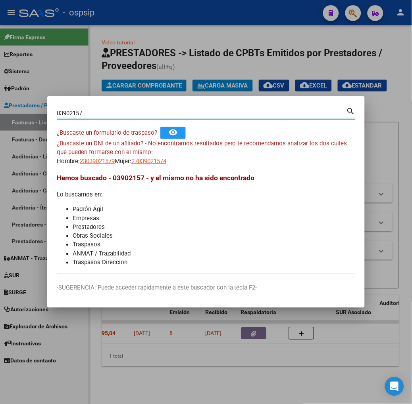
click at [157, 112] on input "03902157" at bounding box center [201, 113] width 289 height 7
paste input "39021057"
type input "39021057"
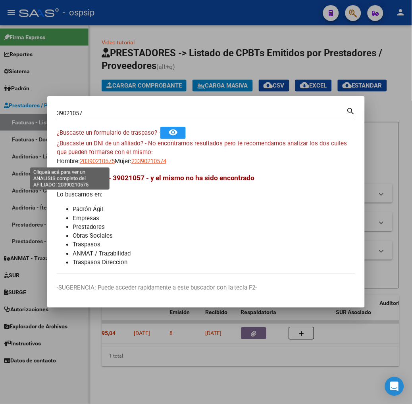
click at [80, 163] on span "20390210575" at bounding box center [97, 161] width 35 height 7
type textarea "20390210575"
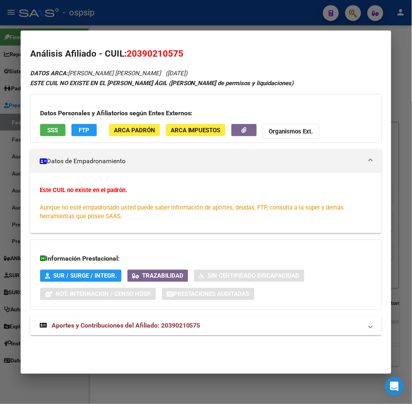
click at [40, 132] on button "SSS" at bounding box center [52, 130] width 25 height 12
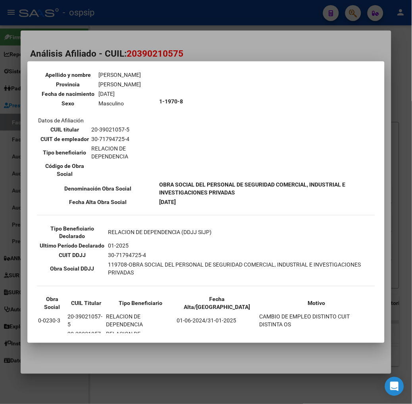
scroll to position [88, 0]
click at [157, 50] on div at bounding box center [206, 202] width 412 height 404
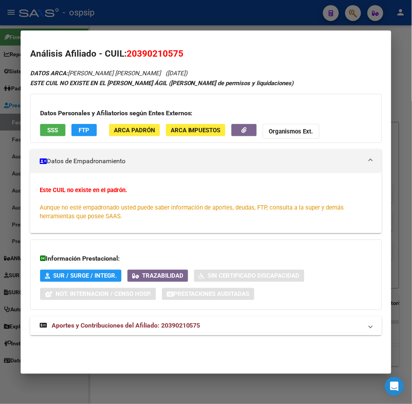
click at [196, 325] on mat-panel-title "Aportes y Contribuciones del Afiliado: 20390210575" at bounding box center [201, 327] width 323 height 10
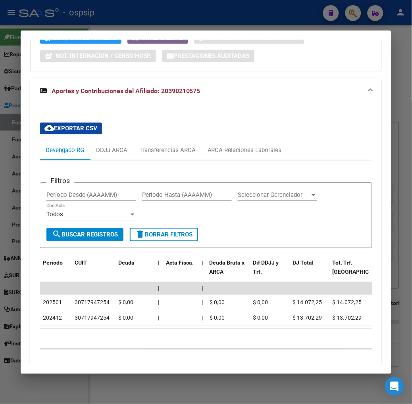
scroll to position [267, 0]
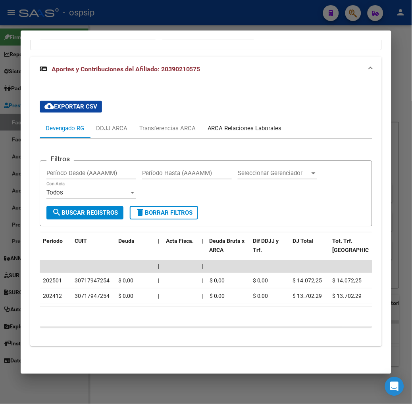
click at [258, 119] on div "ARCA Relaciones Laborales" at bounding box center [244, 128] width 86 height 19
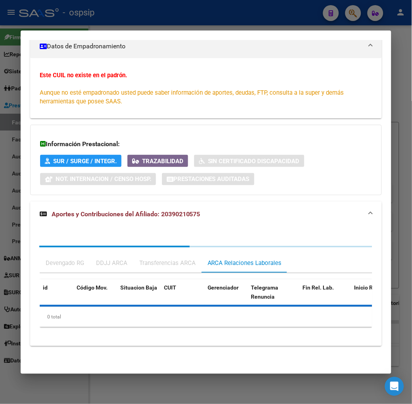
scroll to position [172, 0]
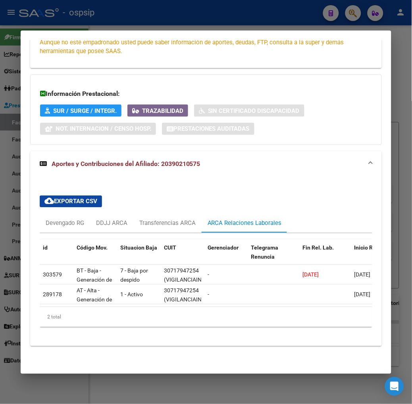
click at [115, 10] on div at bounding box center [206, 202] width 412 height 404
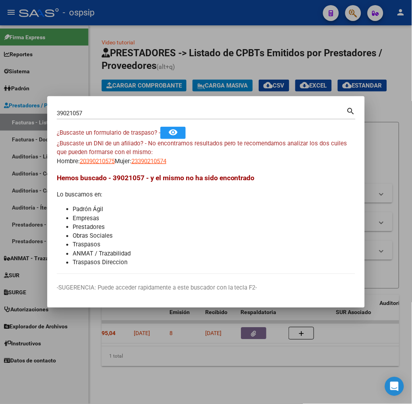
click at [88, 106] on div "39021057 Buscar (apellido, dni, [PERSON_NAME], nro traspaso, cuit, obra social)…" at bounding box center [206, 112] width 299 height 13
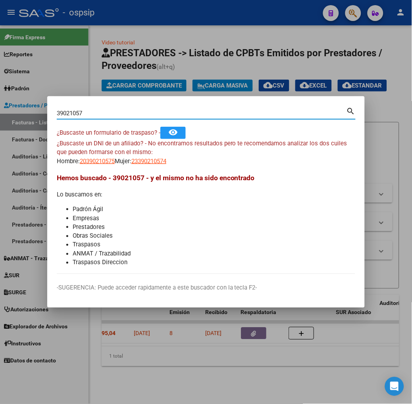
click at [88, 108] on div "39021057 Buscar (apellido, dni, [PERSON_NAME], nro traspaso, cuit, obra social)" at bounding box center [201, 113] width 289 height 12
click at [89, 113] on input "39021057" at bounding box center [201, 113] width 289 height 7
type input "54694269"
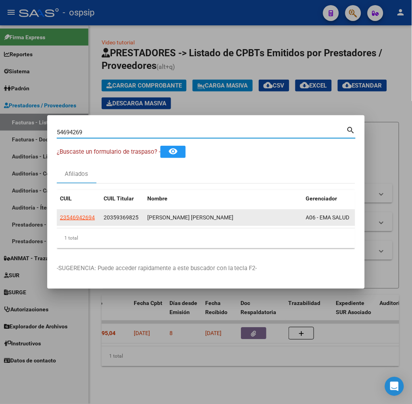
click at [60, 220] on span "23546942694" at bounding box center [77, 217] width 35 height 6
type textarea "23546942694"
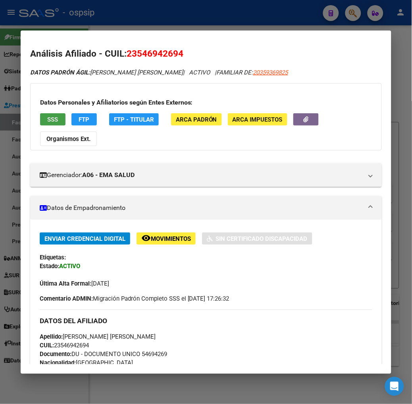
click at [42, 124] on button "SSS" at bounding box center [52, 119] width 25 height 12
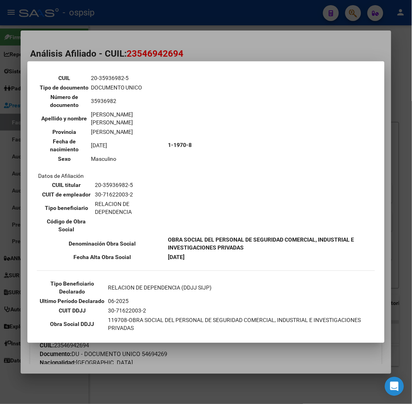
scroll to position [88, 0]
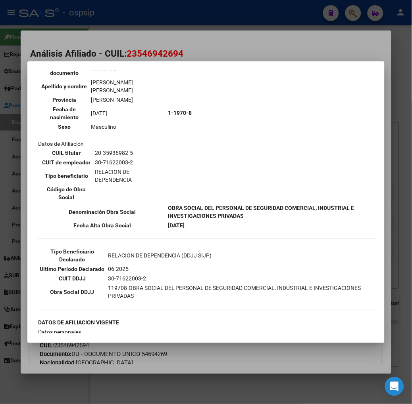
click at [185, 68] on mat-dialog-container "--ACTIVO en Obra Social según consulta SSS-- DATOS DE AFILIACION VIGENTE Datos …" at bounding box center [205, 202] width 357 height 282
click at [129, 54] on div at bounding box center [206, 202] width 412 height 404
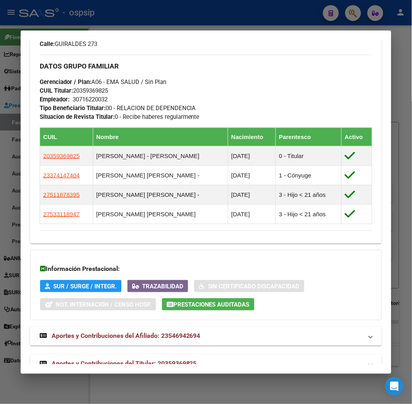
click at [178, 360] on span "Aportes y Contribuciones del Titular: 20359369825" at bounding box center [124, 364] width 145 height 8
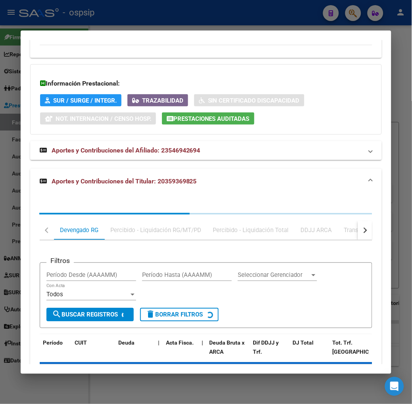
scroll to position [631, 0]
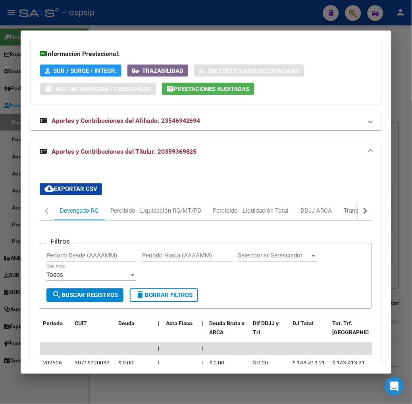
click at [205, 23] on div at bounding box center [206, 202] width 412 height 404
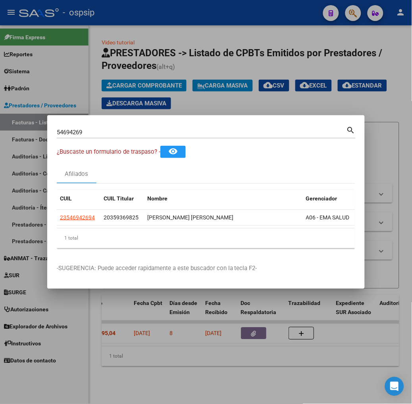
click at [110, 65] on div at bounding box center [206, 202] width 412 height 404
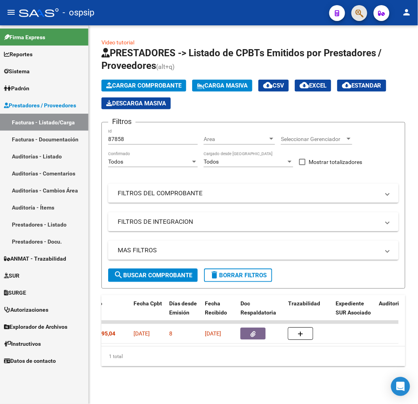
click at [358, 21] on span "button" at bounding box center [360, 13] width 8 height 16
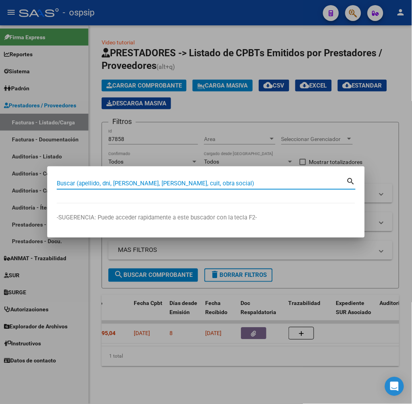
paste input "45138134"
type input "45138134"
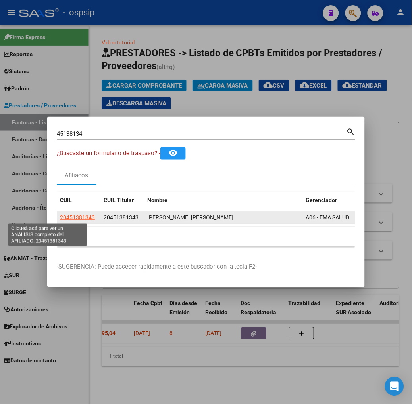
click at [60, 217] on span "20451381343" at bounding box center [77, 217] width 35 height 6
type textarea "20451381343"
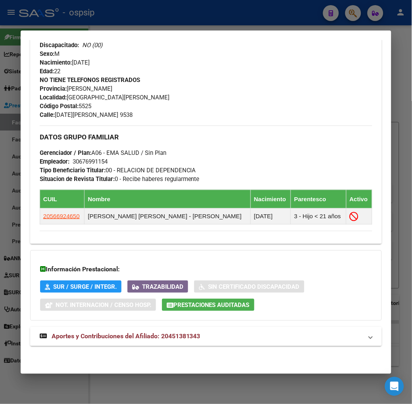
click at [163, 335] on span "Aportes y Contribuciones del Afiliado: 20451381343" at bounding box center [126, 337] width 149 height 8
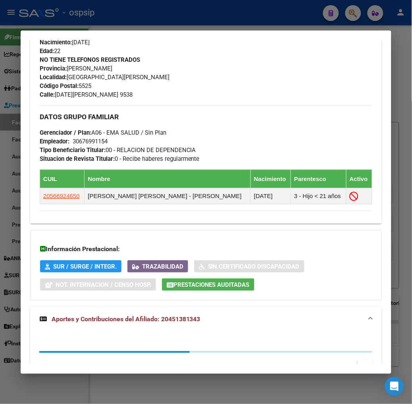
scroll to position [568, 0]
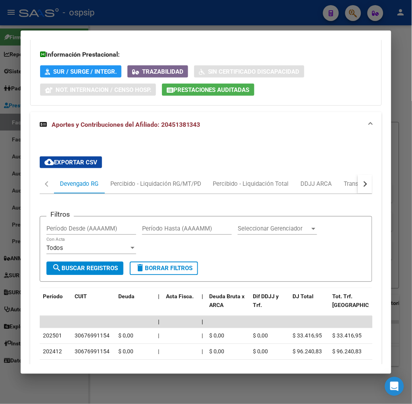
click at [372, 180] on button "button" at bounding box center [365, 184] width 14 height 19
click at [354, 183] on div "ARCA Relaciones Laborales" at bounding box center [336, 184] width 74 height 9
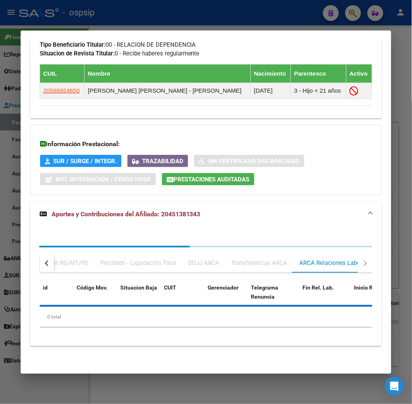
scroll to position [555, 0]
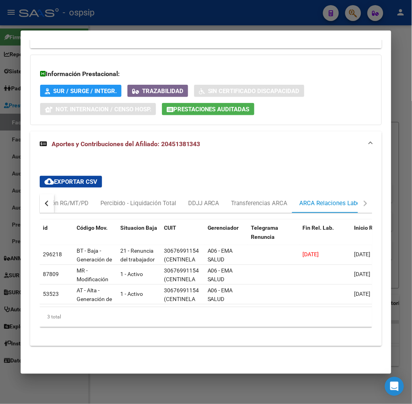
click at [91, 23] on div at bounding box center [206, 202] width 412 height 404
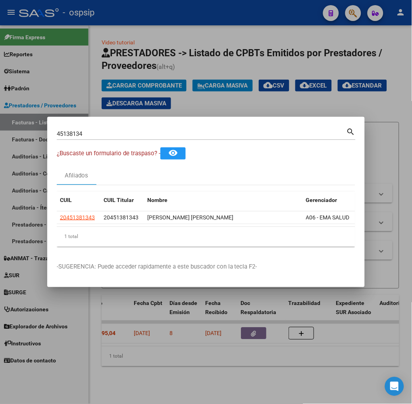
click at [129, 131] on input "45138134" at bounding box center [201, 133] width 289 height 7
type input "40561081"
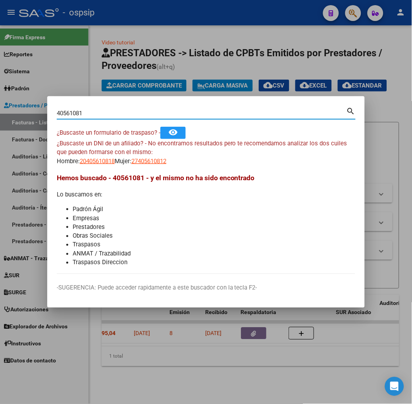
click at [69, 152] on div "¿Buscaste un DNI de un afiliado? - No encontramos resultados pero te recomendam…" at bounding box center [206, 152] width 298 height 27
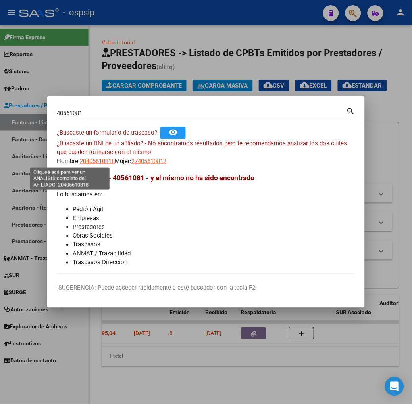
click at [80, 160] on span "20405610818" at bounding box center [97, 161] width 35 height 7
type textarea "20405610818"
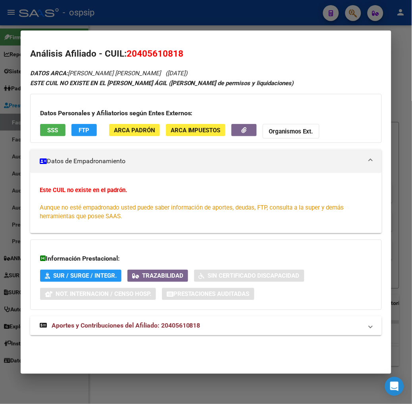
click at [119, 330] on span "Aportes y Contribuciones del Afiliado: 20405610818" at bounding box center [126, 326] width 149 height 8
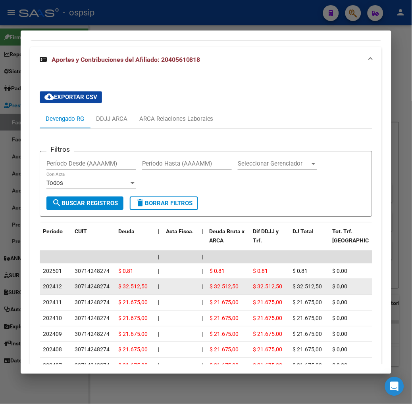
scroll to position [337, 0]
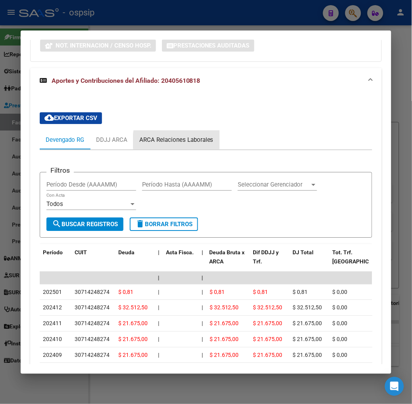
click at [186, 142] on div "ARCA Relaciones Laborales" at bounding box center [176, 140] width 74 height 9
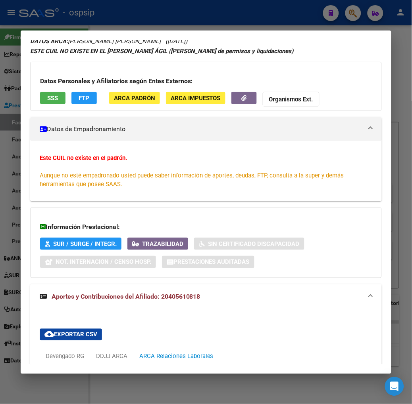
scroll to position [0, 0]
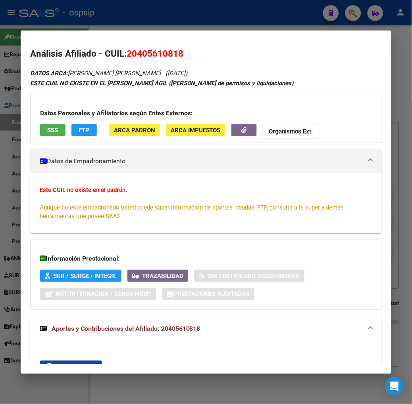
click at [76, 31] on mat-dialog-container "Análisis Afiliado - CUIL: 20405610818 DATOS ARCA: [PERSON_NAME] [PERSON_NAME] (…" at bounding box center [206, 203] width 370 height 344
click at [89, 17] on div at bounding box center [206, 202] width 412 height 404
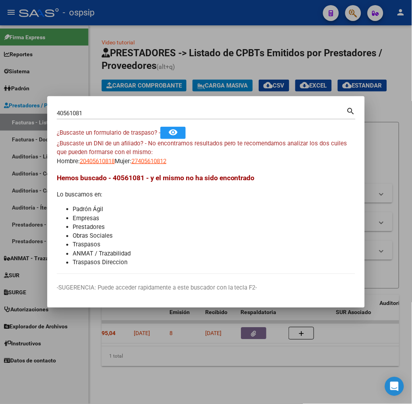
click at [103, 114] on input "40561081" at bounding box center [201, 113] width 289 height 7
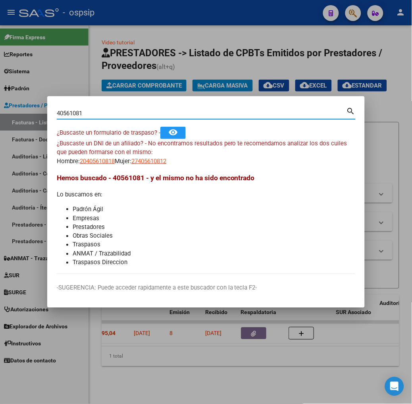
click at [103, 114] on input "40561081" at bounding box center [201, 113] width 289 height 7
type input "46546166"
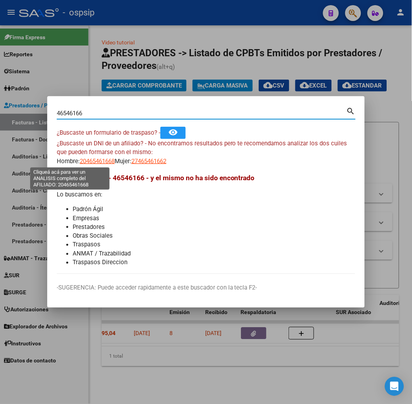
click at [80, 158] on span "20465461668" at bounding box center [97, 161] width 35 height 7
type textarea "20465461668"
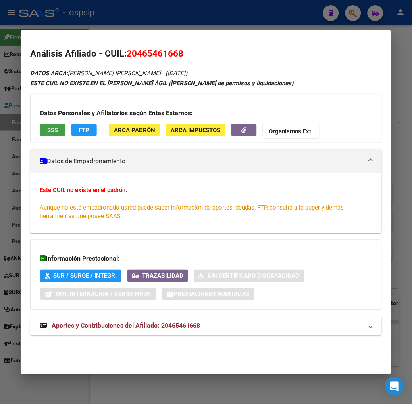
click at [47, 127] on span "SSS" at bounding box center [52, 130] width 11 height 7
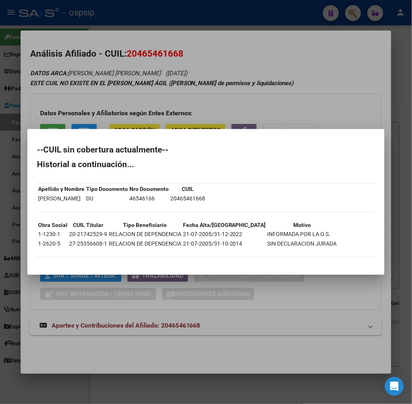
click at [123, 96] on div at bounding box center [206, 202] width 412 height 404
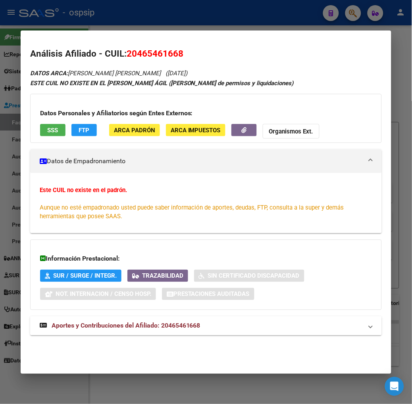
click at [169, 326] on span "Aportes y Contribuciones del Afiliado: 20465461668" at bounding box center [126, 326] width 149 height 8
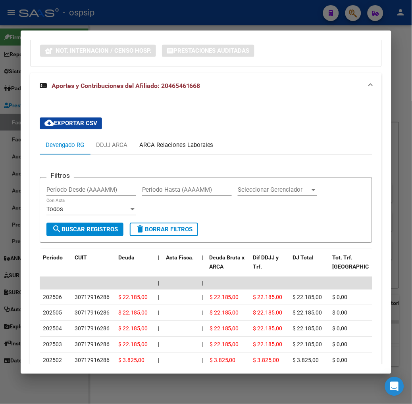
click at [163, 145] on div "ARCA Relaciones Laborales" at bounding box center [176, 145] width 74 height 9
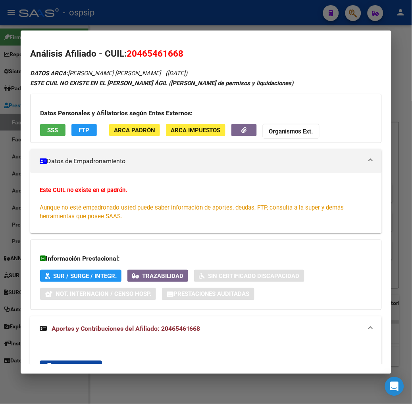
click at [120, 24] on div at bounding box center [206, 202] width 412 height 404
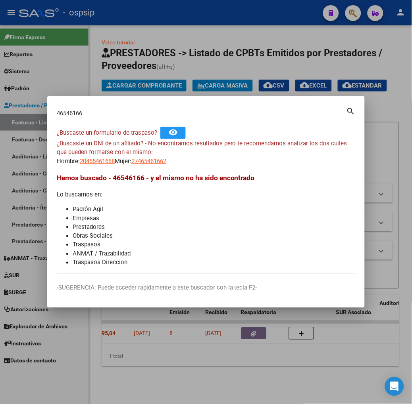
click at [95, 117] on div "46546166 Buscar (apellido, dni, [PERSON_NAME], nro traspaso, cuit, obra social)" at bounding box center [201, 113] width 289 height 12
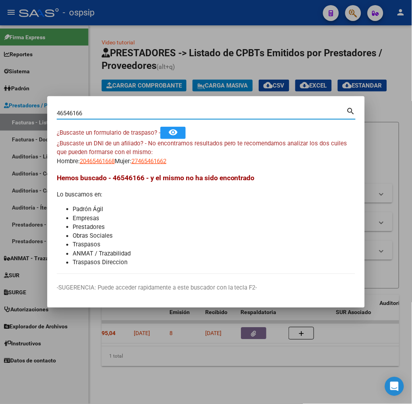
click at [88, 112] on input "46546166" at bounding box center [201, 113] width 289 height 7
type input "21783354"
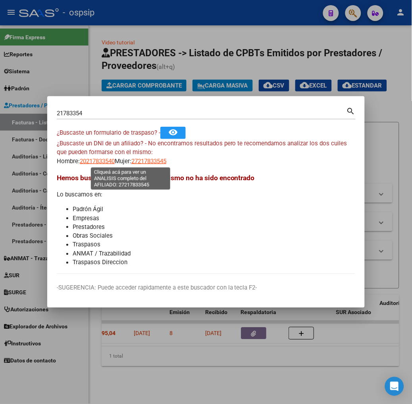
click at [131, 161] on span "27217833545" at bounding box center [148, 161] width 35 height 7
type textarea "27217833545"
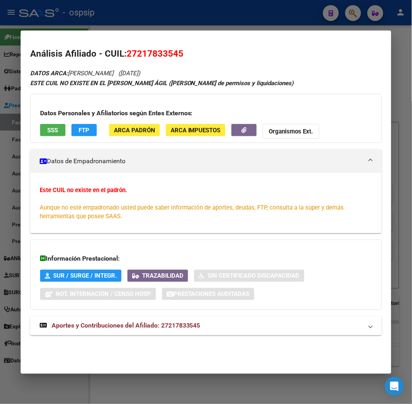
click at [47, 128] on span "SSS" at bounding box center [52, 130] width 11 height 7
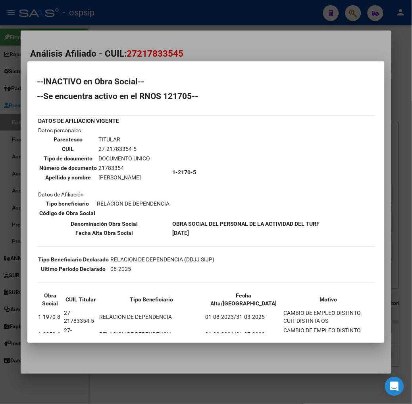
click at [120, 20] on div at bounding box center [206, 202] width 412 height 404
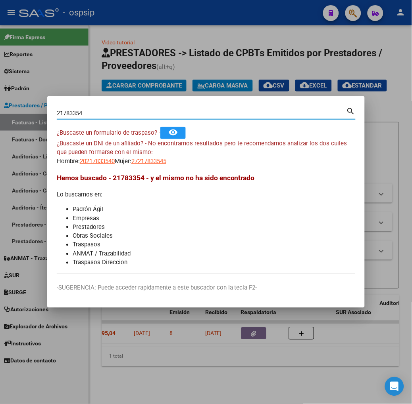
click at [110, 111] on input "21783354" at bounding box center [201, 113] width 289 height 7
type input "32667717"
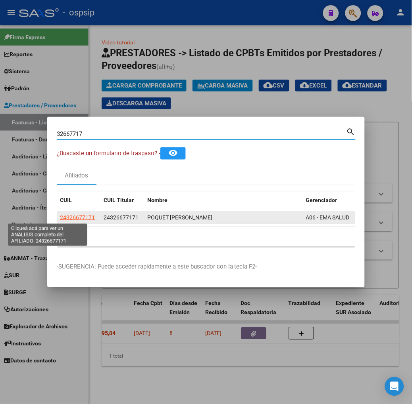
click at [60, 215] on span "24326677171" at bounding box center [77, 217] width 35 height 6
type textarea "24326677171"
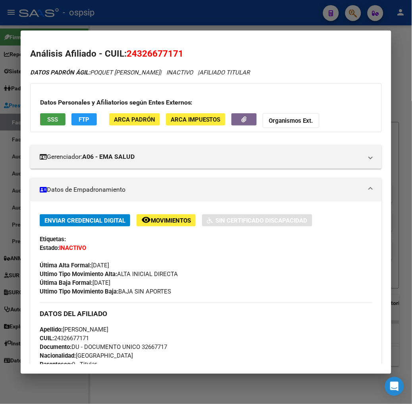
click at [47, 116] on span "SSS" at bounding box center [52, 119] width 11 height 7
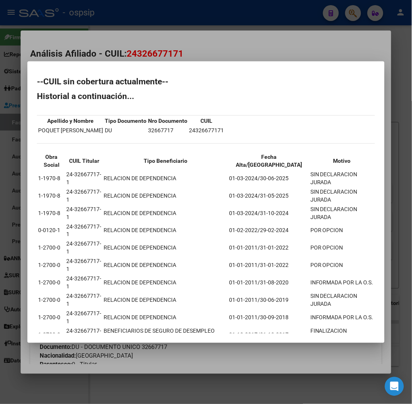
click at [96, 66] on mat-dialog-container "--CUIL sin cobertura actualmente-- Historial a continuación... Apellido y Nombr…" at bounding box center [205, 202] width 357 height 282
click at [100, 52] on div at bounding box center [206, 202] width 412 height 404
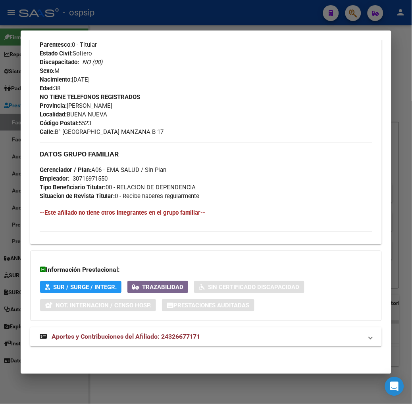
click at [155, 343] on mat-expansion-panel-header "Aportes y Contribuciones del Afiliado: 24326677171" at bounding box center [205, 337] width 351 height 19
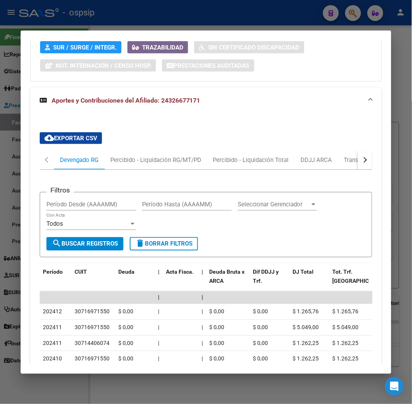
scroll to position [580, 0]
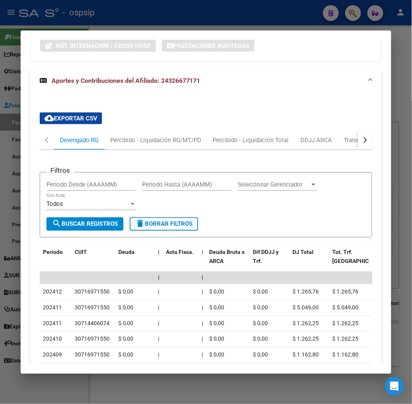
click at [365, 138] on button "button" at bounding box center [365, 140] width 14 height 19
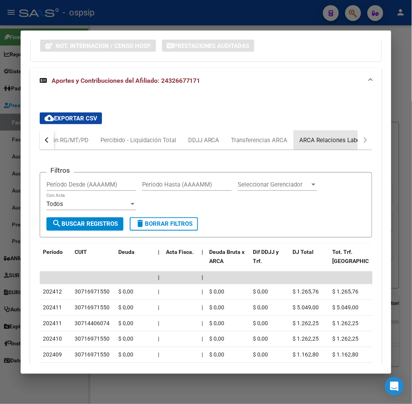
click at [351, 137] on div "ARCA Relaciones Laborales" at bounding box center [336, 140] width 74 height 9
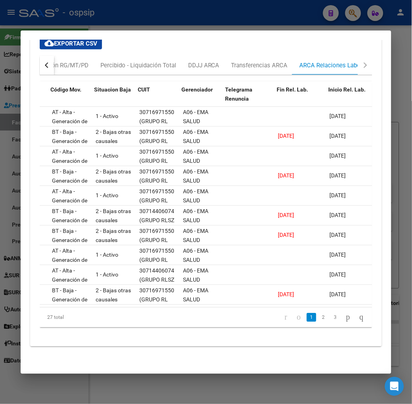
scroll to position [0, 26]
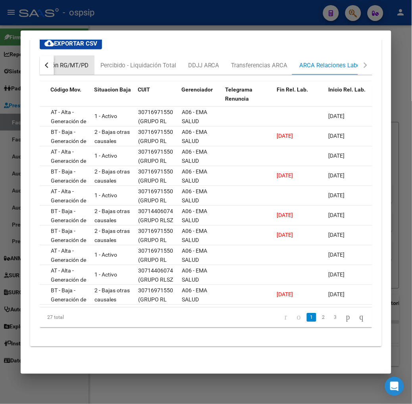
click at [48, 61] on div "Percibido - Liquidación RG/MT/PD" at bounding box center [43, 65] width 91 height 9
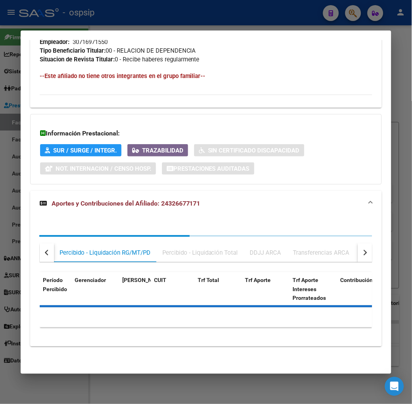
scroll to position [492, 0]
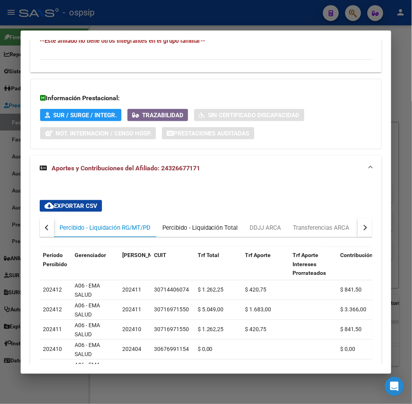
click at [217, 221] on div "Percibido - Liquidación Total" at bounding box center [200, 227] width 88 height 19
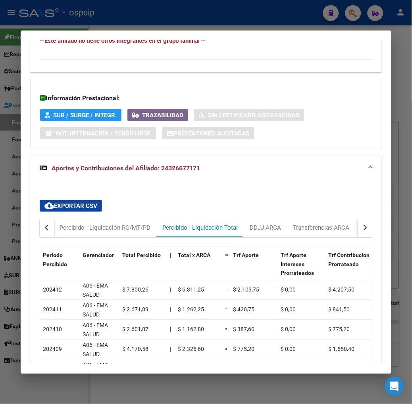
click at [370, 222] on button "button" at bounding box center [365, 227] width 14 height 19
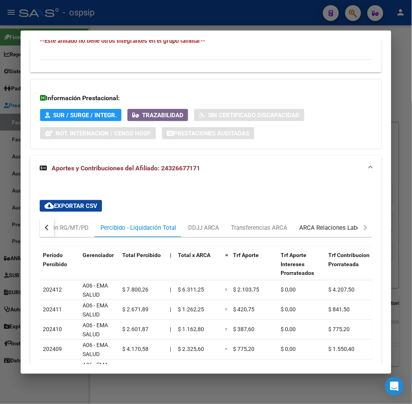
click at [335, 222] on div "ARCA Relaciones Laborales" at bounding box center [336, 227] width 86 height 19
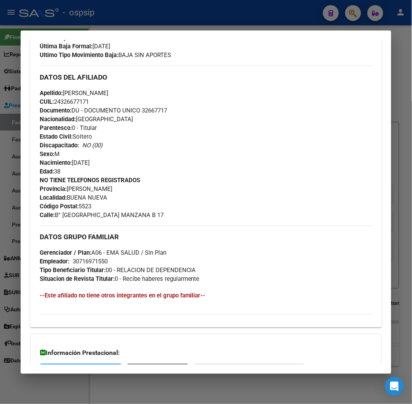
scroll to position [184, 0]
